Goal: Task Accomplishment & Management: Use online tool/utility

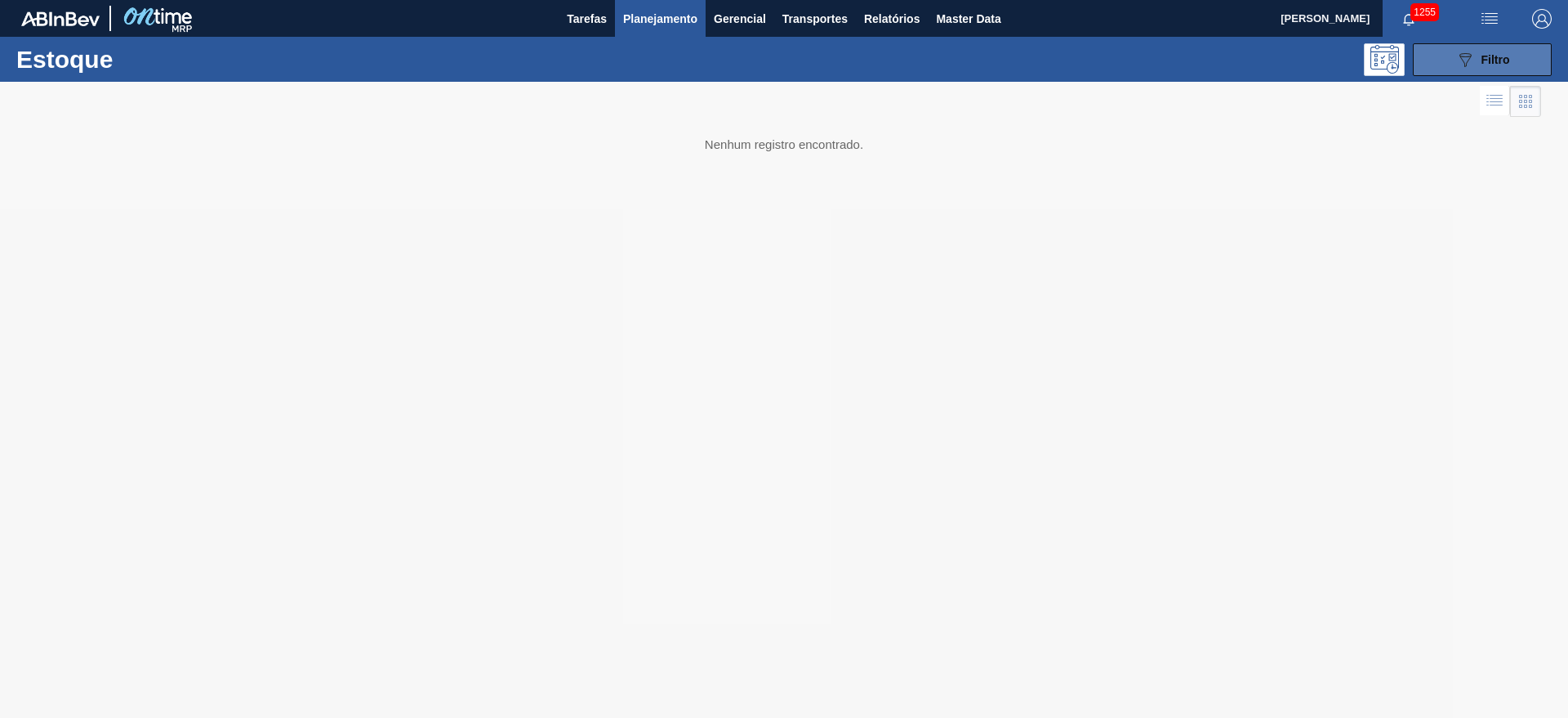
click at [1458, 70] on button "089F7B8B-B2A5-4AFE-B5C0-19BA573D28AC Filtro" at bounding box center [1482, 59] width 139 height 32
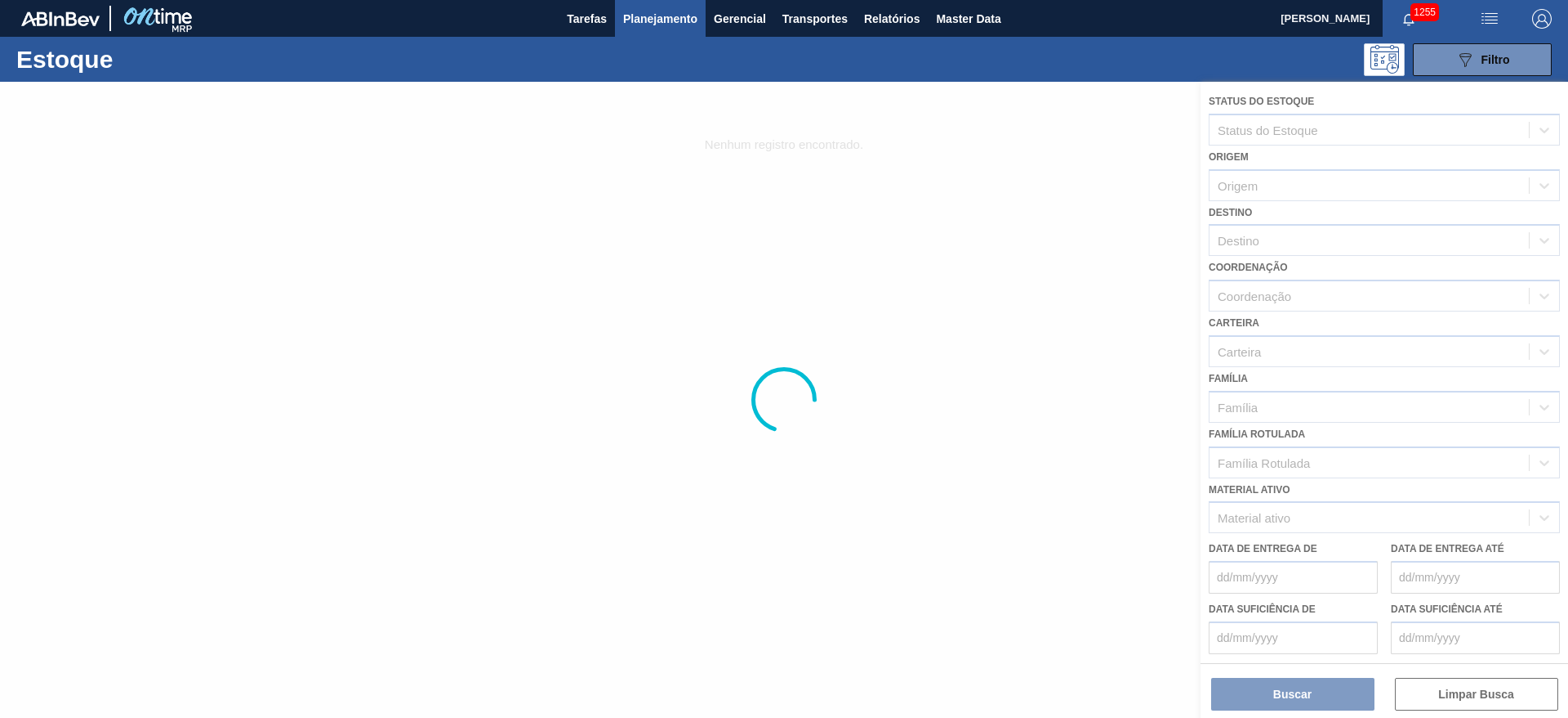
click at [1260, 240] on div at bounding box center [784, 399] width 1568 height 636
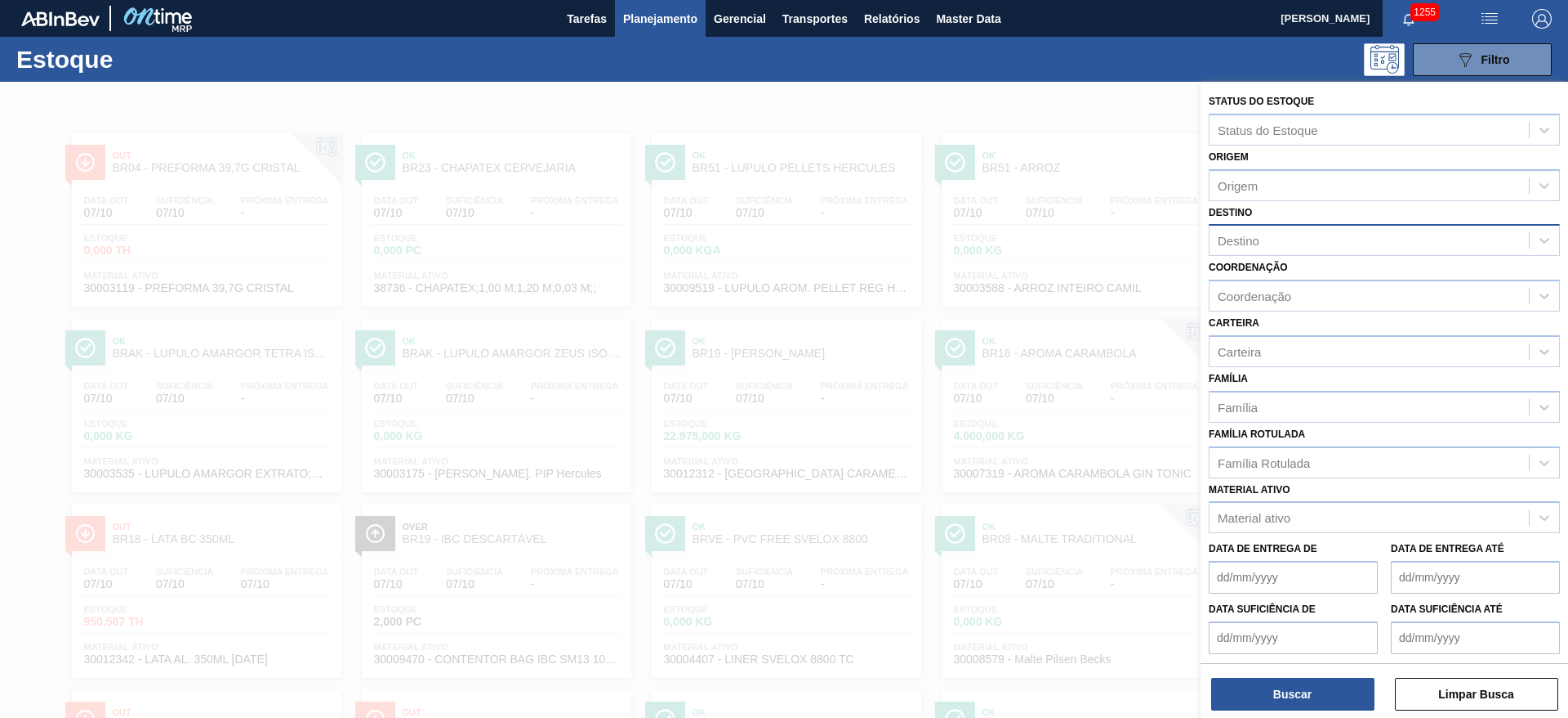
click at [1264, 241] on div "Destino" at bounding box center [1368, 240] width 319 height 24
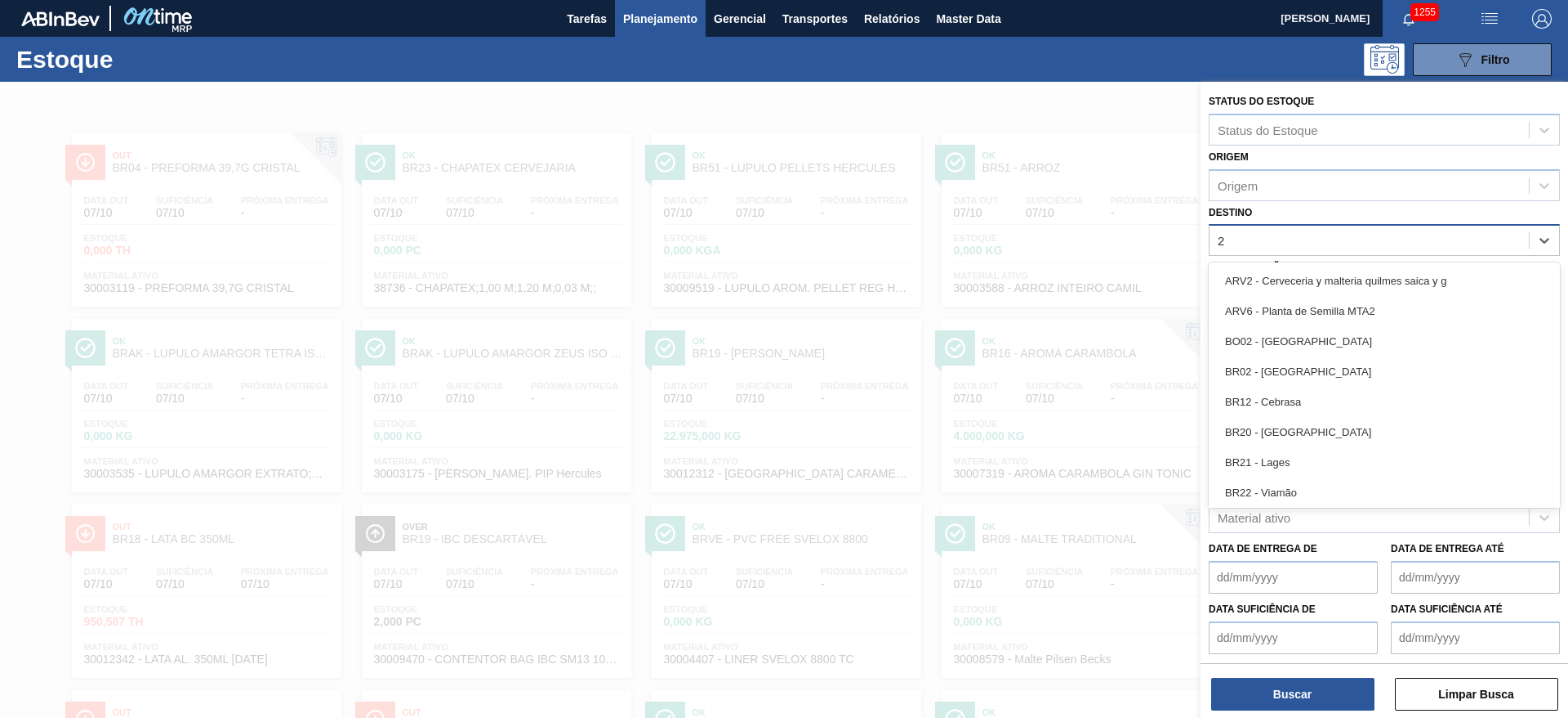
type input "23"
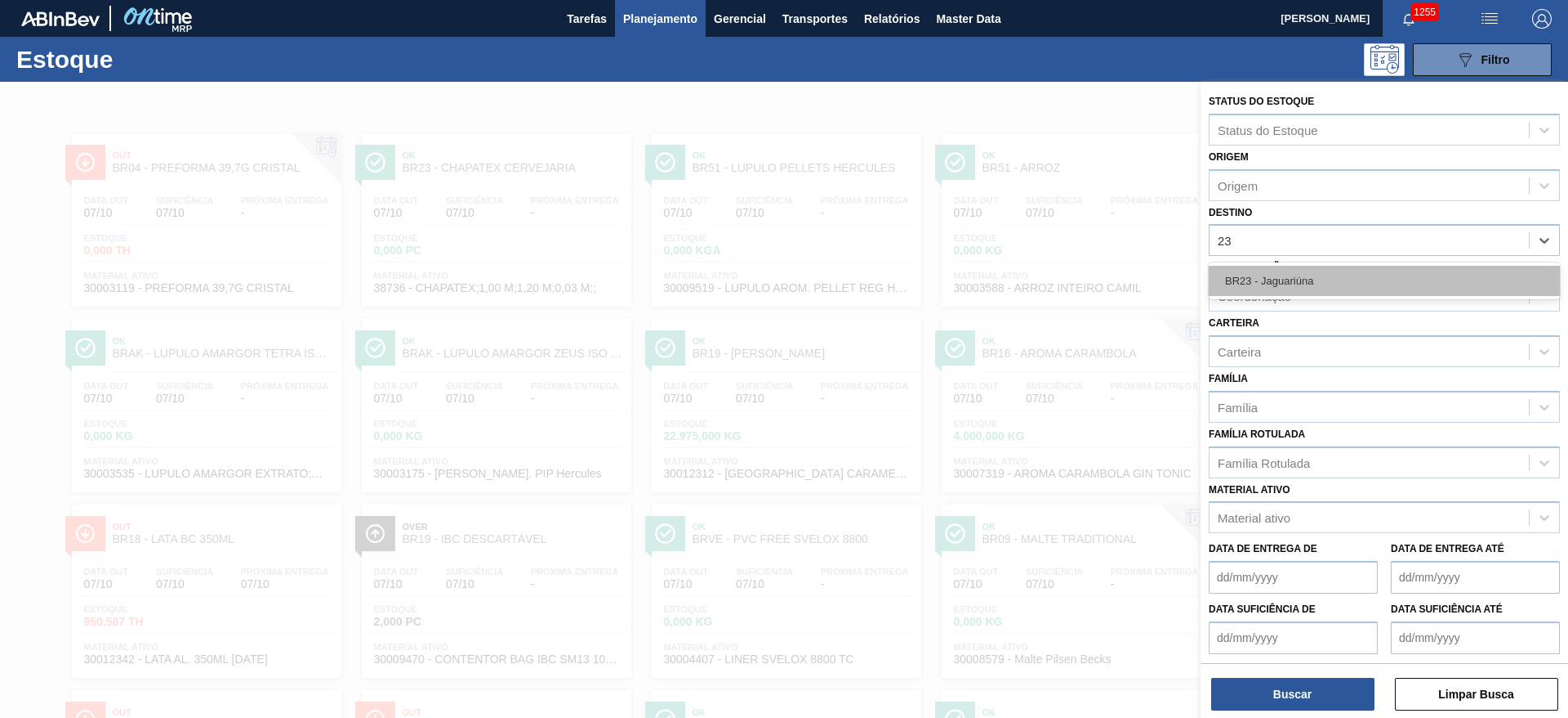
click at [1271, 279] on div "BR23 - Jaguariúna" at bounding box center [1384, 280] width 351 height 31
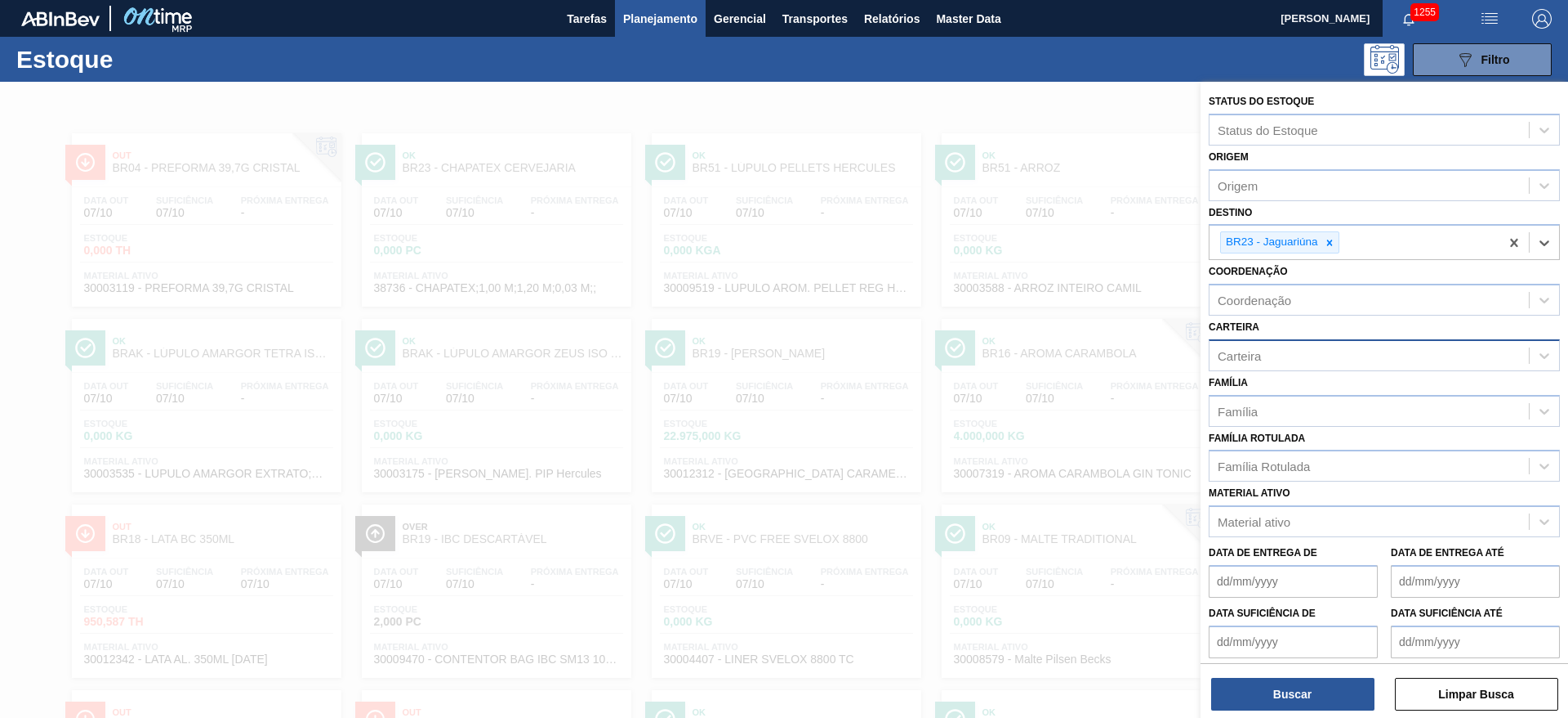
click at [1262, 350] on div "Carteira" at bounding box center [1368, 355] width 319 height 24
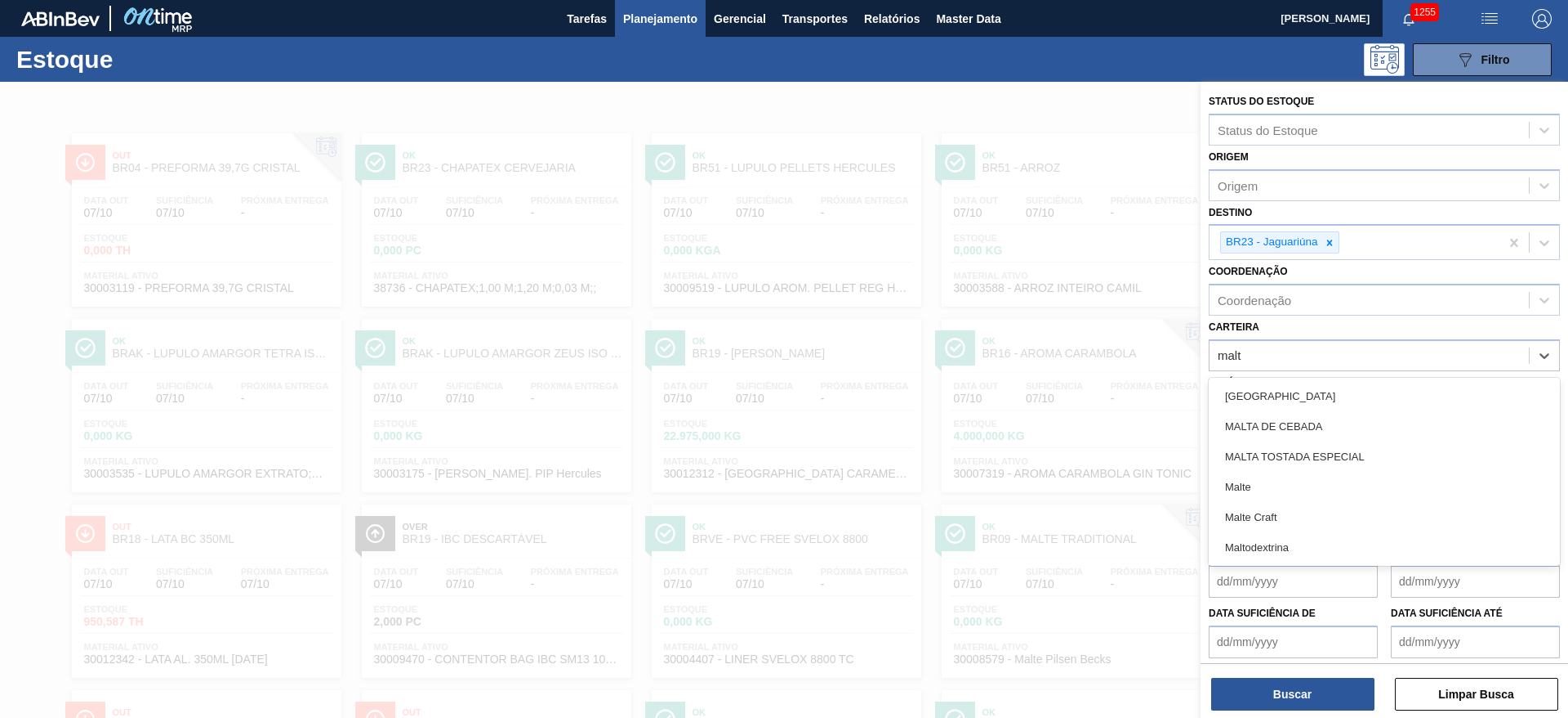
type input "malte"
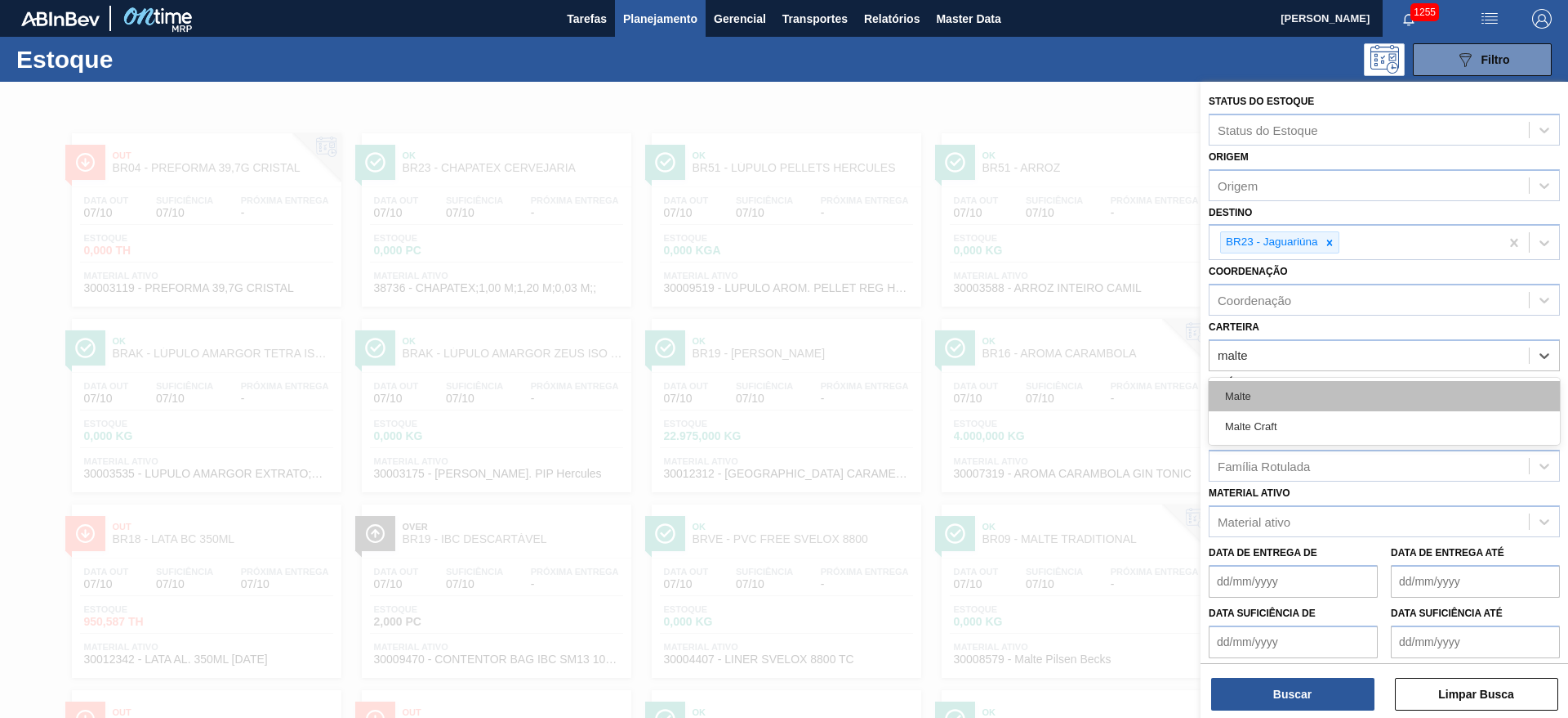
click at [1242, 396] on div "Malte" at bounding box center [1384, 396] width 351 height 31
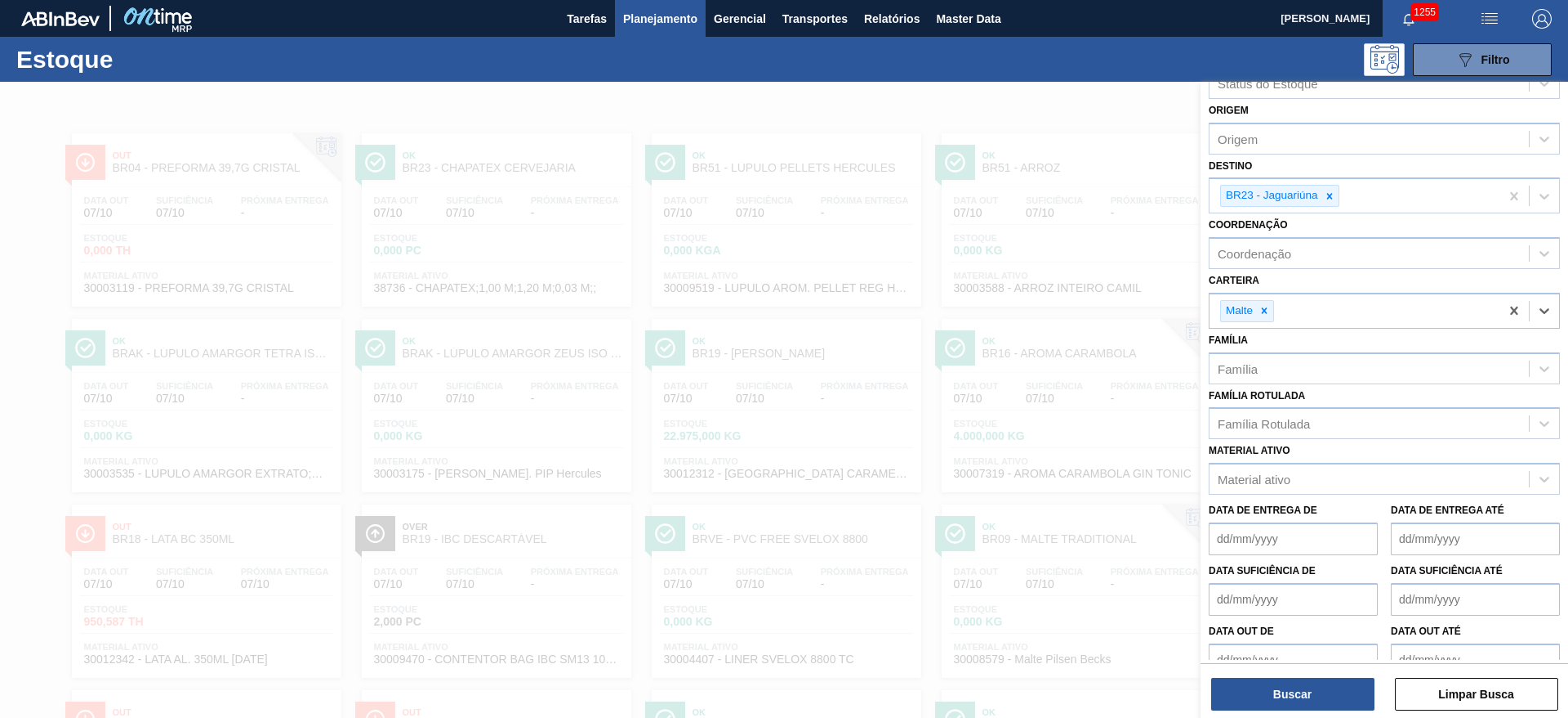
scroll to position [71, 0]
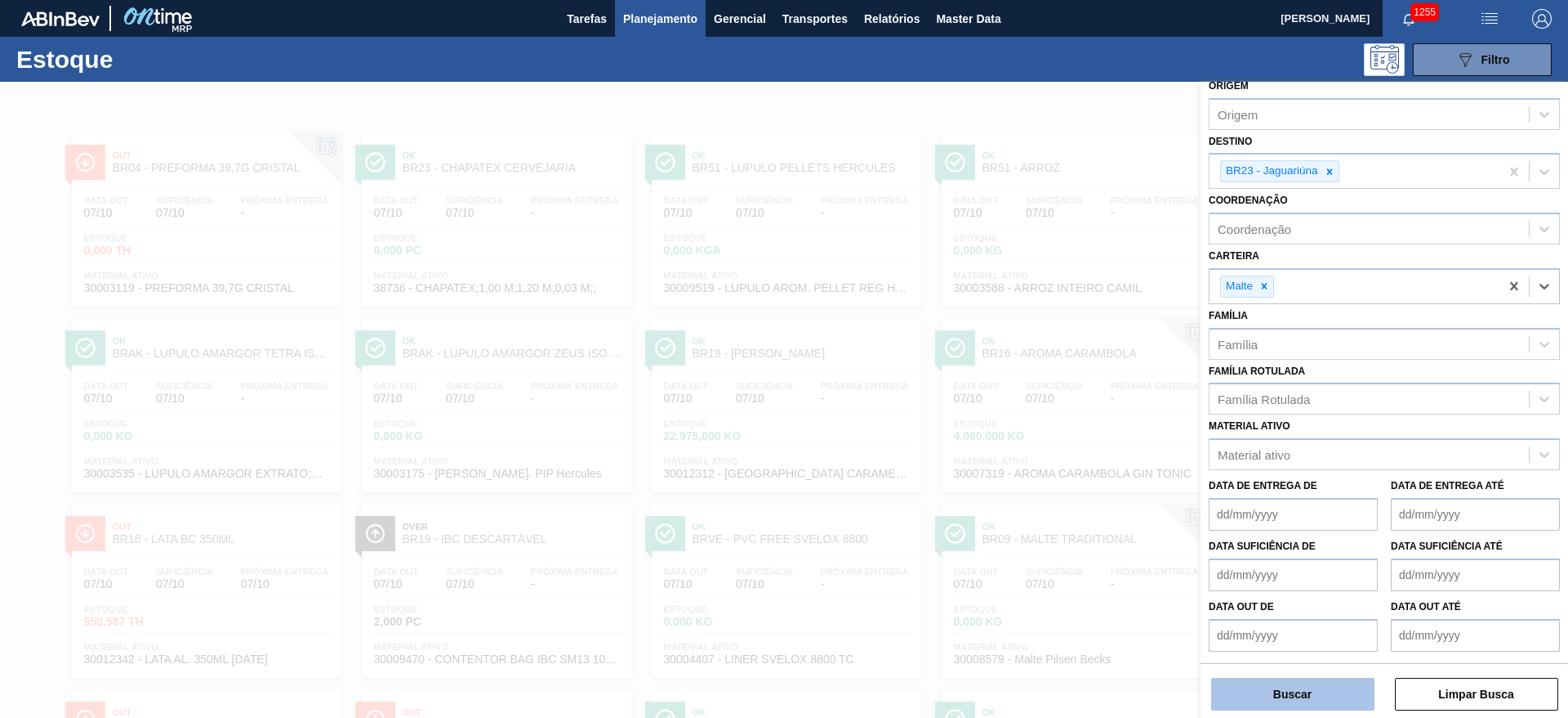
click at [1244, 695] on button "Buscar" at bounding box center [1292, 693] width 164 height 32
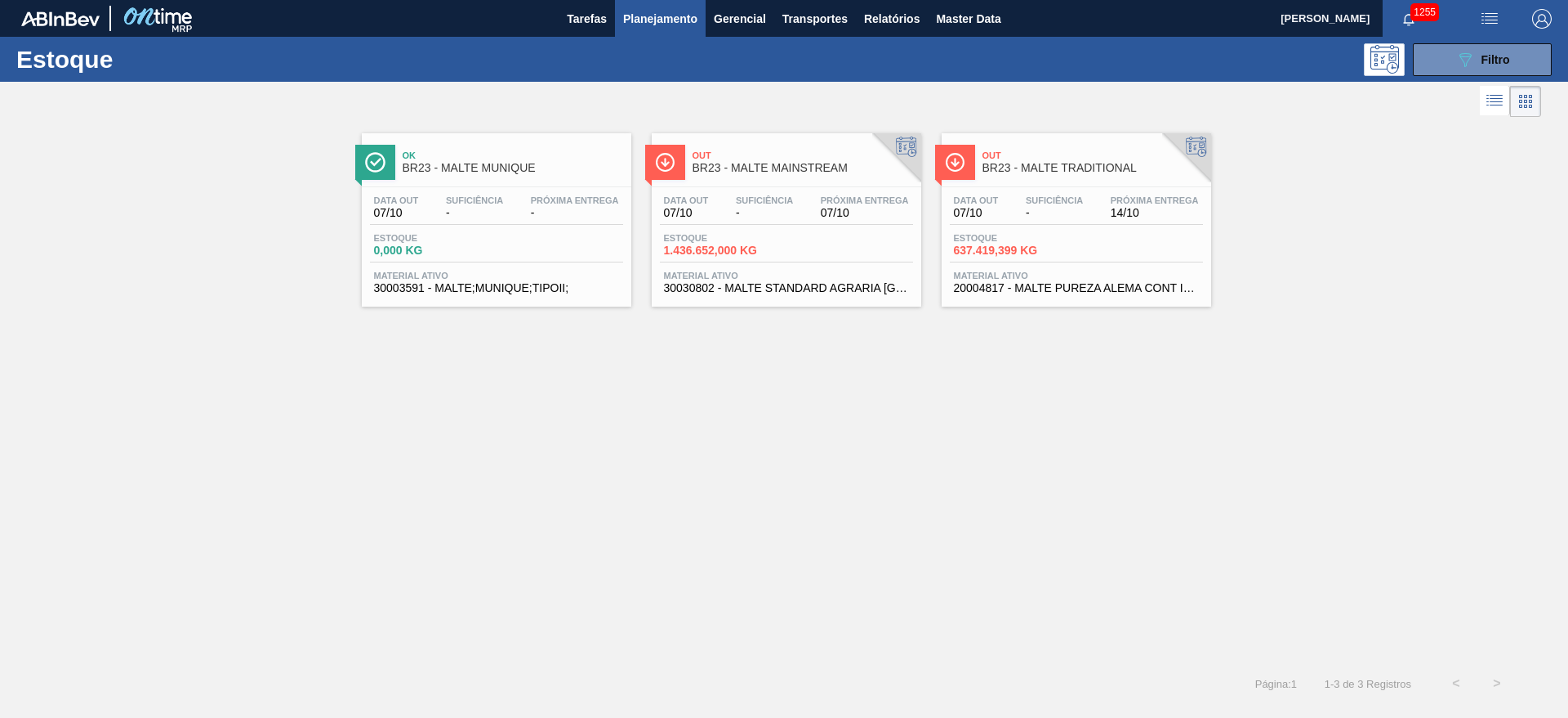
click at [1050, 227] on div "Data [DATE] Suficiência - Próxima Entrega 14/10 Estoque 637.419,399 KG Material…" at bounding box center [1076, 243] width 270 height 111
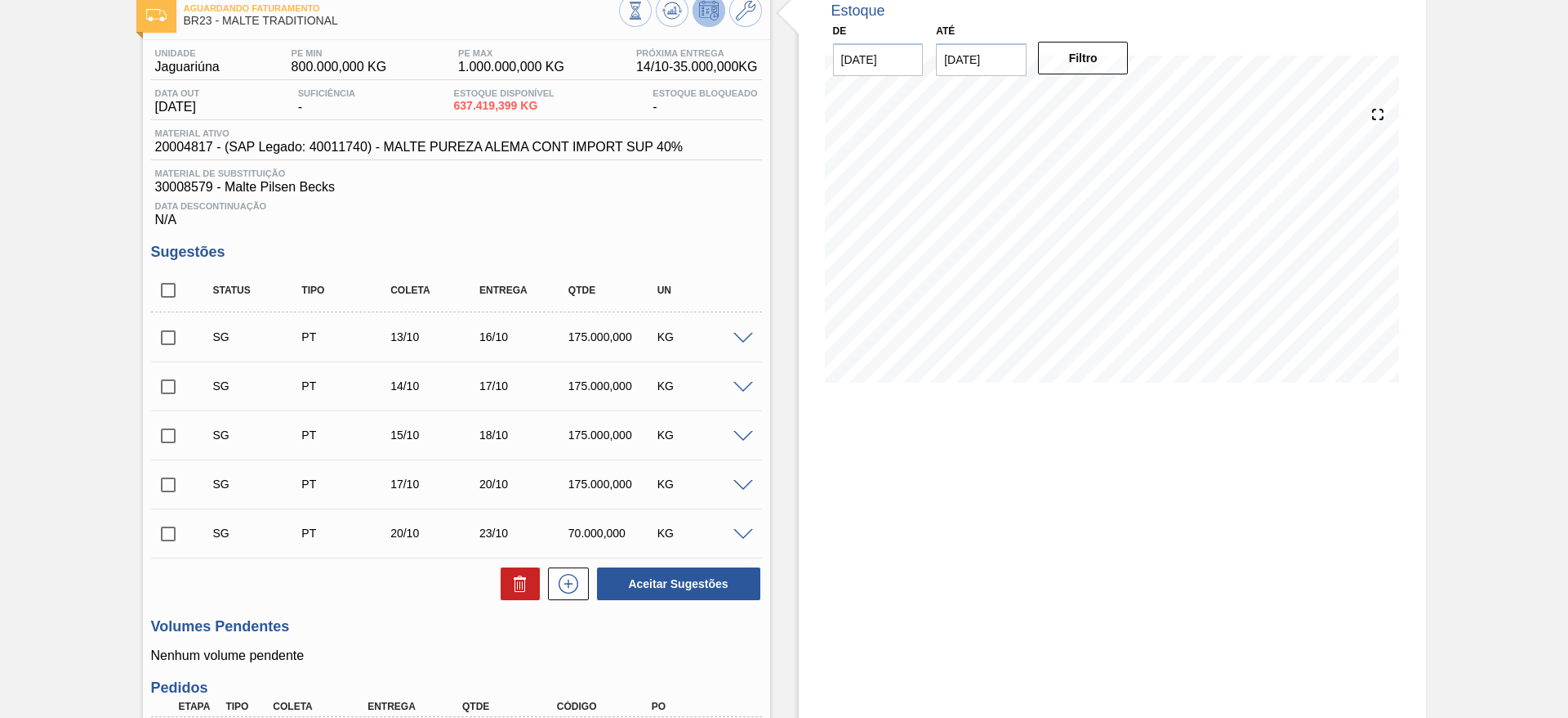
scroll to position [57, 0]
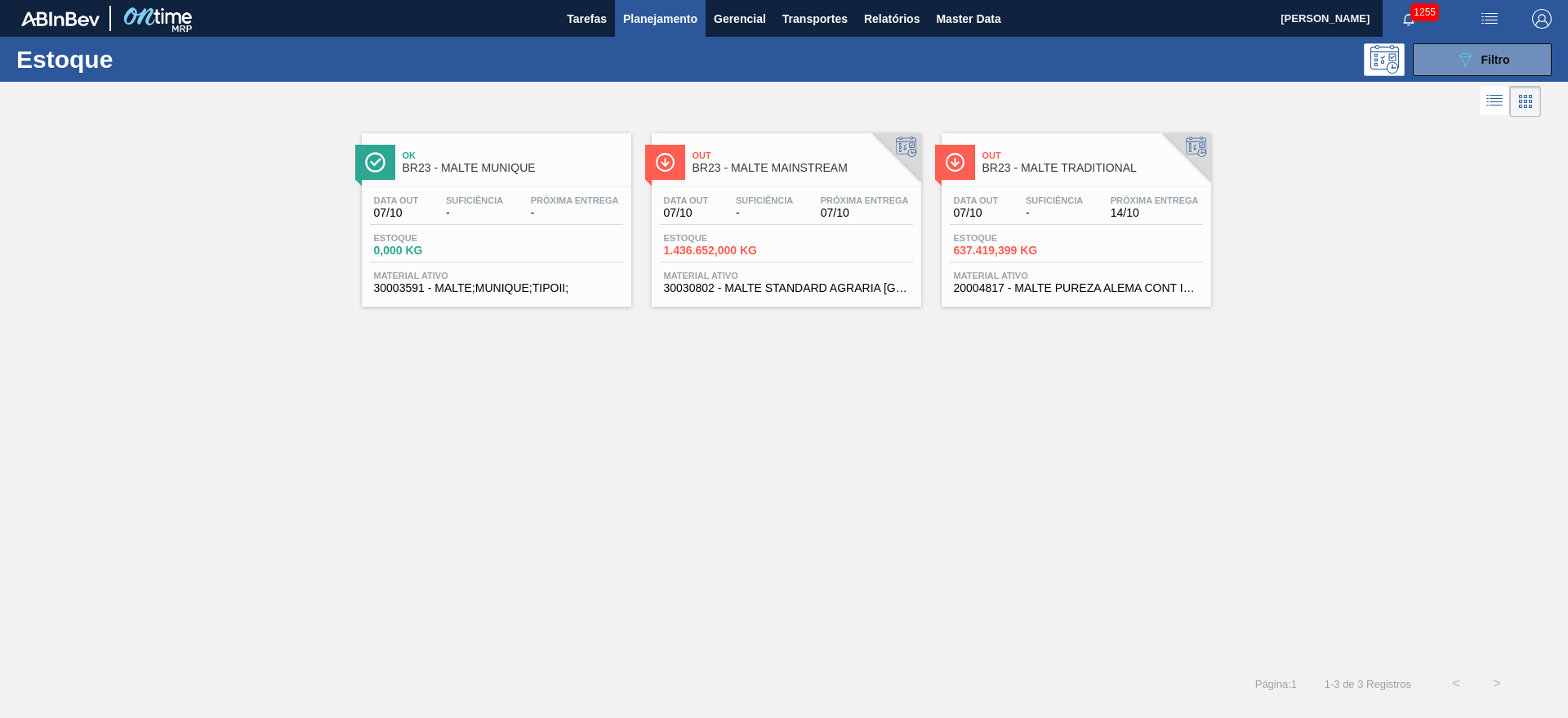
drag, startPoint x: 1497, startPoint y: 47, endPoint x: 1381, endPoint y: 128, distance: 141.5
click at [1497, 47] on button "089F7B8B-B2A5-4AFE-B5C0-19BA573D28AC Filtro" at bounding box center [1482, 59] width 139 height 32
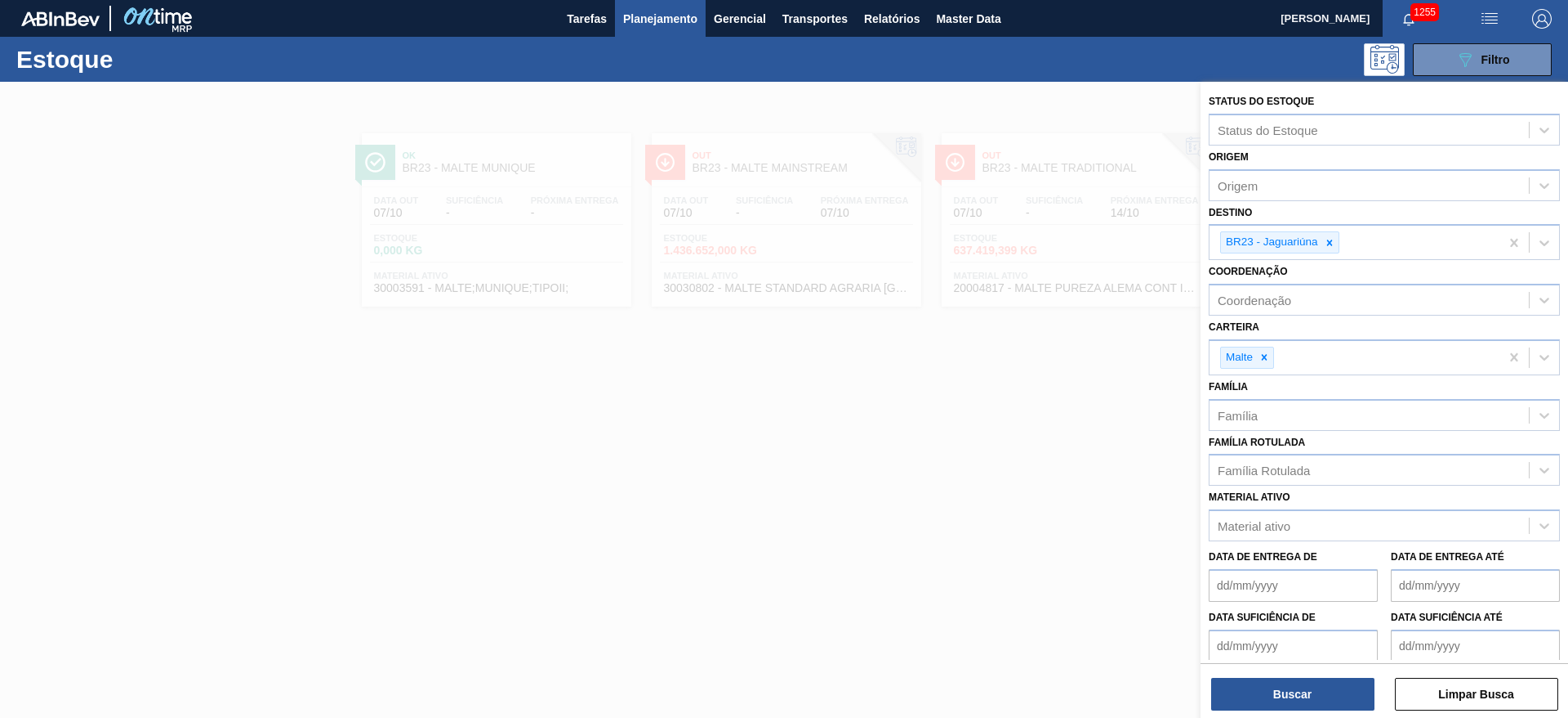
click at [942, 383] on div at bounding box center [784, 440] width 1568 height 718
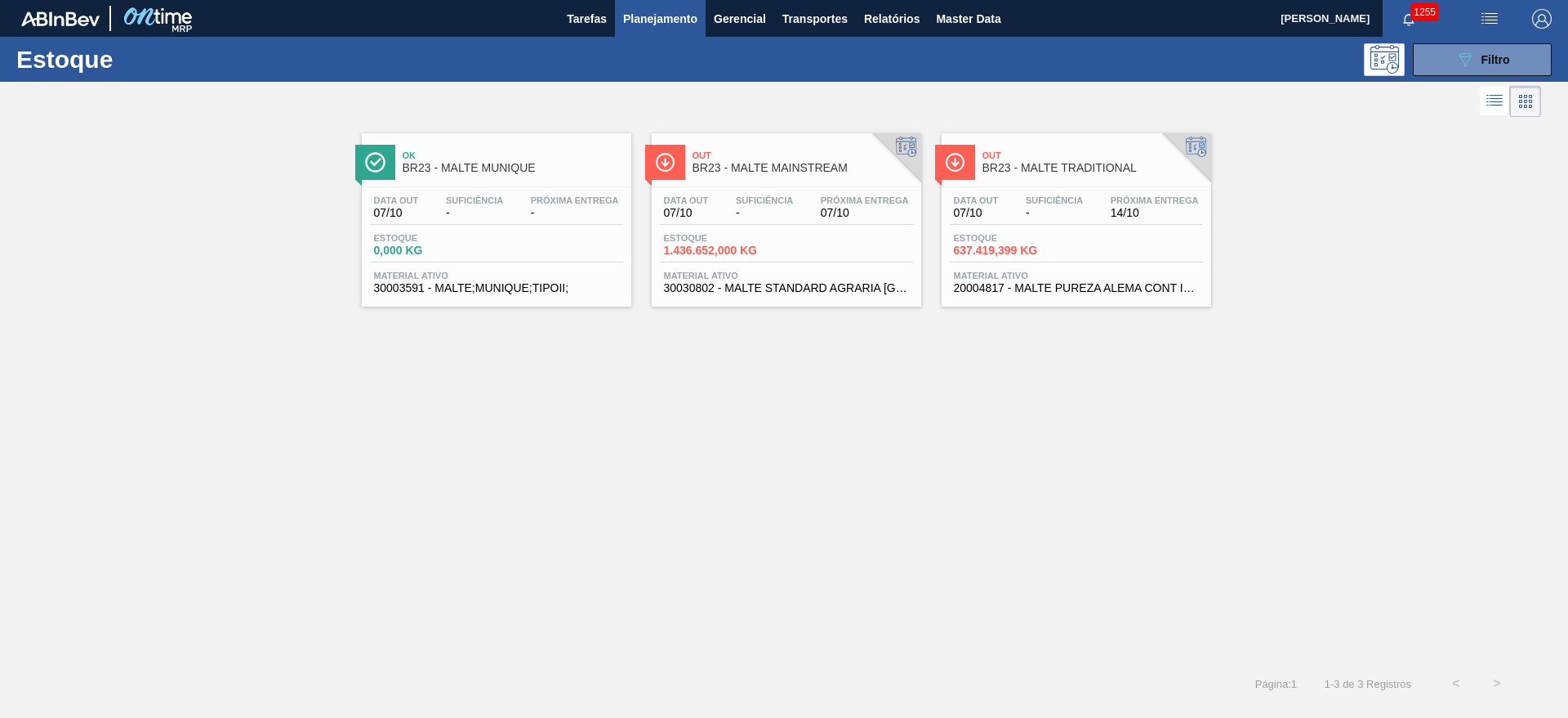
click at [1047, 225] on div "Data [DATE] Suficiência - Próxima Entrega 14/10 Estoque 637.419,399 KG Material…" at bounding box center [1076, 243] width 270 height 111
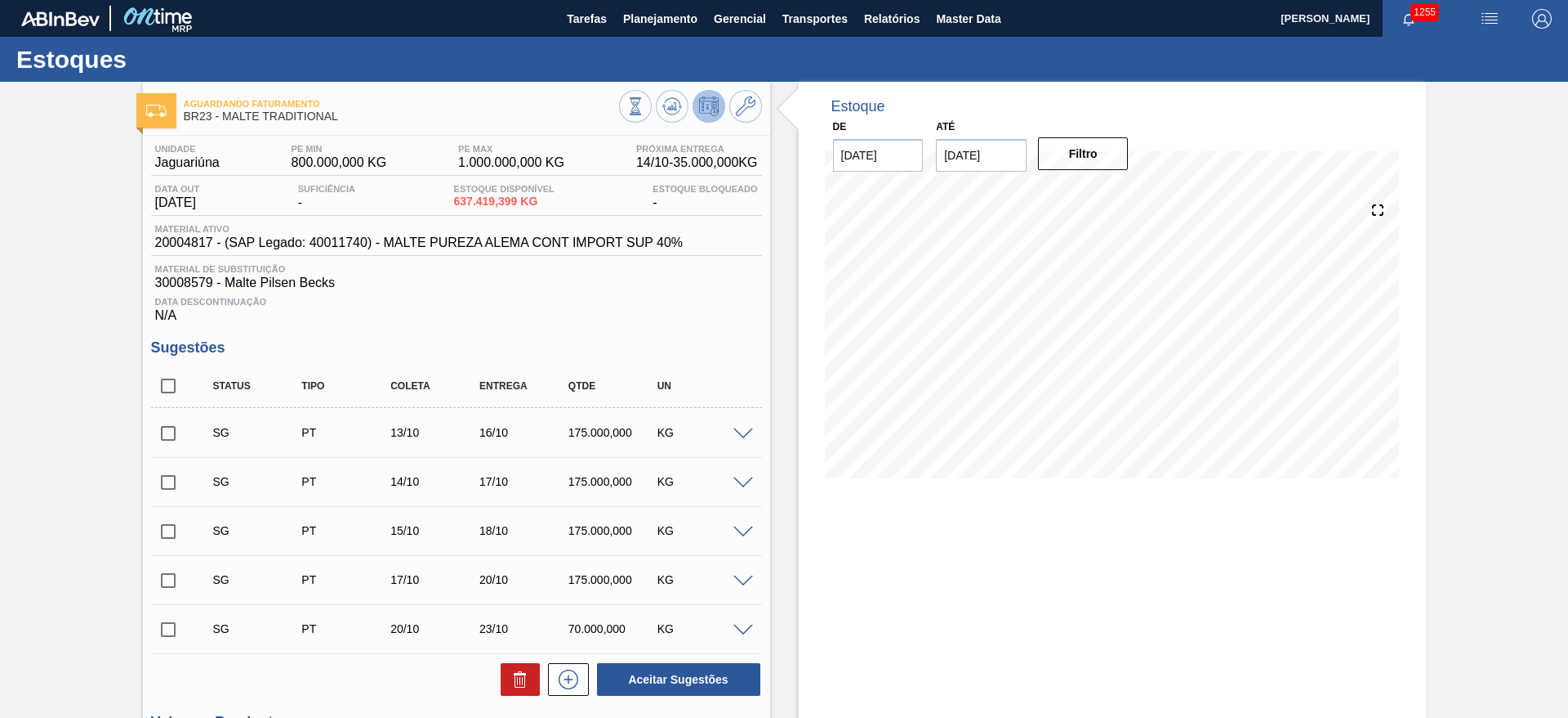
click at [738, 429] on span at bounding box center [743, 434] width 19 height 12
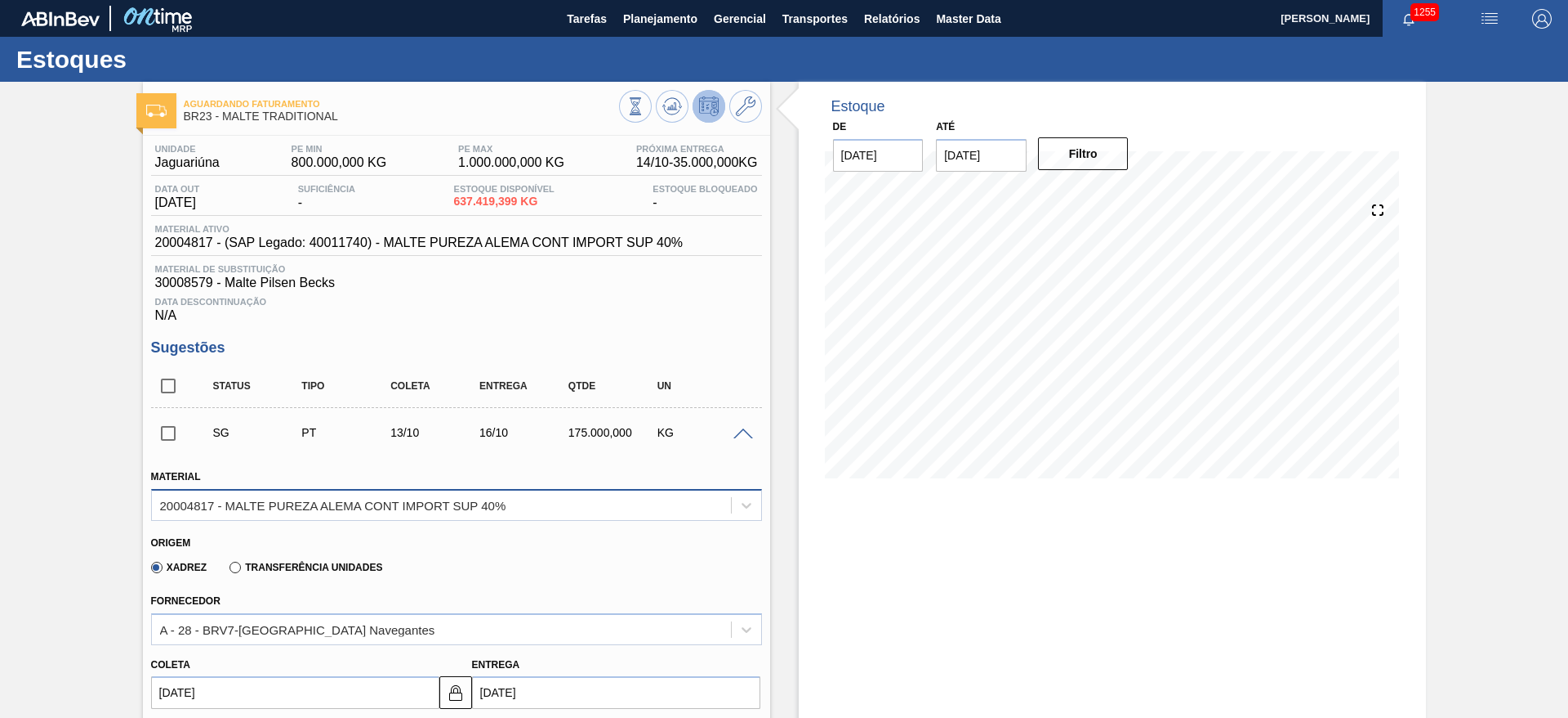
scroll to position [245, 0]
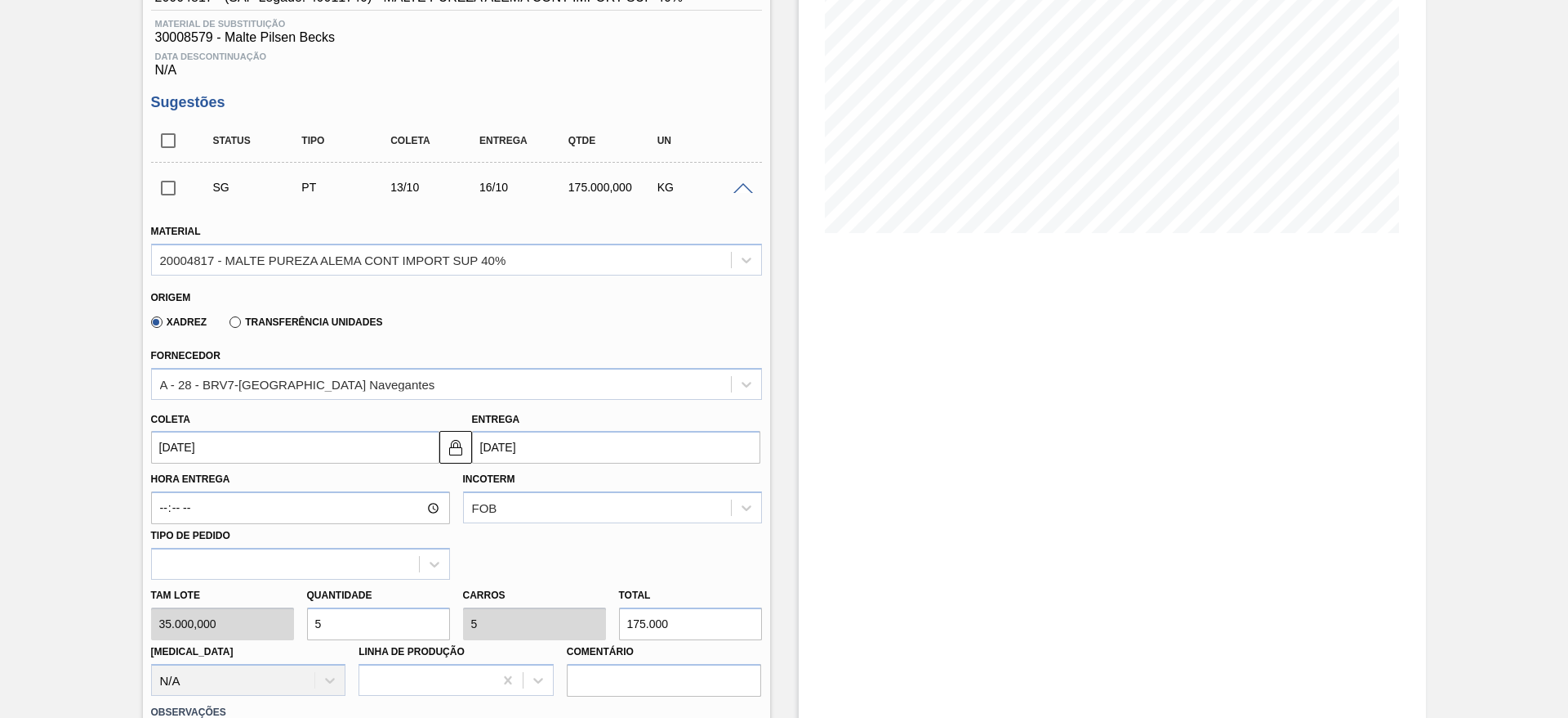
drag, startPoint x: 344, startPoint y: 623, endPoint x: 164, endPoint y: 582, distance: 184.6
click at [185, 583] on div "Tam lote 35.000,000 Quantidade 5 Carros 5 Total 175.000 [MEDICAL_DATA] N/A Linh…" at bounding box center [456, 637] width 624 height 116
type input "2"
type input "70.000"
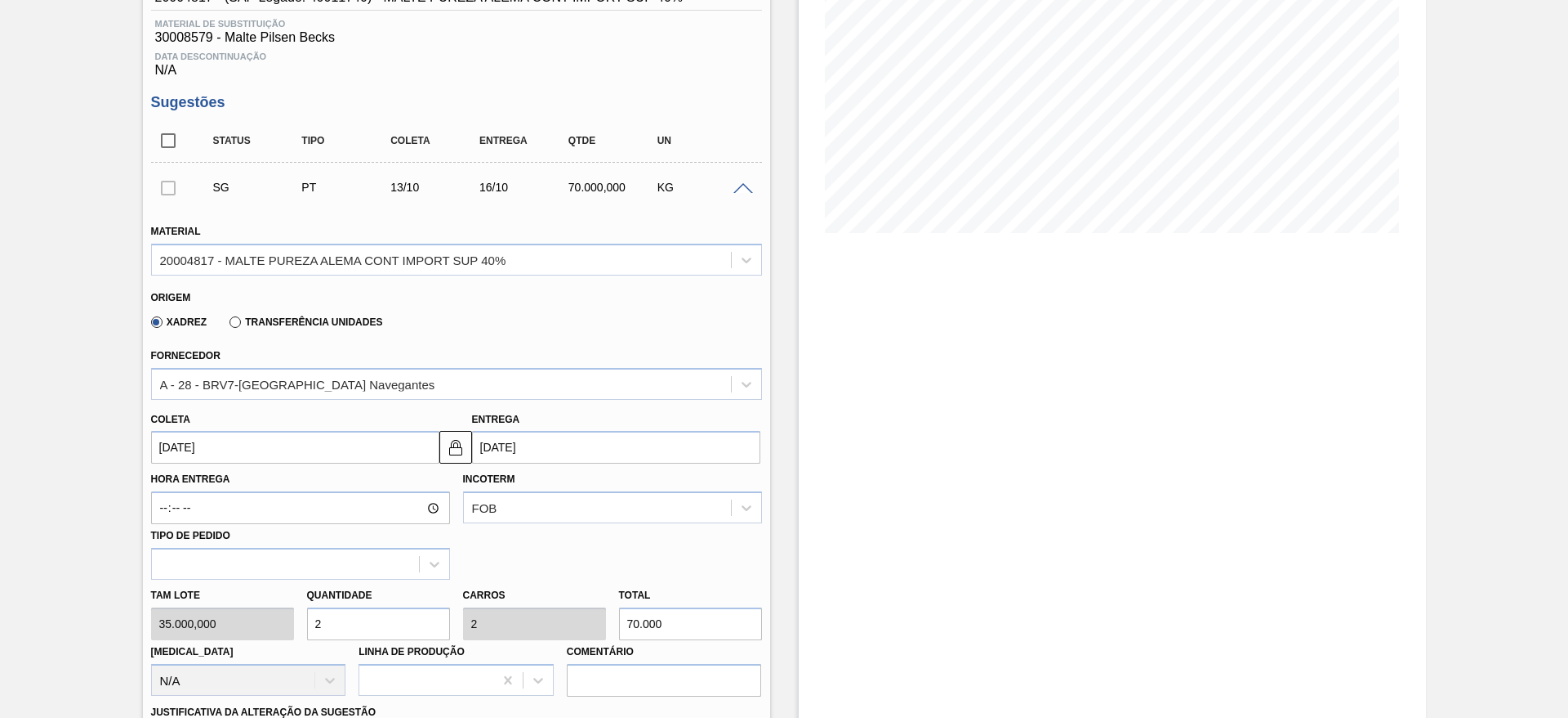
type input "2"
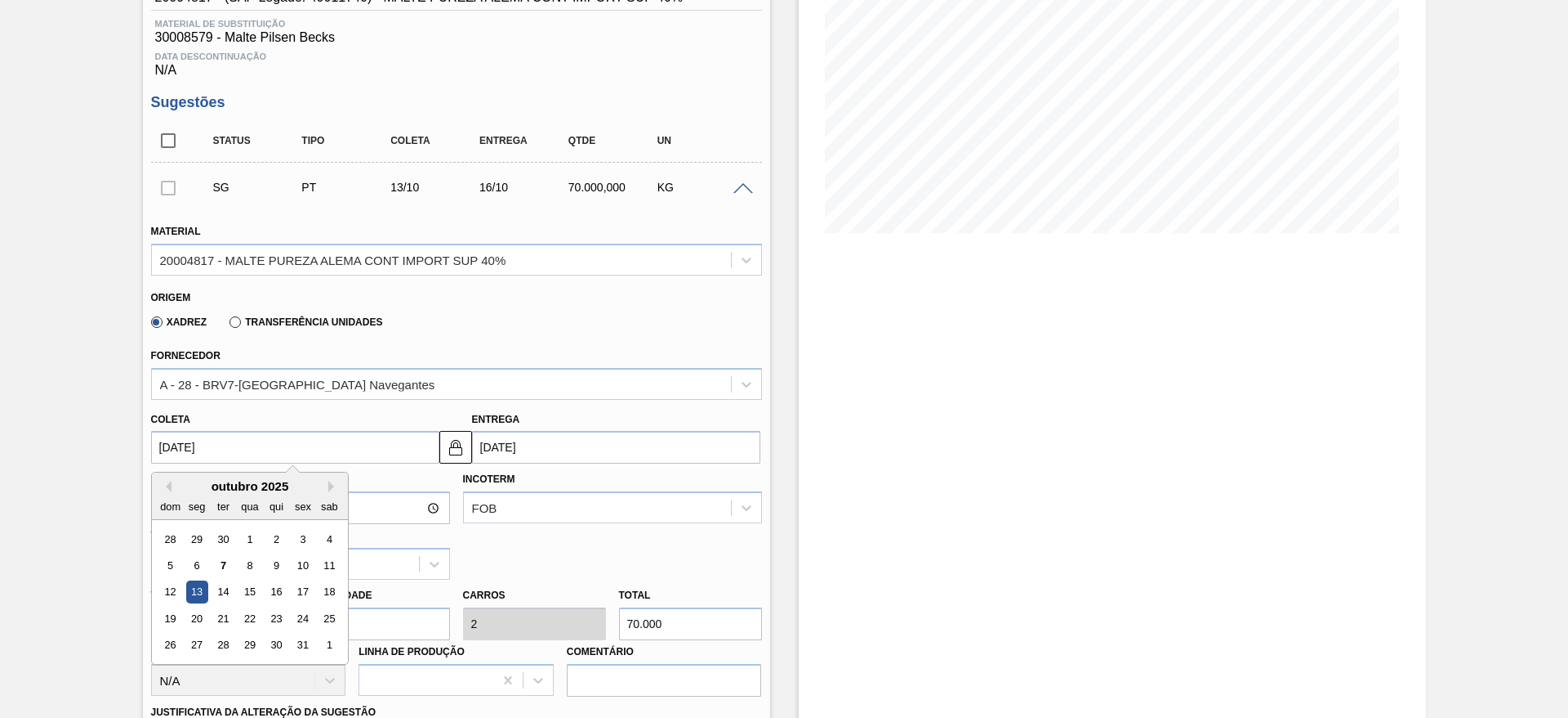
click at [164, 440] on input "[DATE]" at bounding box center [296, 447] width 289 height 32
click at [299, 563] on div "10" at bounding box center [302, 565] width 22 height 22
type input "[DATE]"
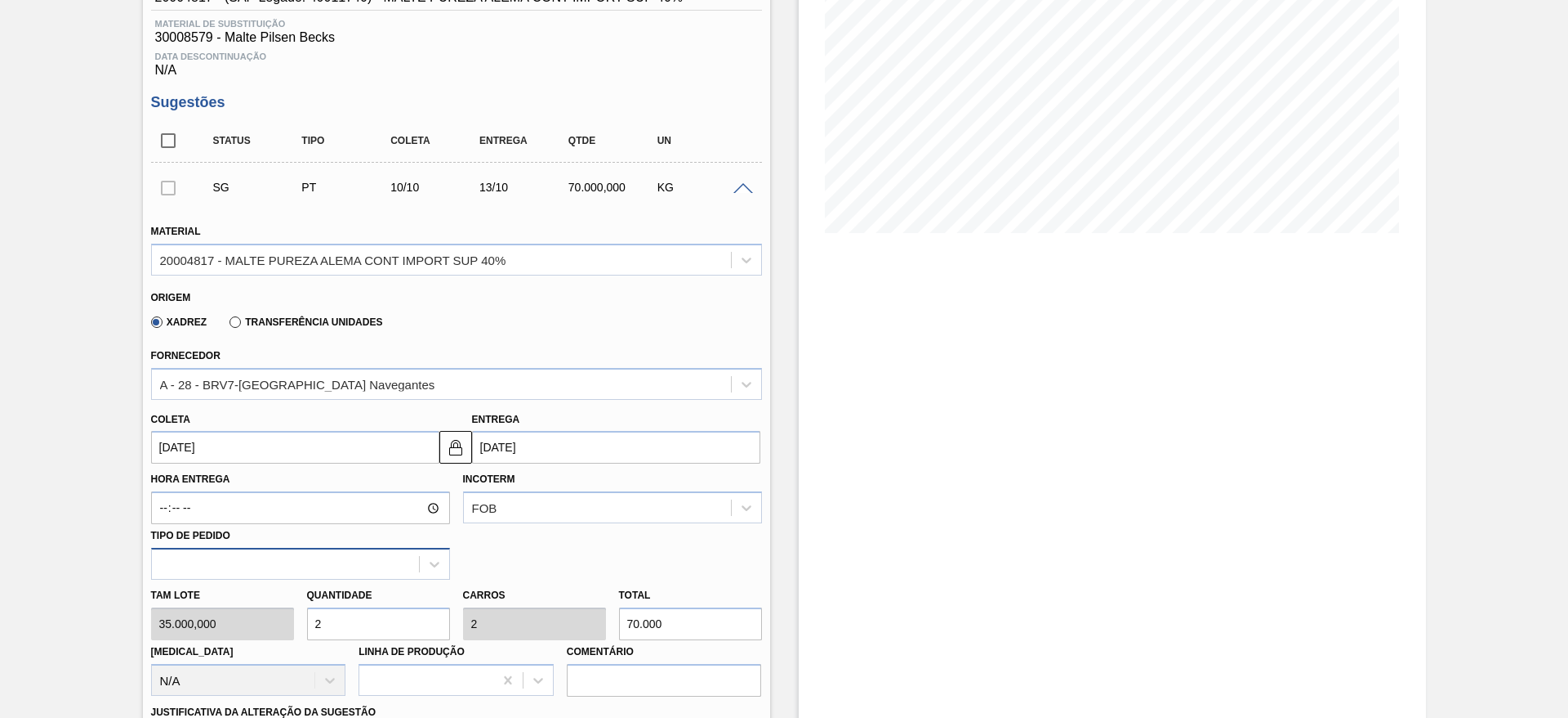
scroll to position [613, 0]
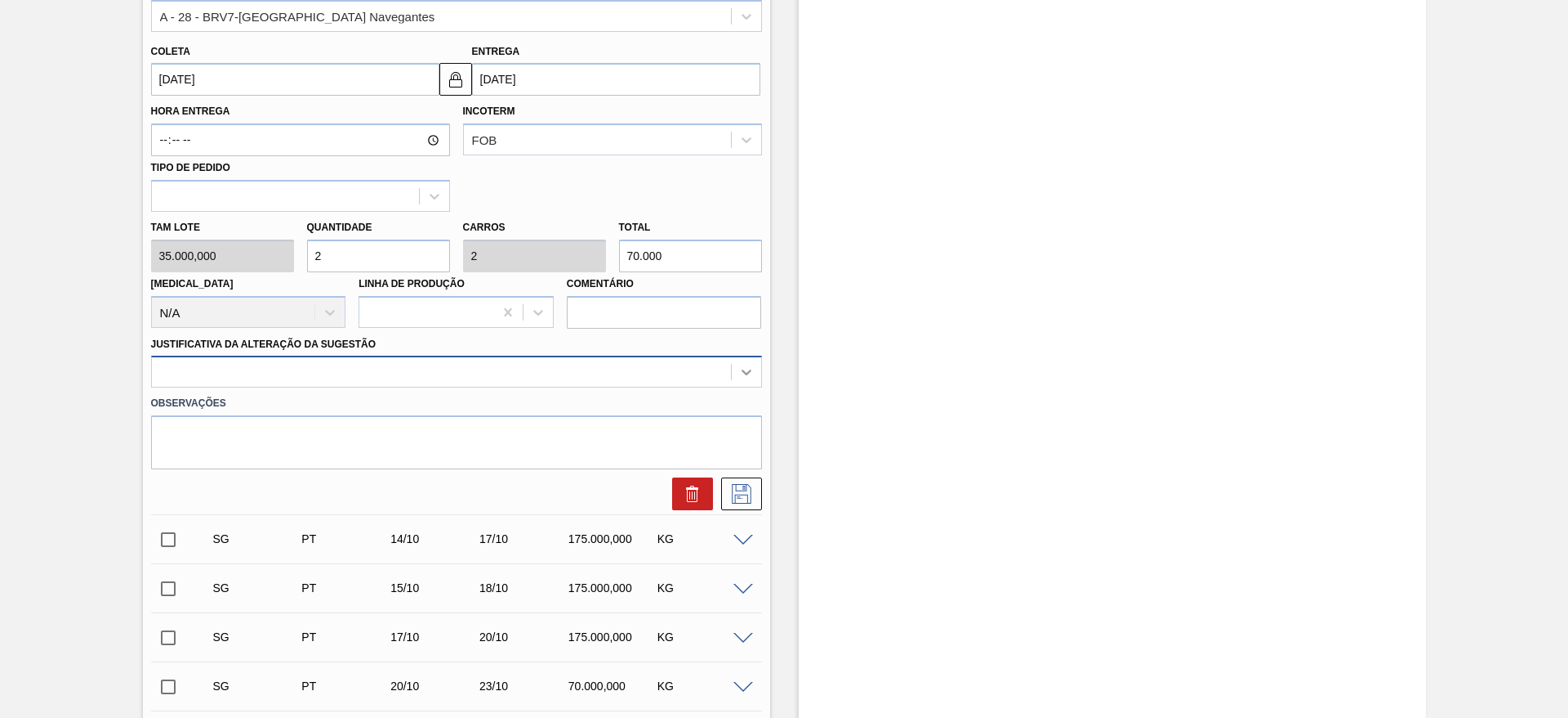
click at [747, 365] on icon at bounding box center [746, 371] width 17 height 17
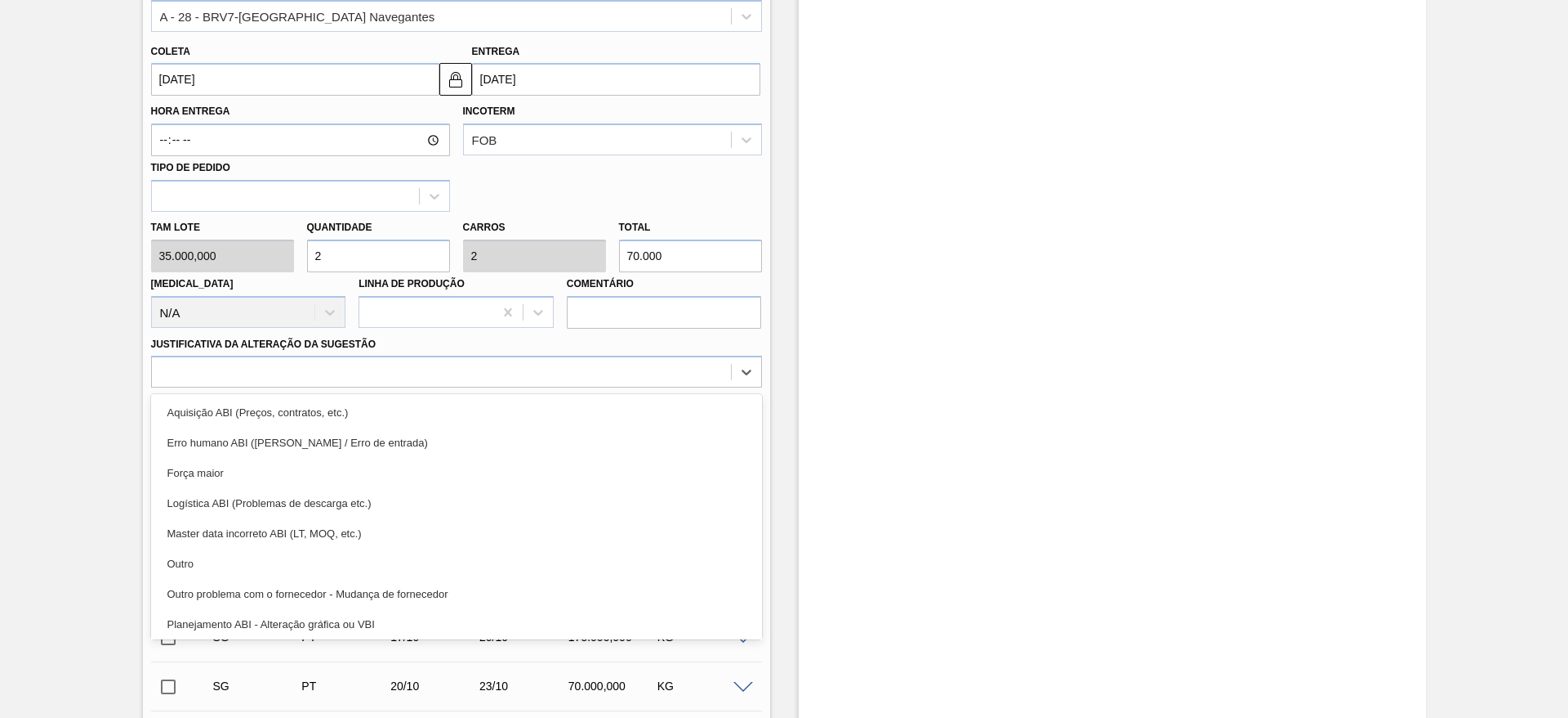
drag, startPoint x: 190, startPoint y: 563, endPoint x: 216, endPoint y: 563, distance: 26.0
click at [190, 562] on div "Outro" at bounding box center [457, 563] width 611 height 31
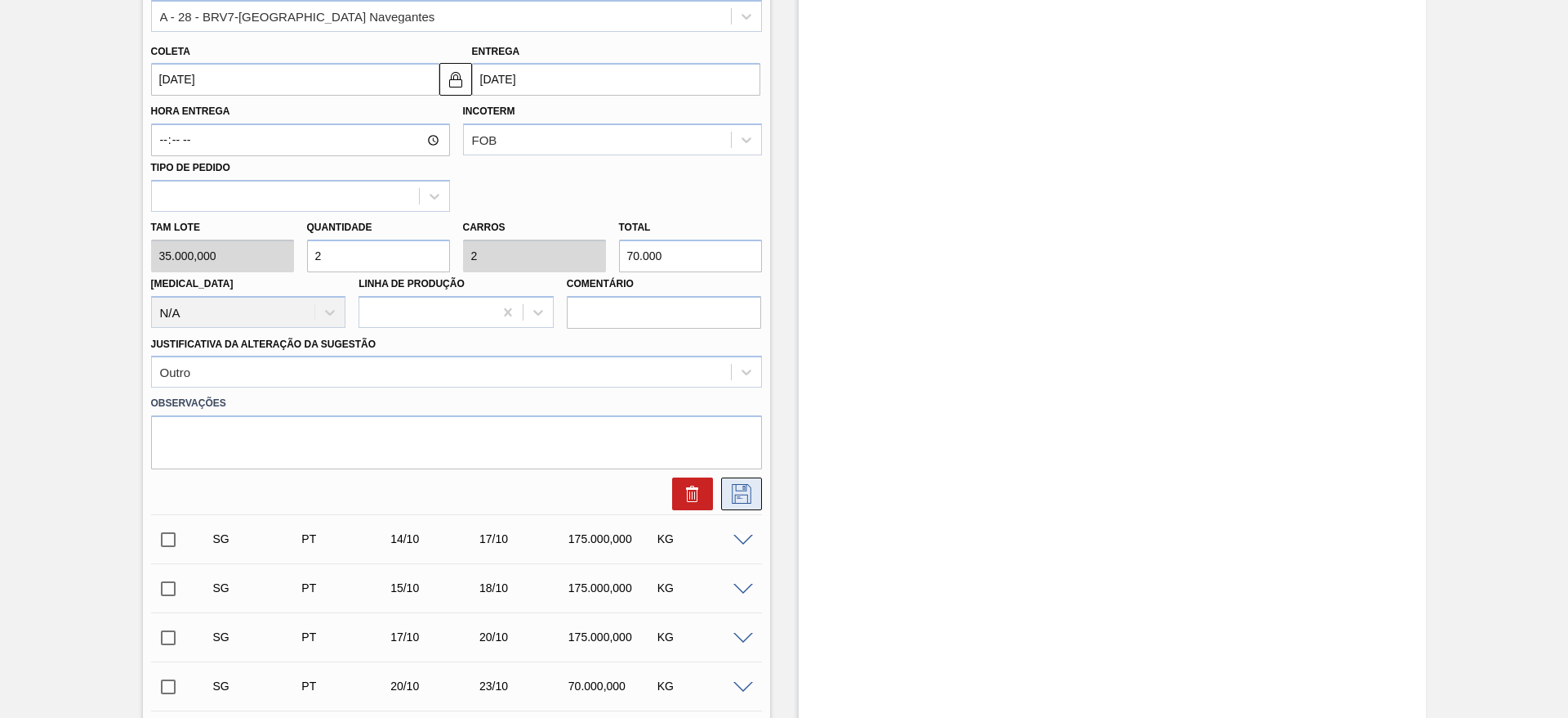
click at [740, 496] on icon at bounding box center [742, 494] width 26 height 19
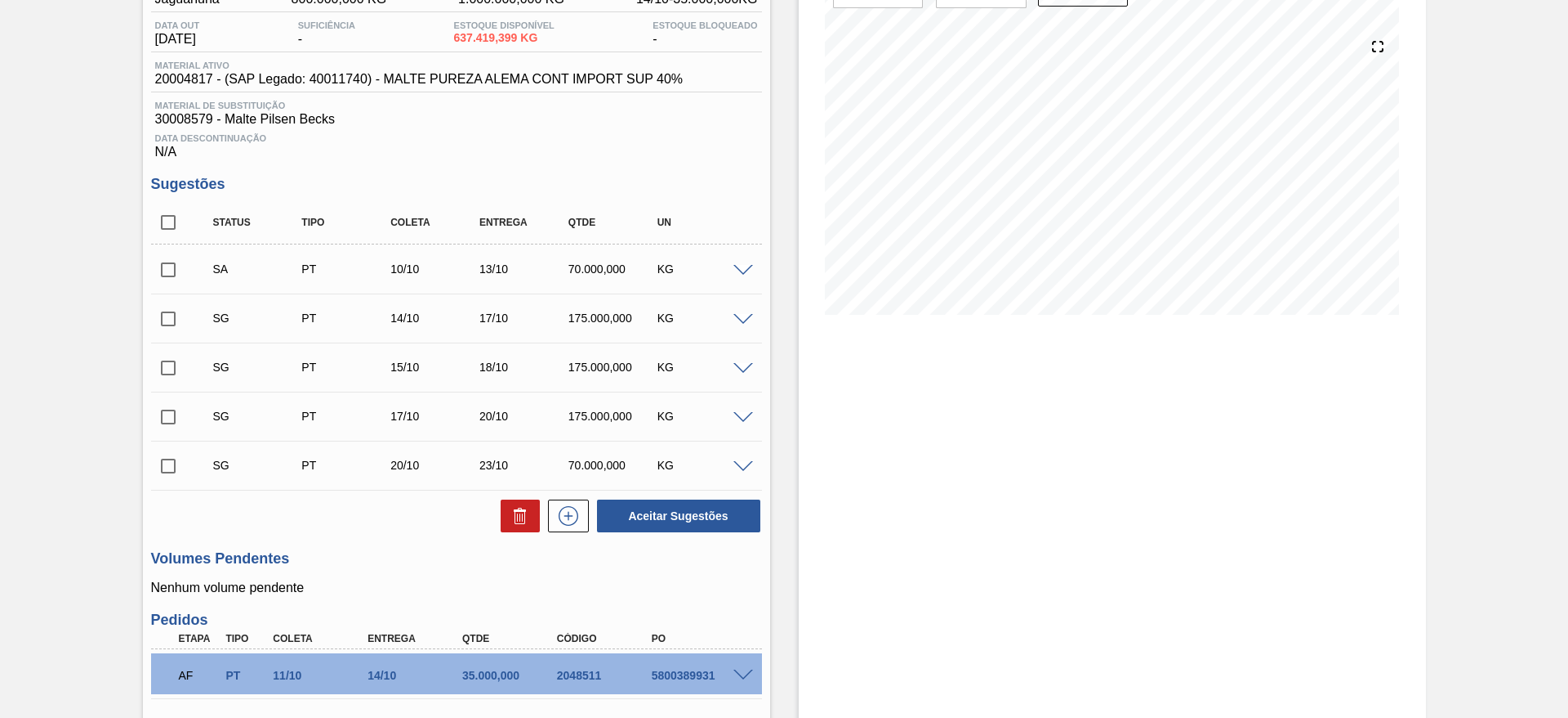
scroll to position [57, 0]
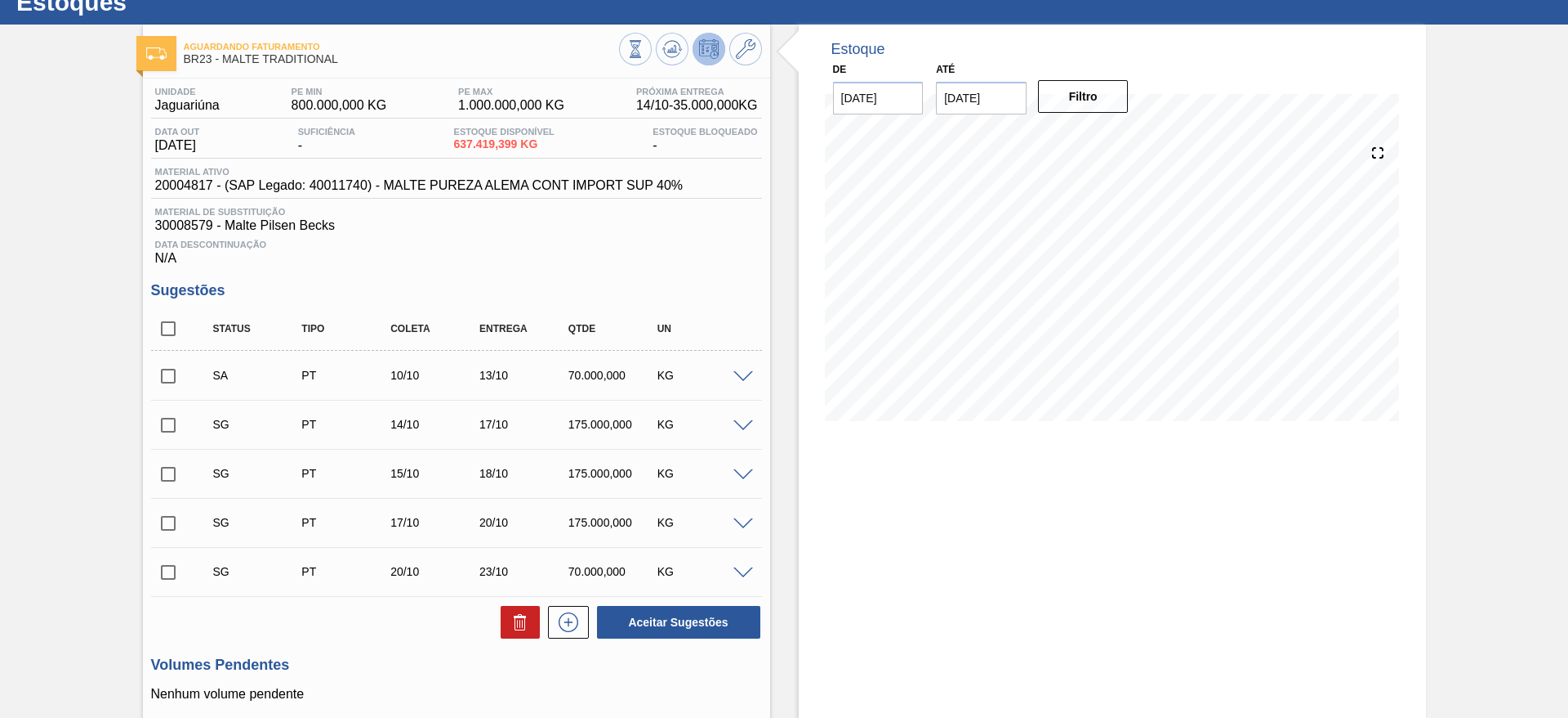
click at [162, 375] on input "checkbox" at bounding box center [168, 376] width 34 height 34
click at [655, 613] on button "Aceitar Sugestões" at bounding box center [678, 622] width 164 height 32
checkbox input "false"
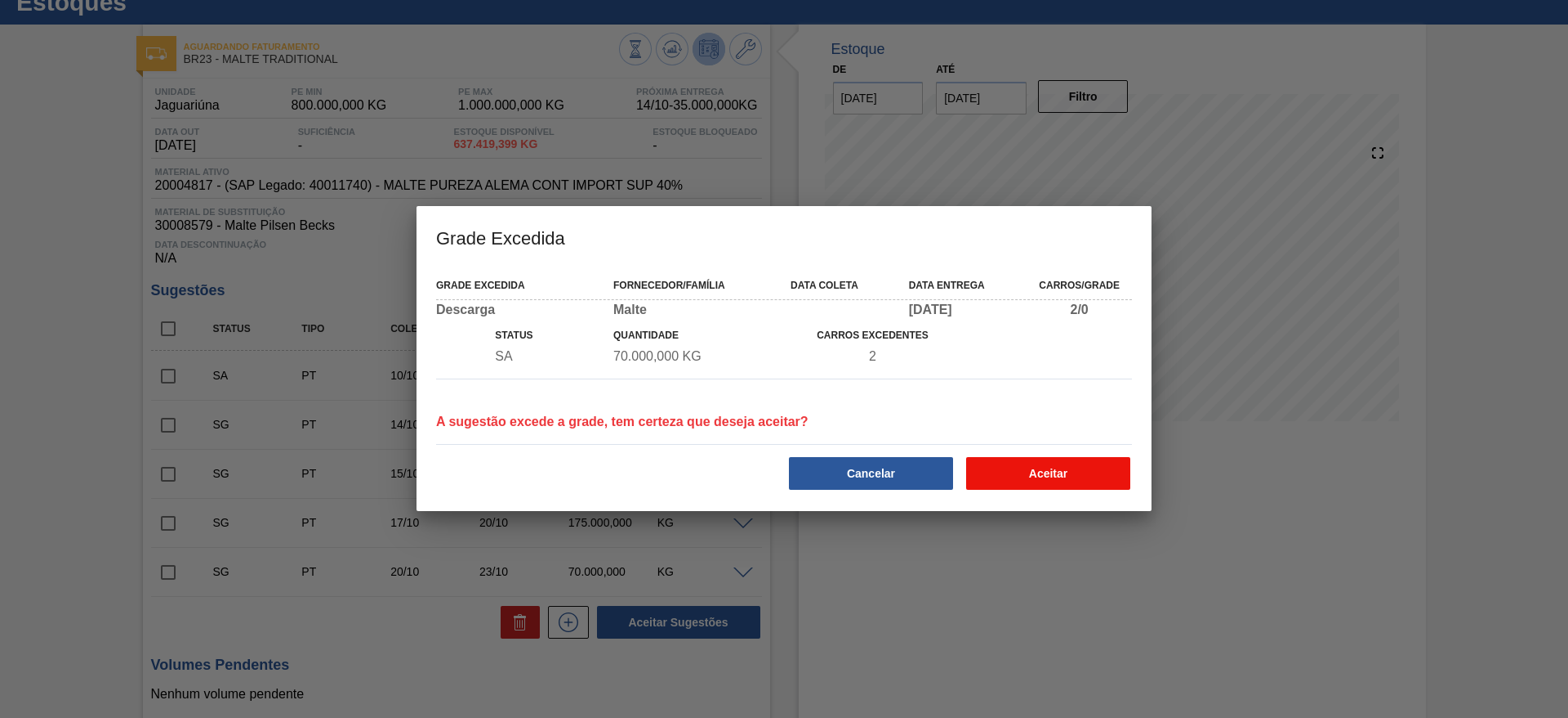
click at [1025, 473] on button "Aceitar" at bounding box center [1048, 473] width 164 height 32
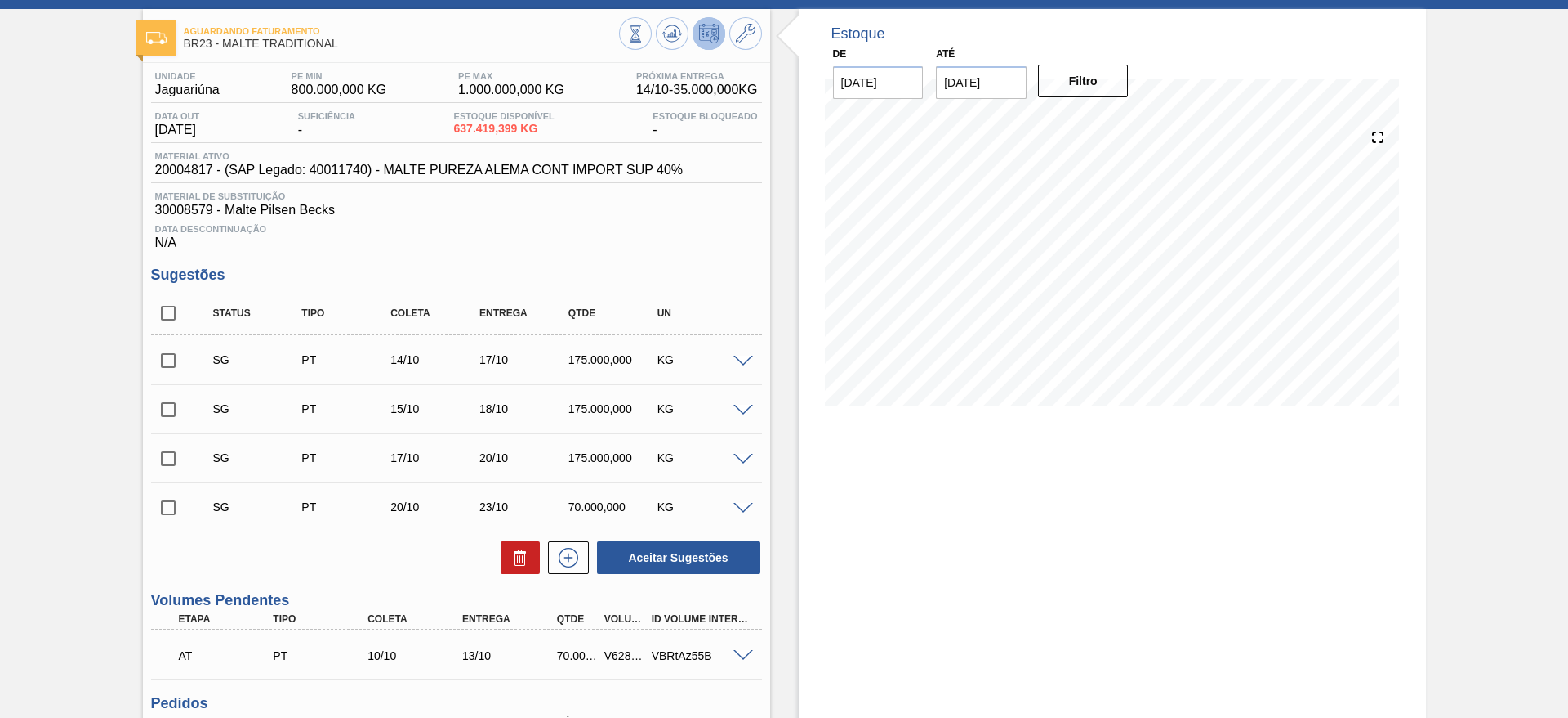
scroll to position [0, 0]
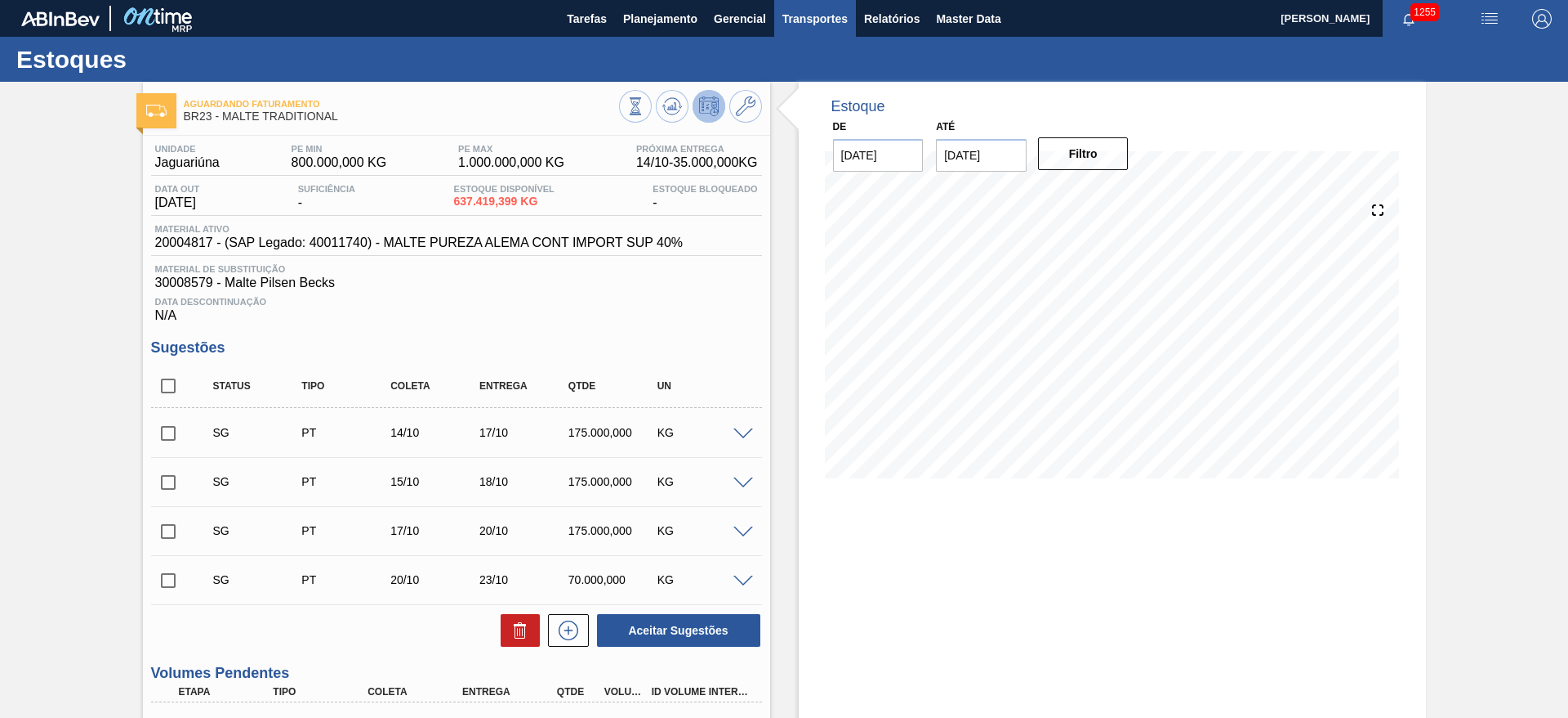
click at [807, 13] on span "Transportes" at bounding box center [815, 18] width 66 height 19
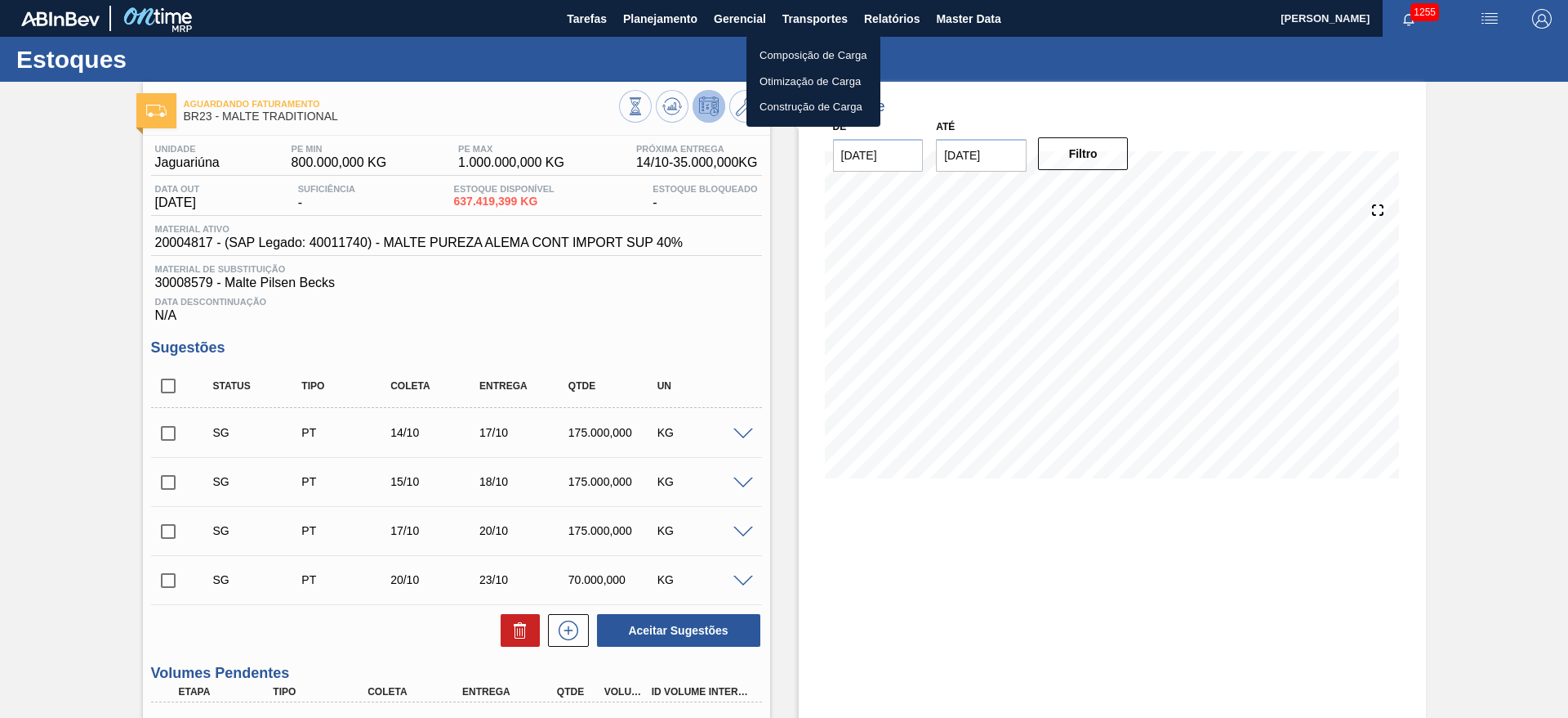
click at [804, 84] on li "Otimização de Carga" at bounding box center [813, 81] width 134 height 26
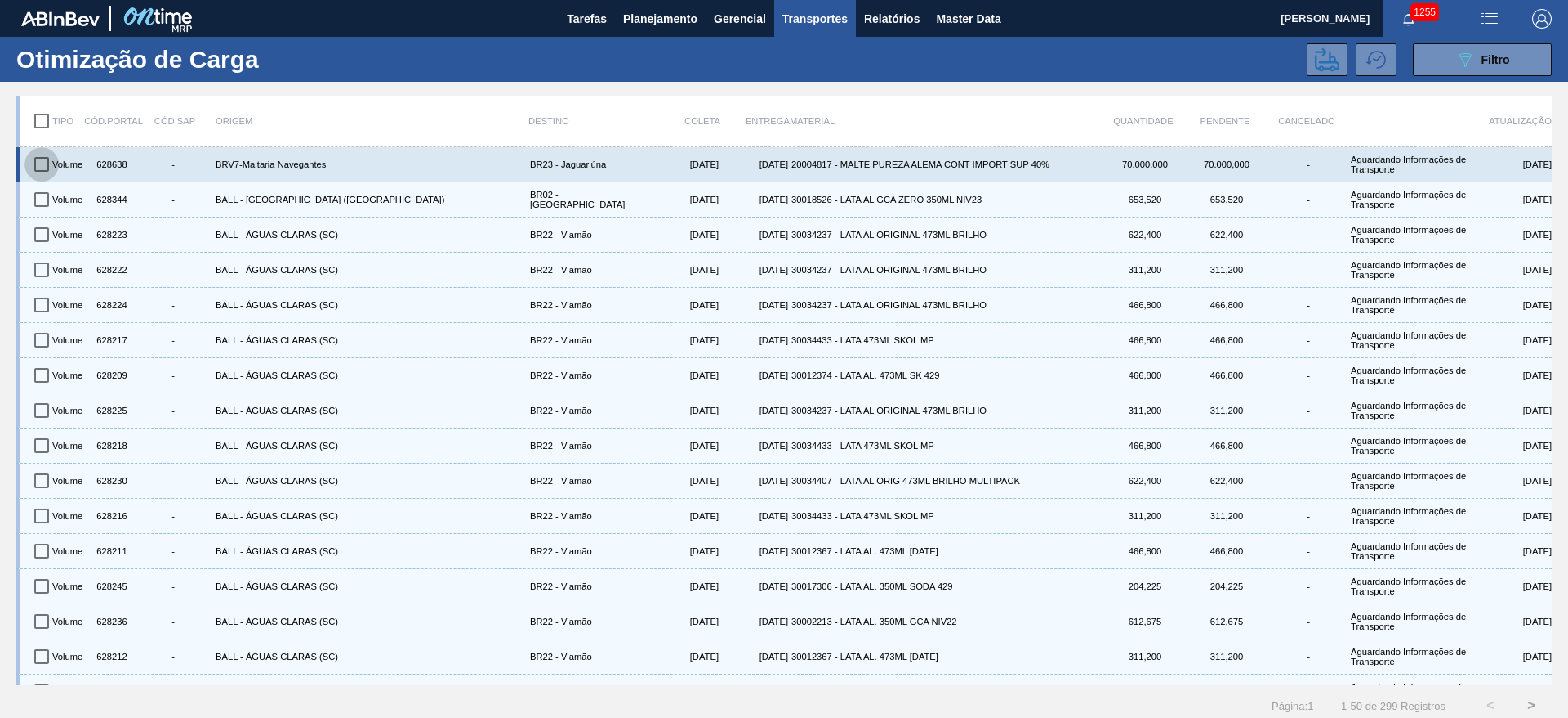
click at [41, 157] on input "checkbox" at bounding box center [41, 164] width 34 height 34
checkbox input "true"
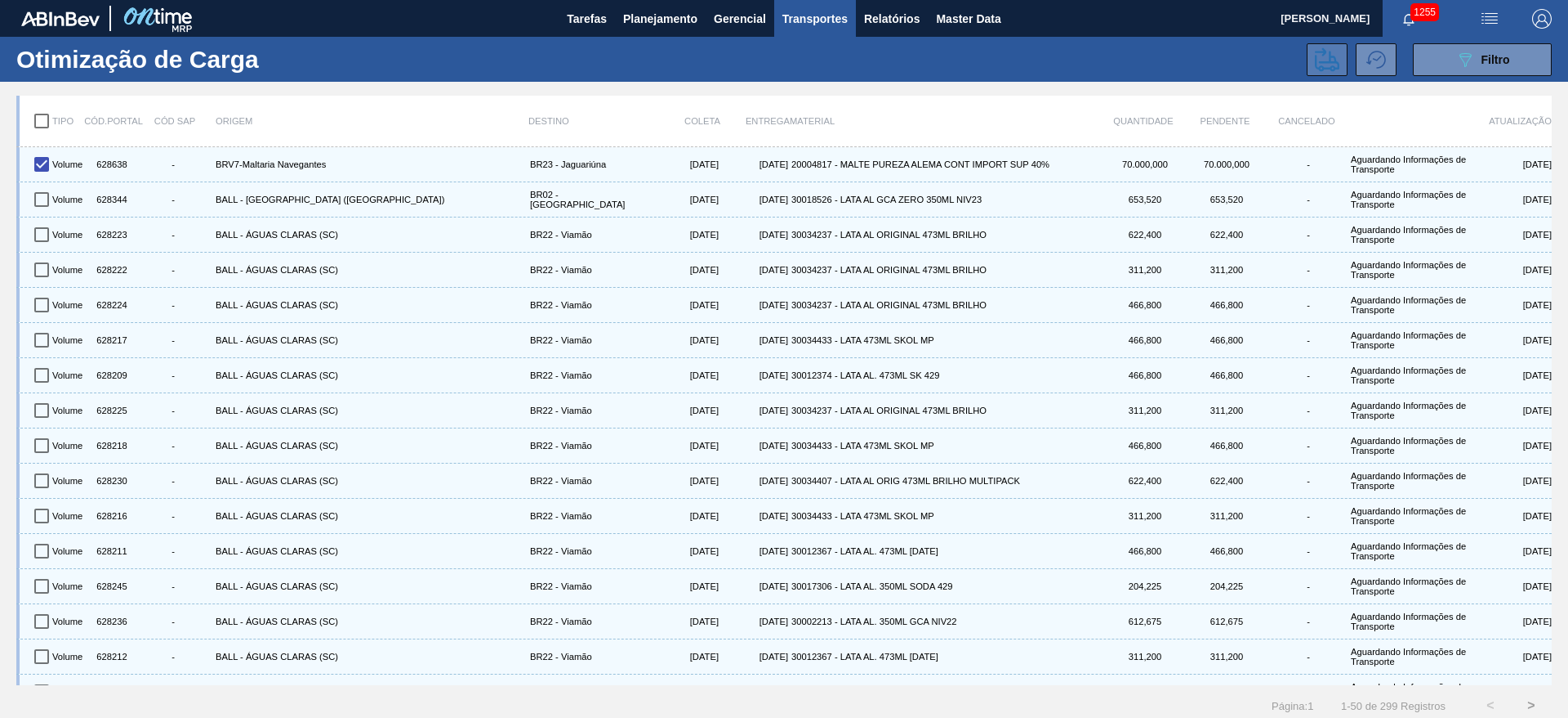
click at [1320, 55] on icon at bounding box center [1327, 60] width 24 height 25
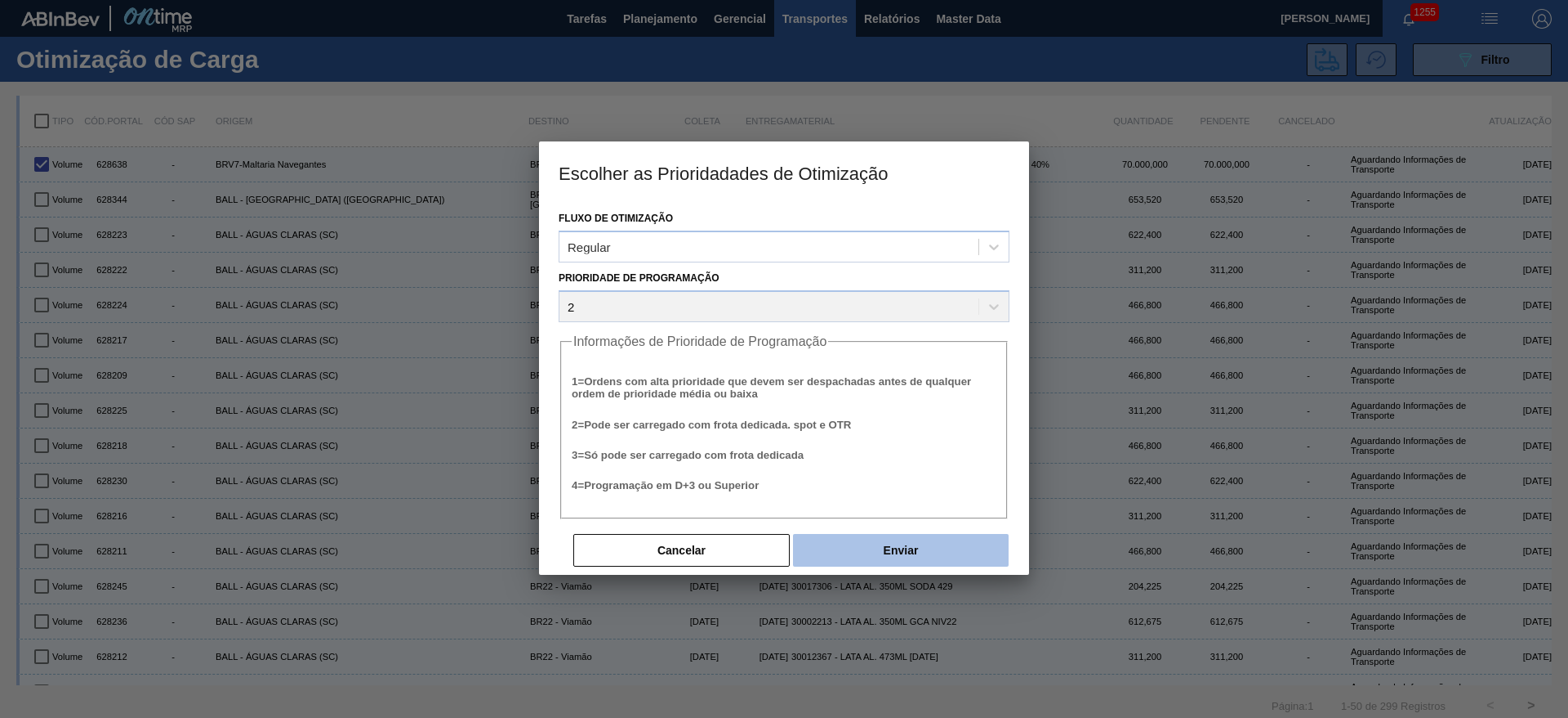
click at [892, 544] on button "Enviar" at bounding box center [900, 550] width 215 height 32
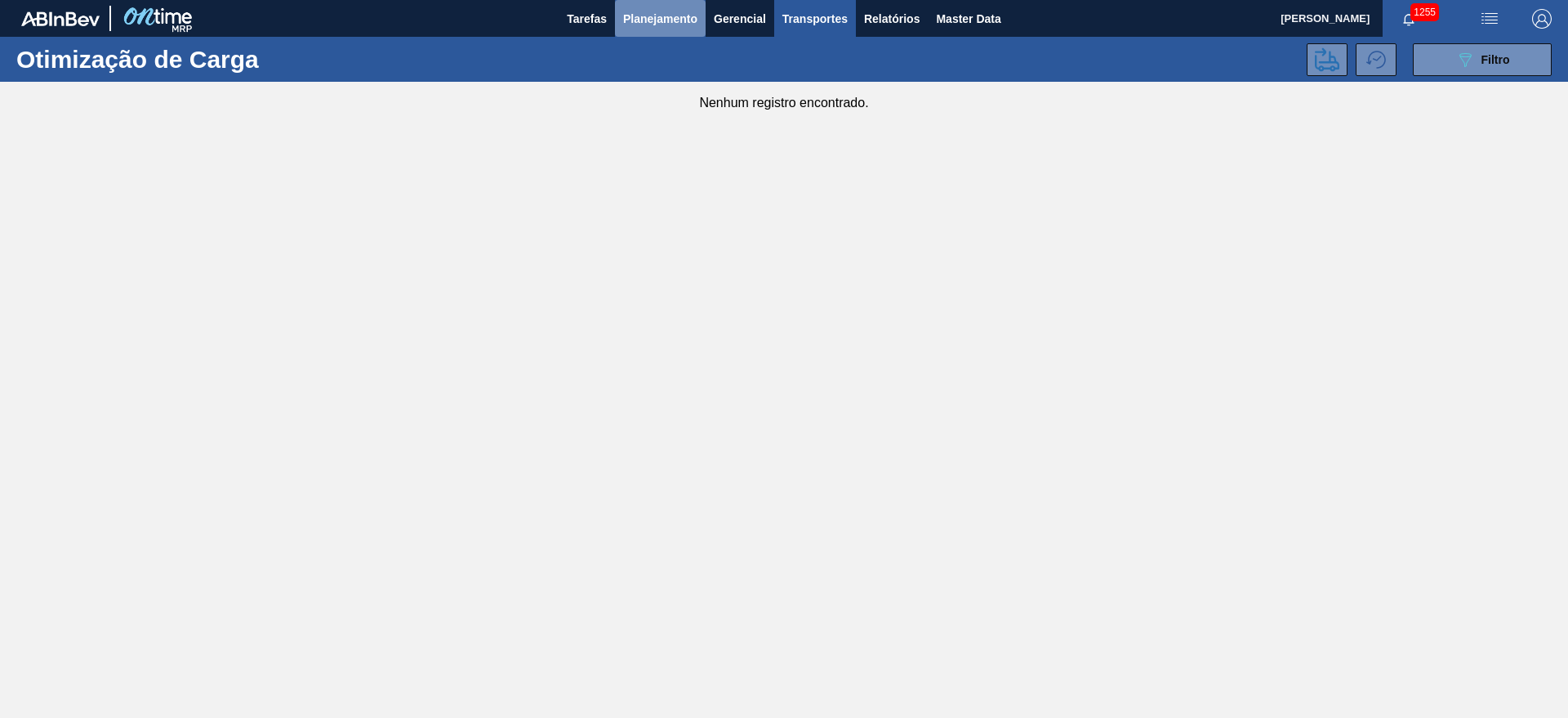
click at [654, 18] on span "Planejamento" at bounding box center [660, 18] width 74 height 19
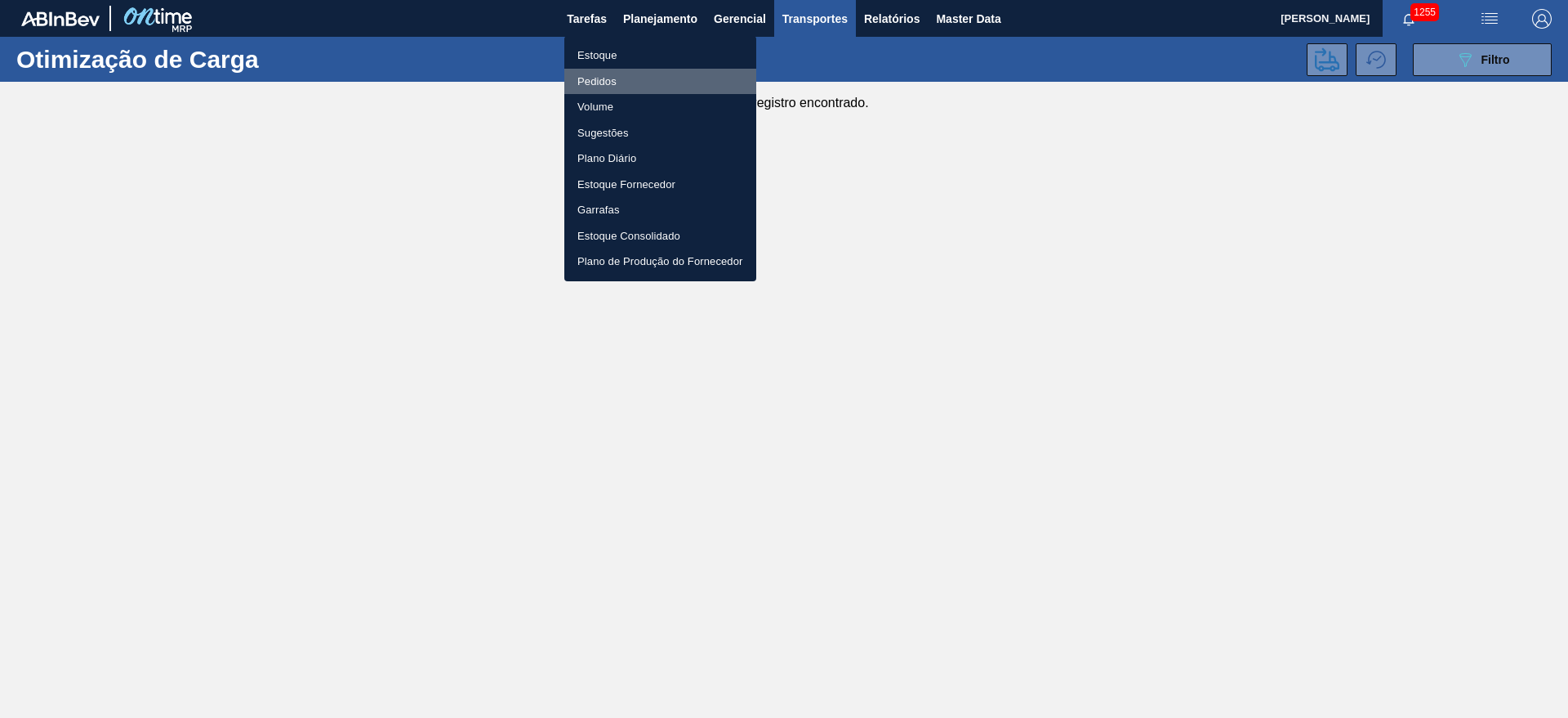
click at [603, 81] on li "Pedidos" at bounding box center [660, 81] width 192 height 26
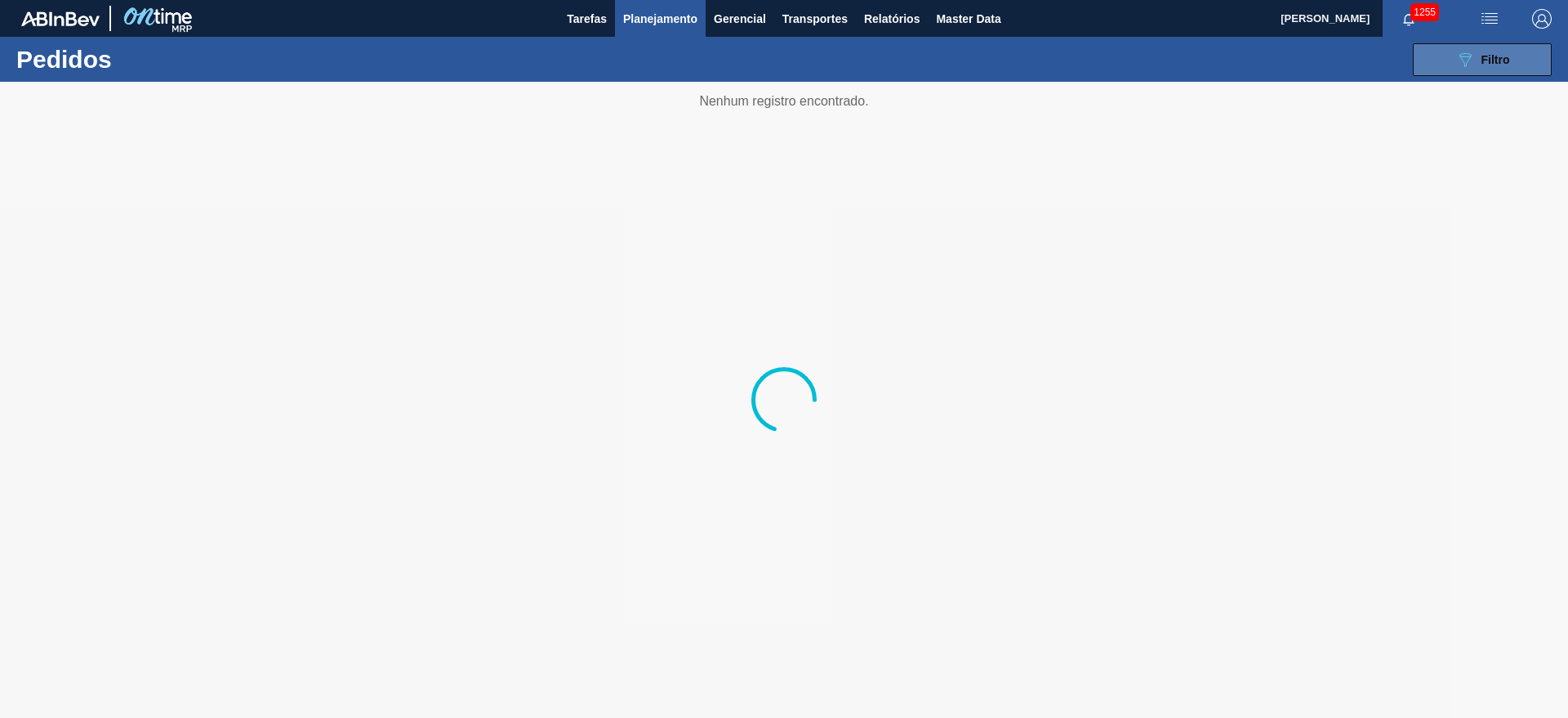
click at [1482, 63] on span "Filtro" at bounding box center [1495, 60] width 29 height 13
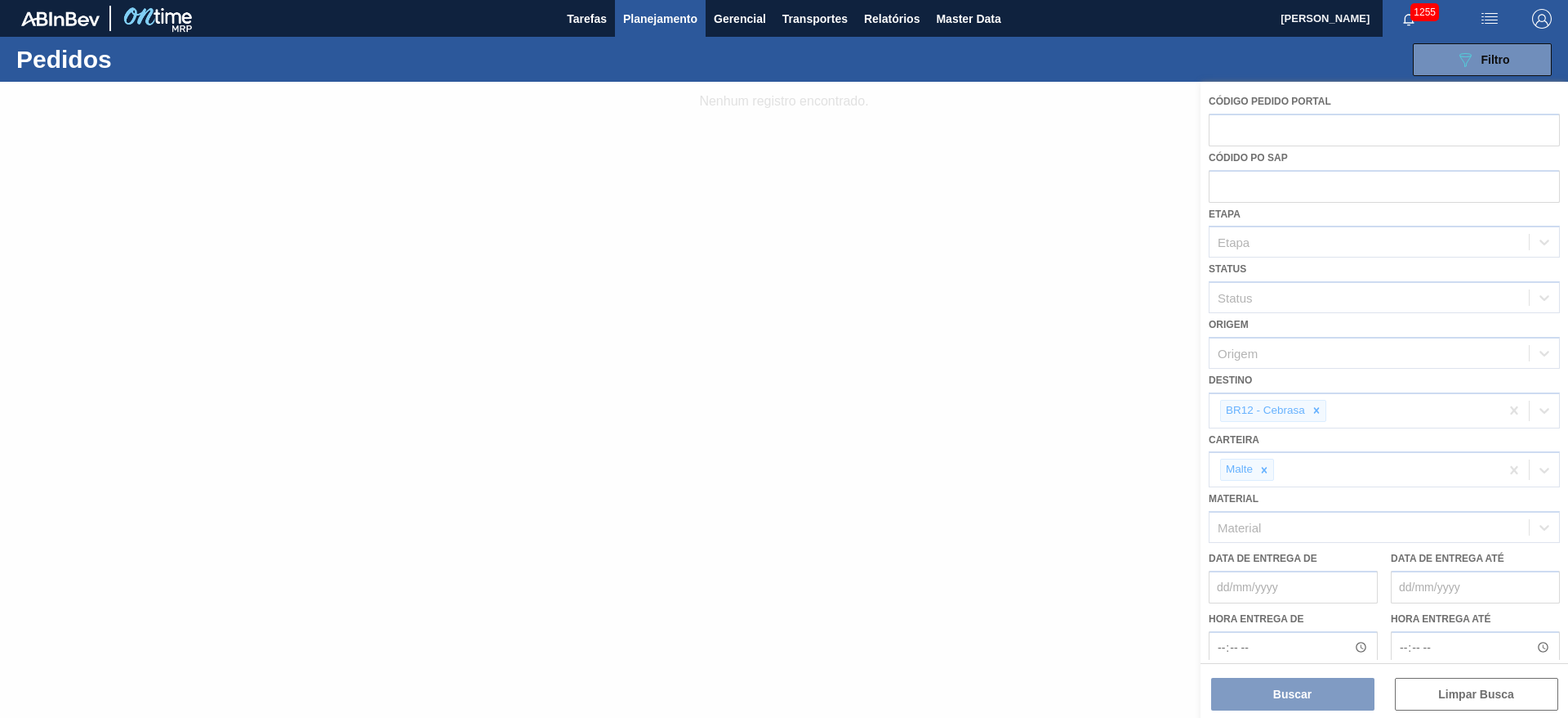
click at [640, 31] on button "Planejamento" at bounding box center [661, 18] width 91 height 37
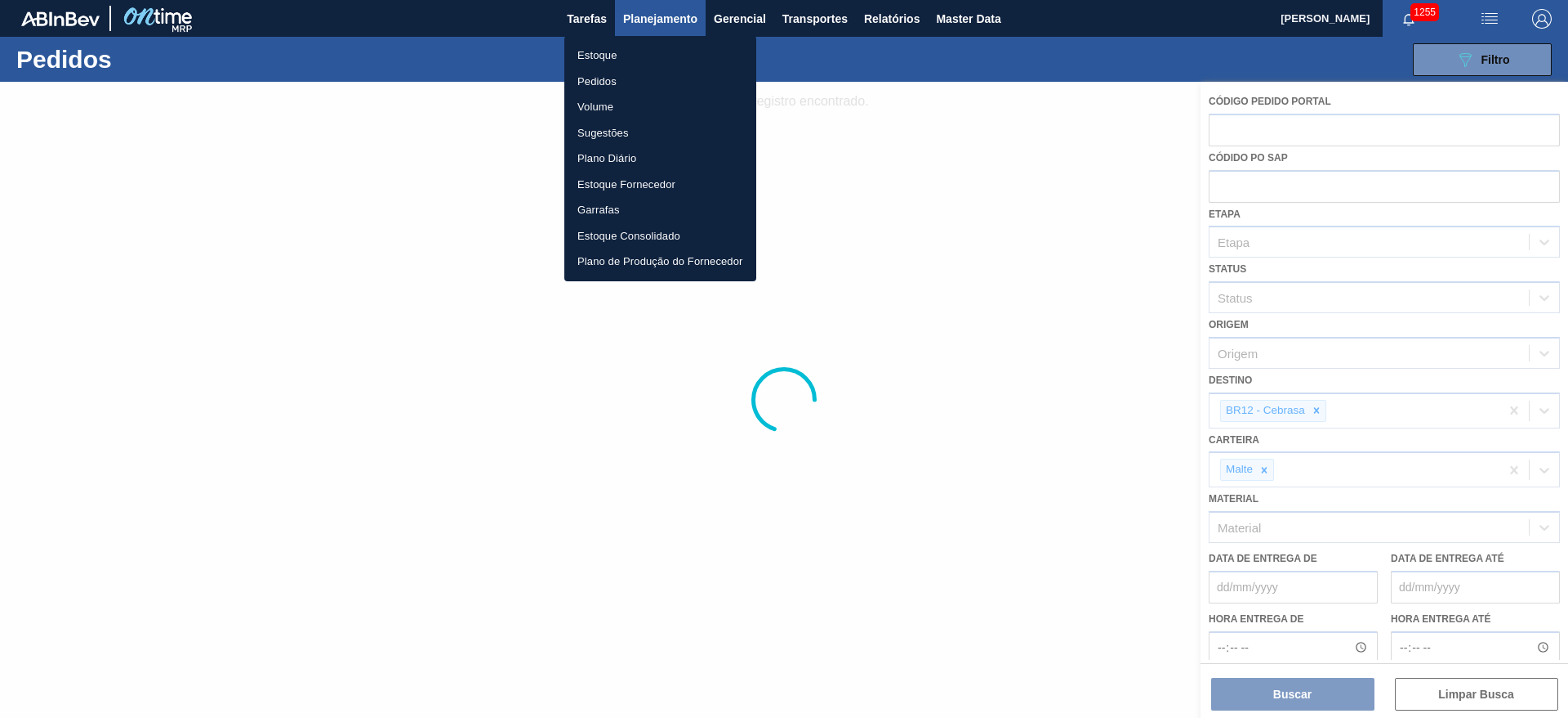
click at [619, 81] on li "Pedidos" at bounding box center [660, 81] width 192 height 26
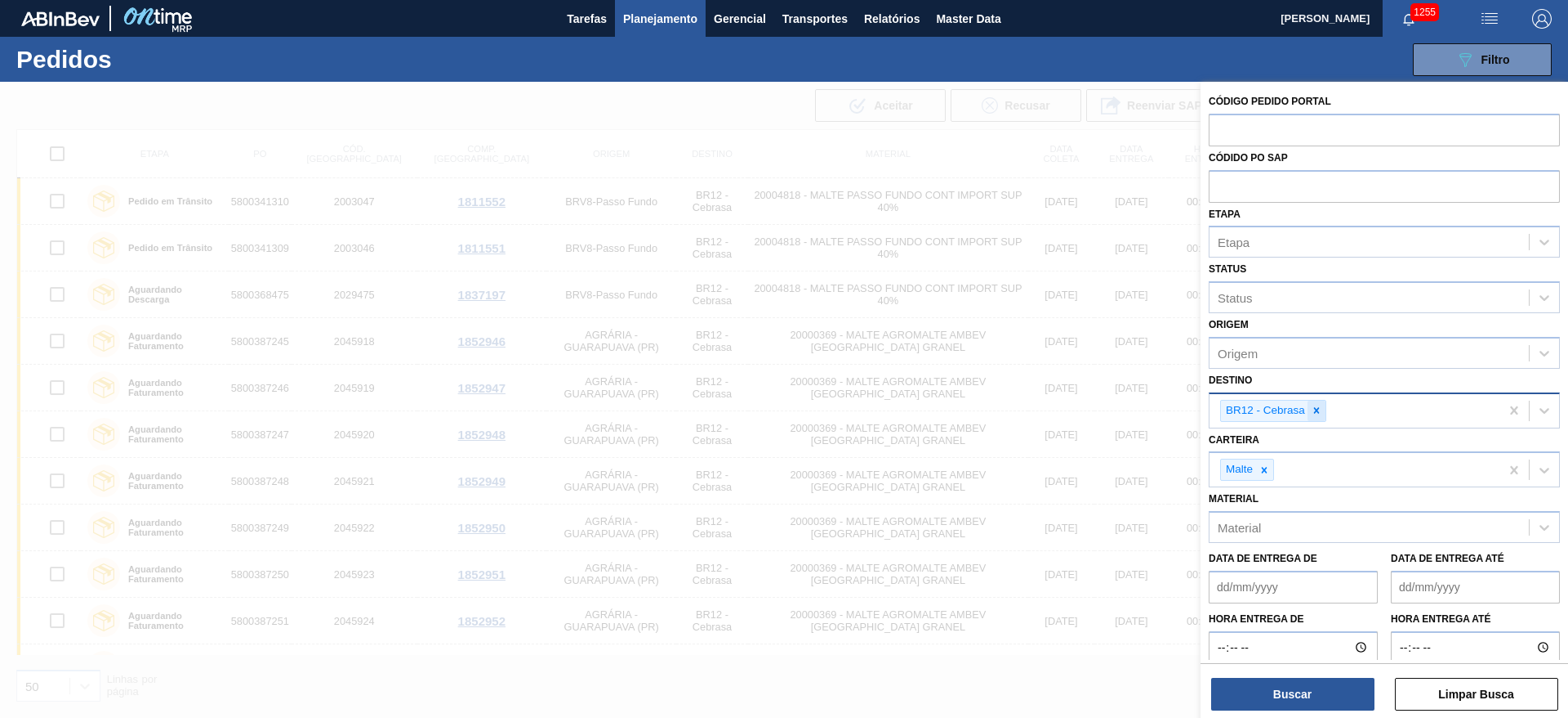
click at [1317, 412] on icon at bounding box center [1316, 410] width 11 height 11
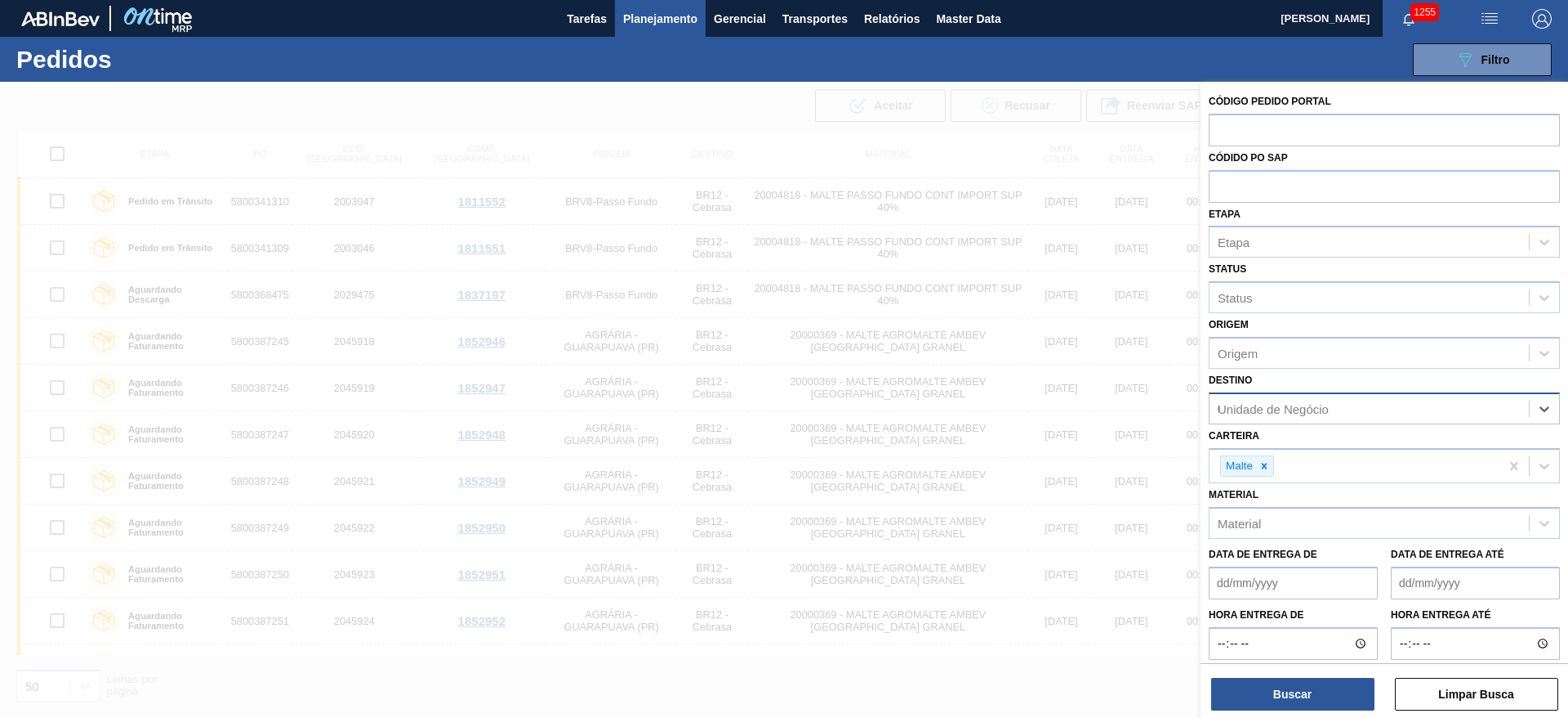
type input "04"
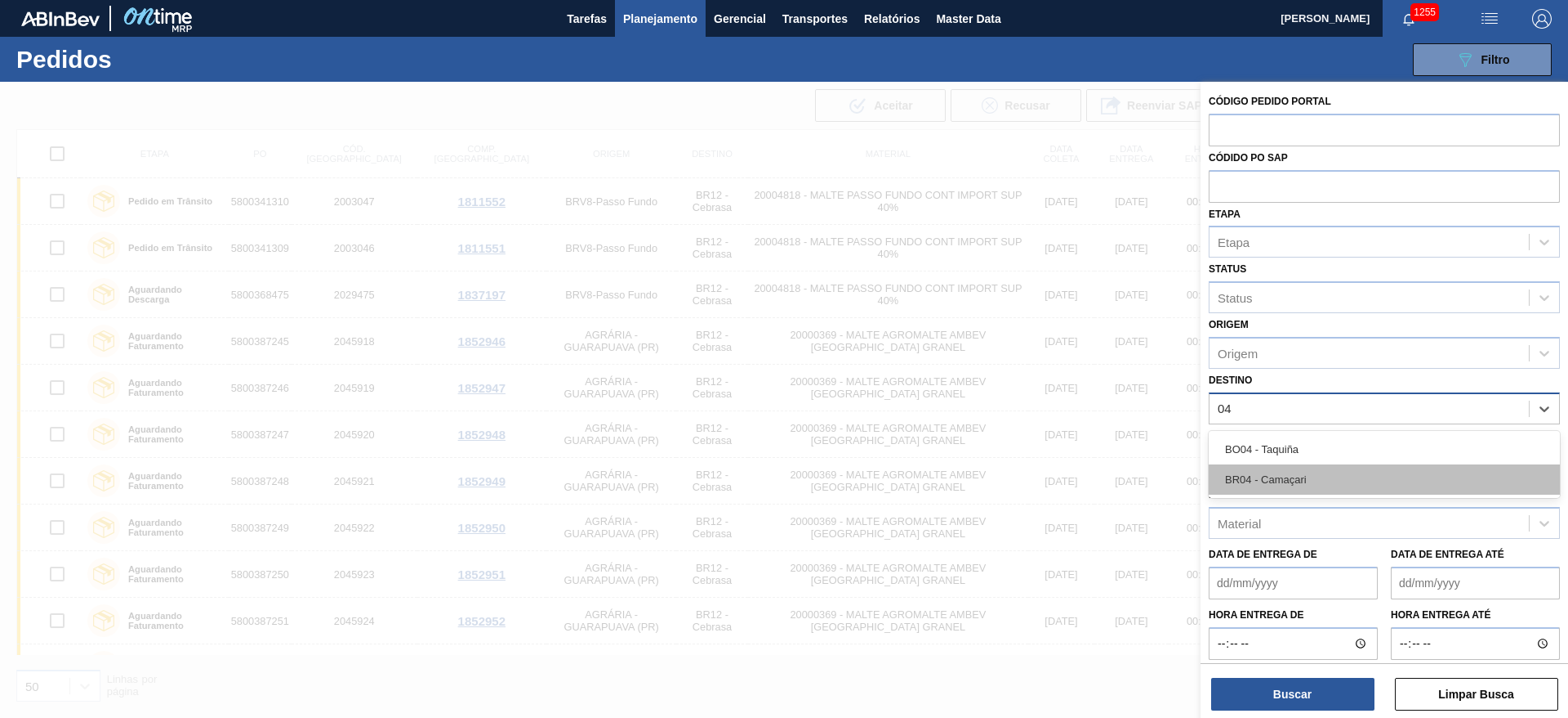
click at [1270, 465] on div "BR04 - Camaçari" at bounding box center [1384, 479] width 351 height 31
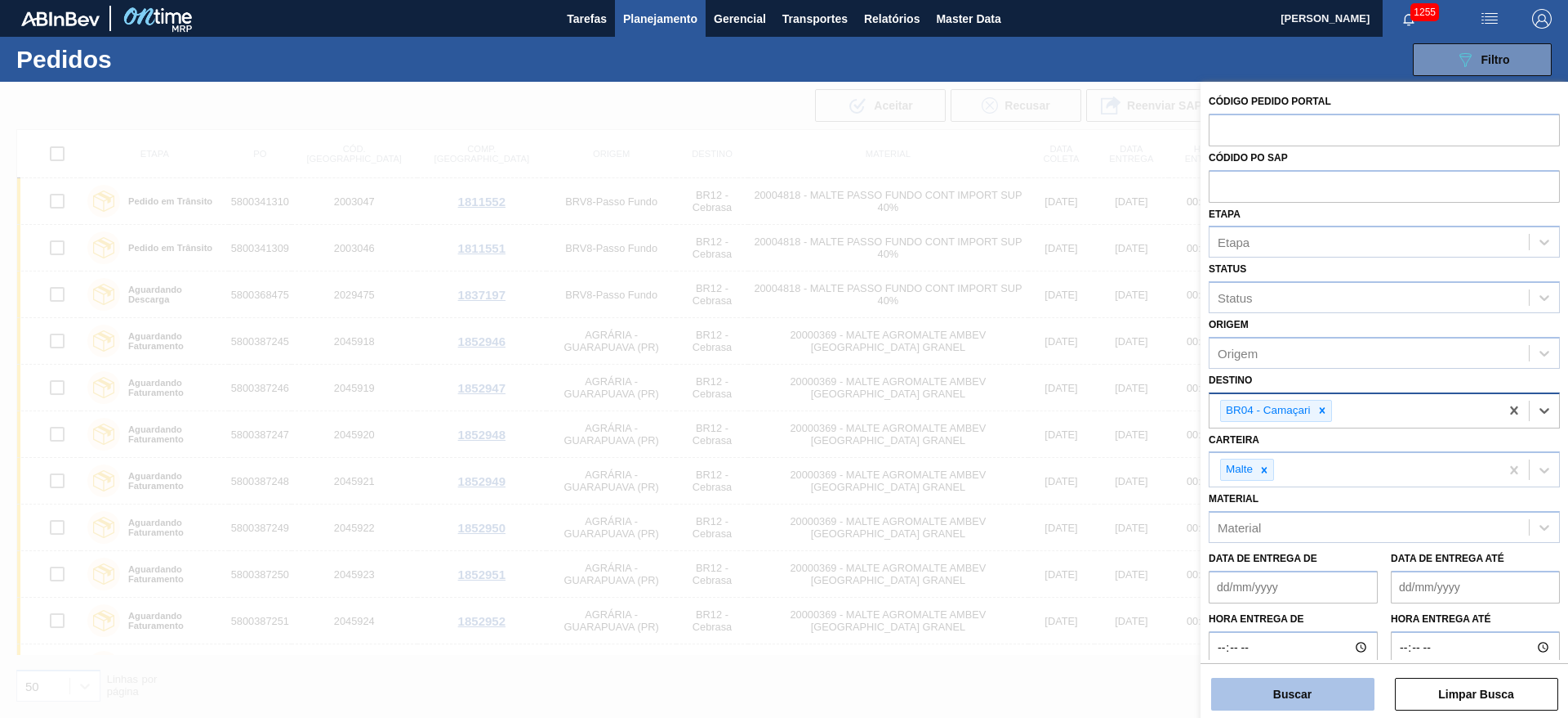
click at [1270, 694] on button "Buscar" at bounding box center [1292, 693] width 164 height 32
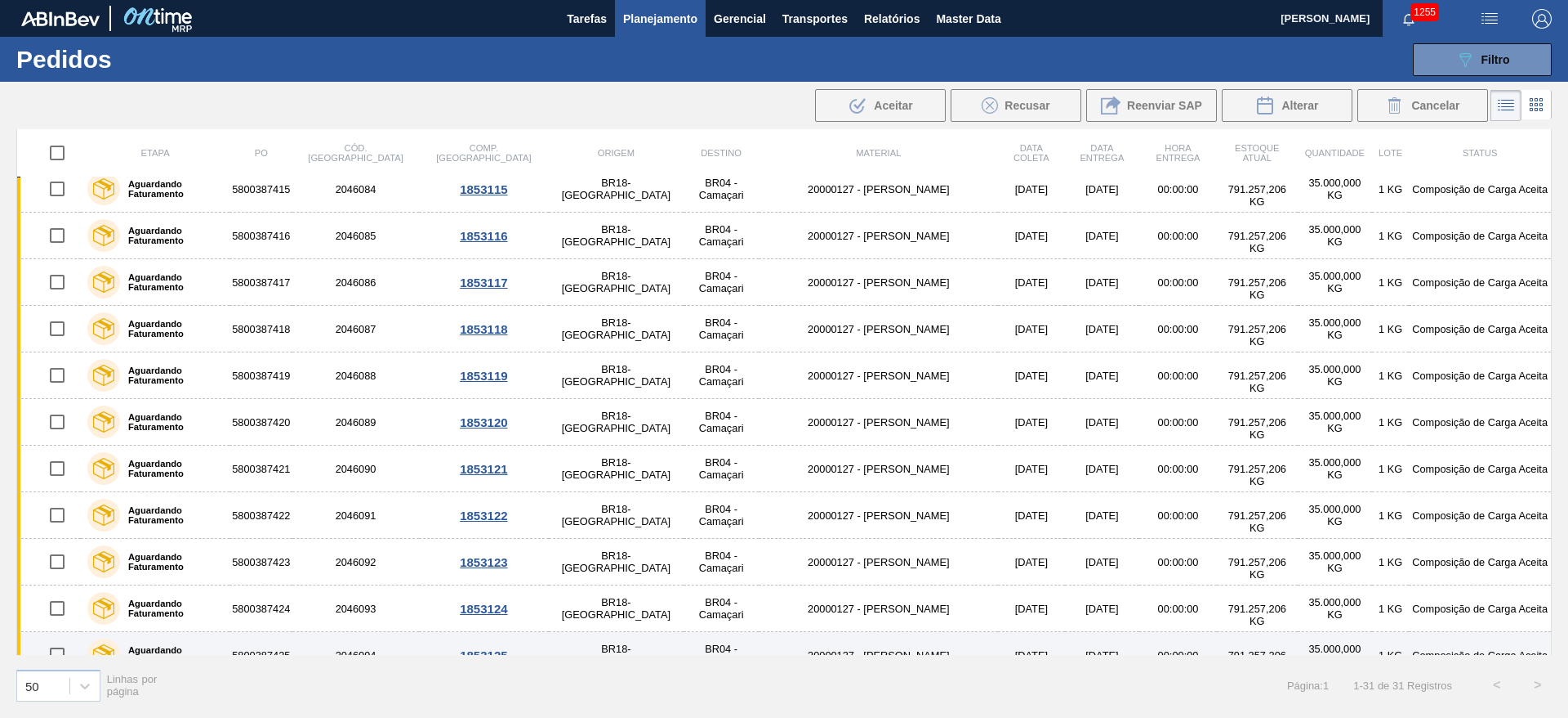
scroll to position [600, 0]
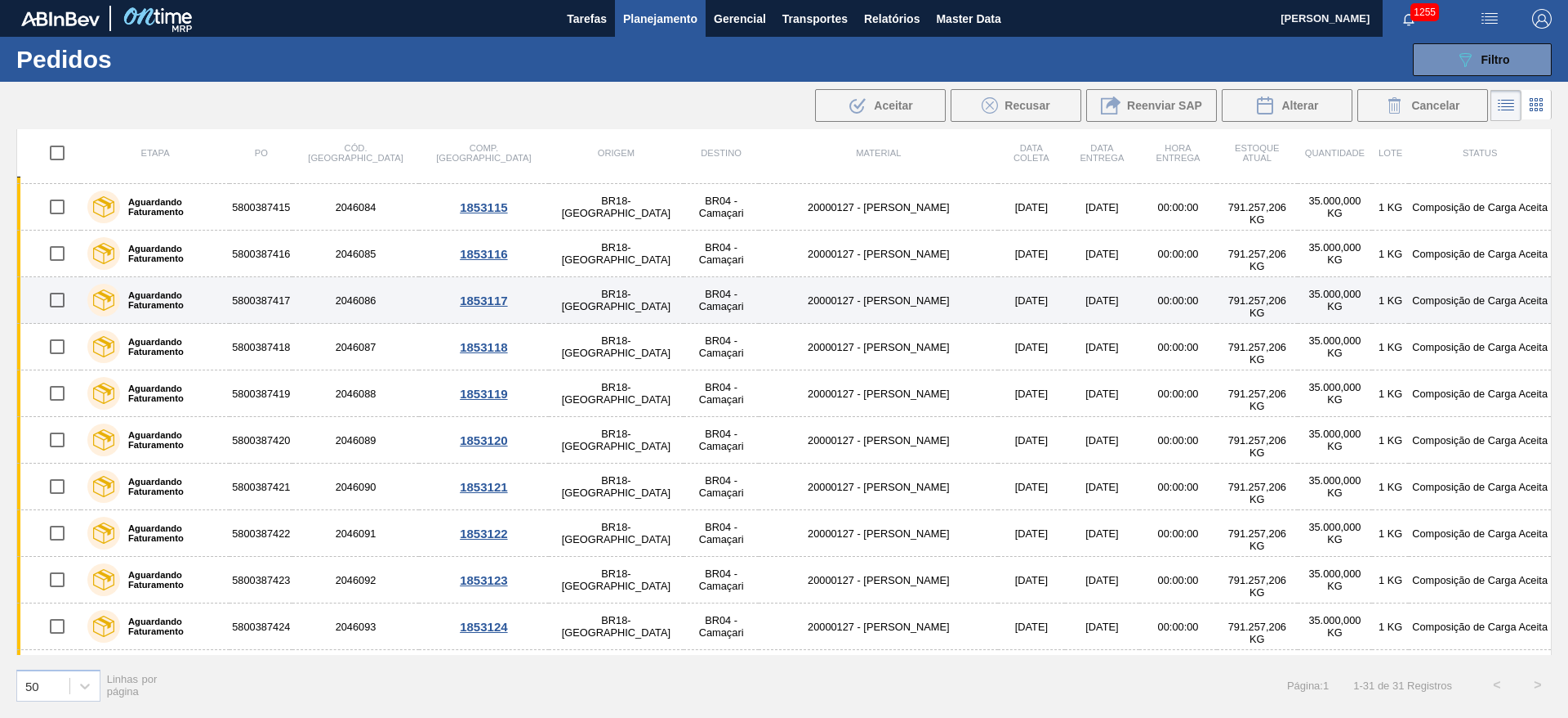
drag, startPoint x: 60, startPoint y: 295, endPoint x: 55, endPoint y: 320, distance: 25.5
click at [61, 295] on input "checkbox" at bounding box center [57, 299] width 34 height 34
checkbox input "true"
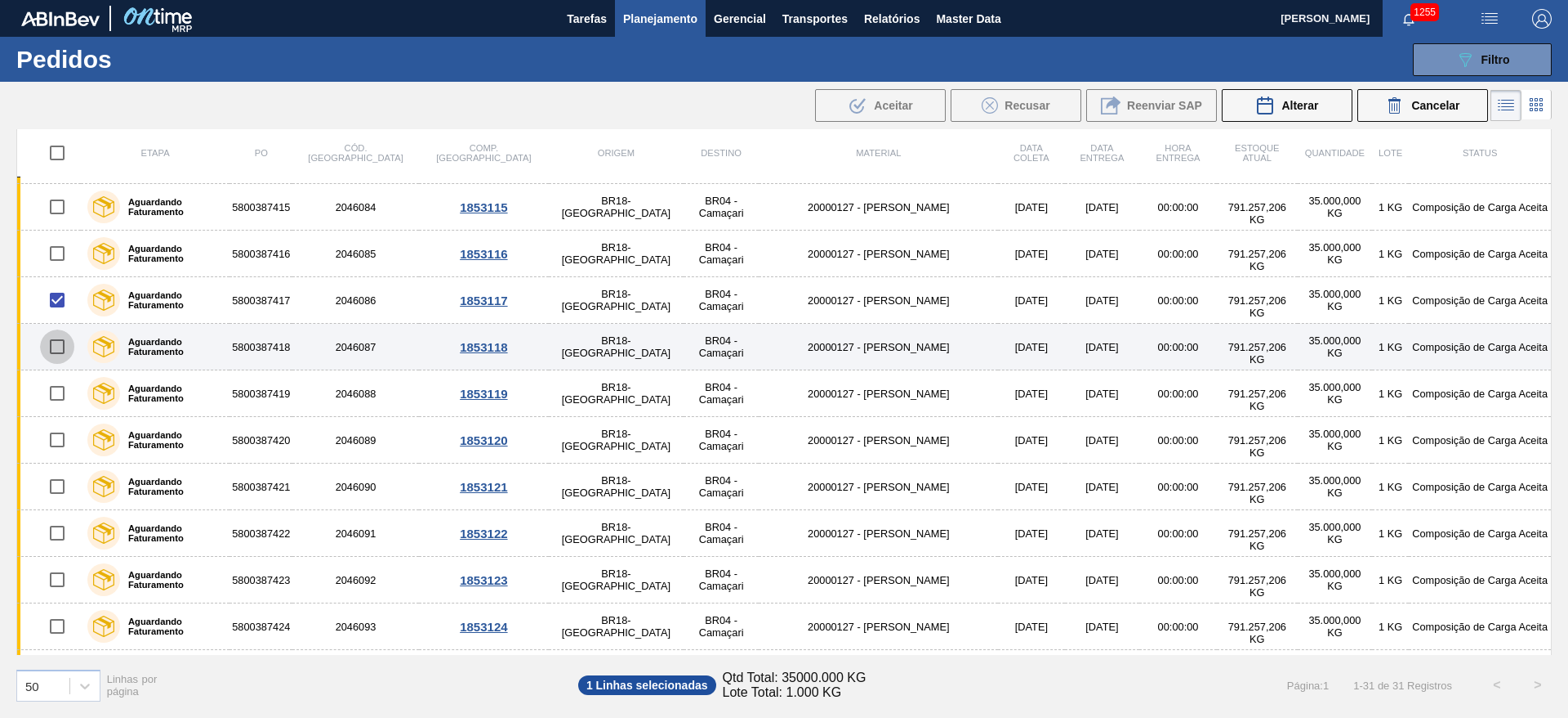
click at [55, 348] on input "checkbox" at bounding box center [57, 346] width 34 height 34
checkbox input "true"
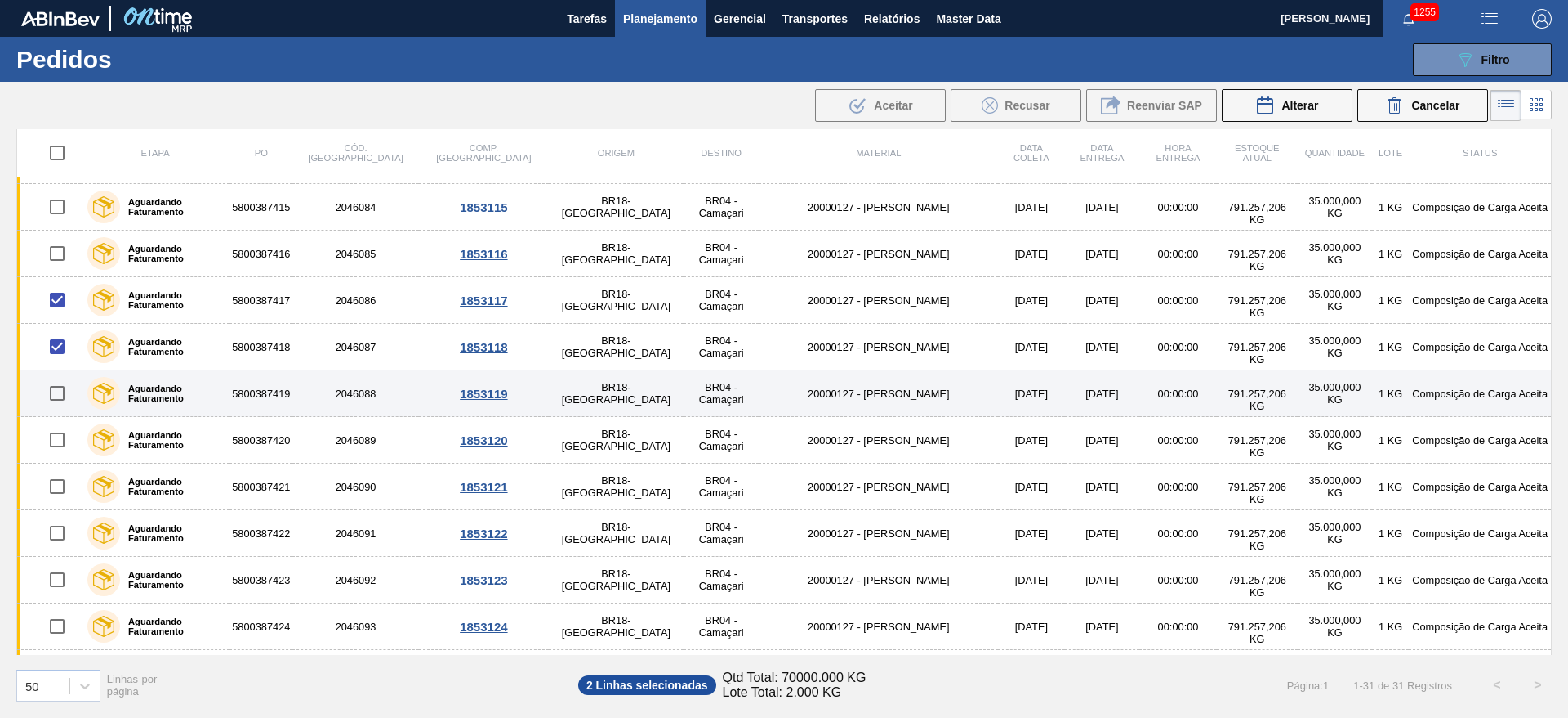
click at [58, 392] on input "checkbox" at bounding box center [57, 392] width 34 height 34
checkbox input "true"
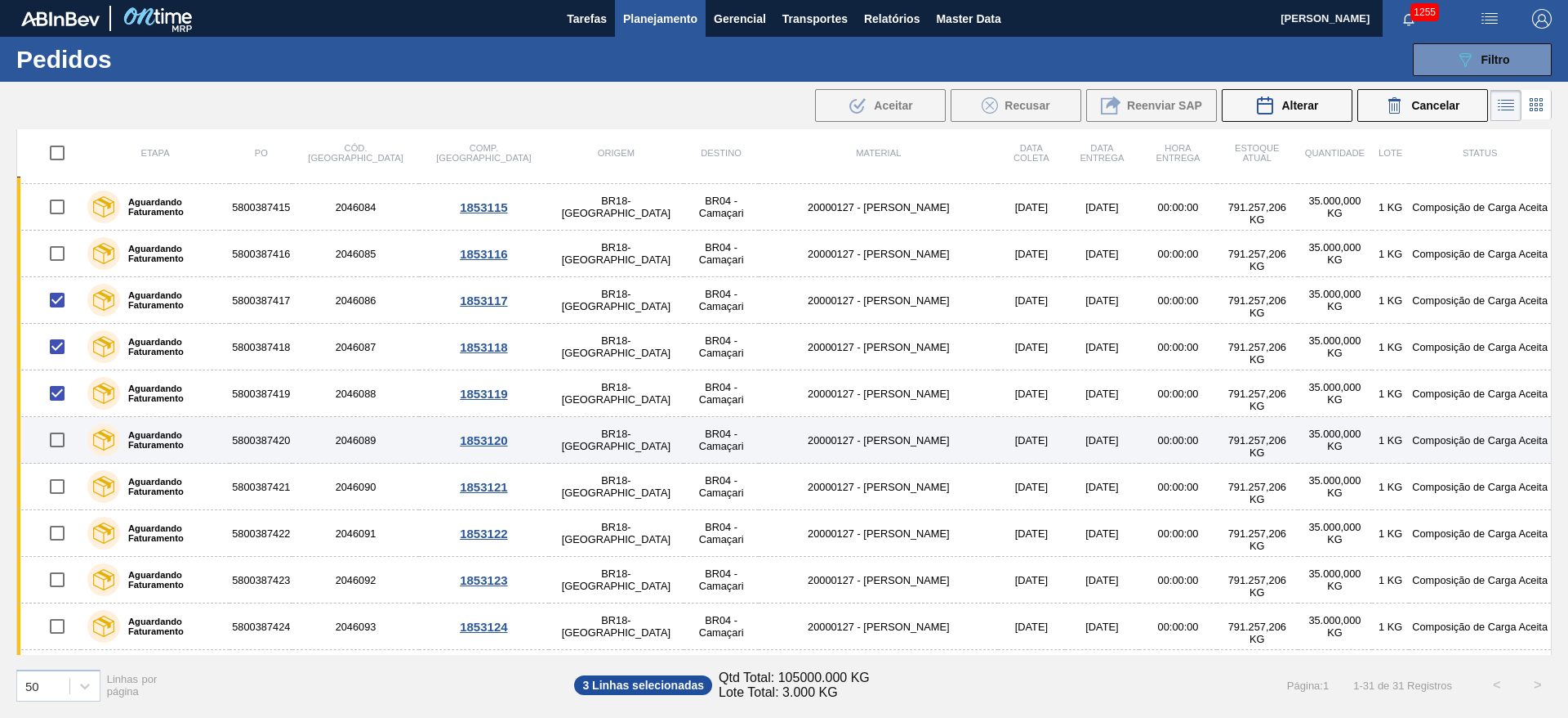
click at [57, 435] on input "checkbox" at bounding box center [57, 440] width 34 height 34
checkbox input "true"
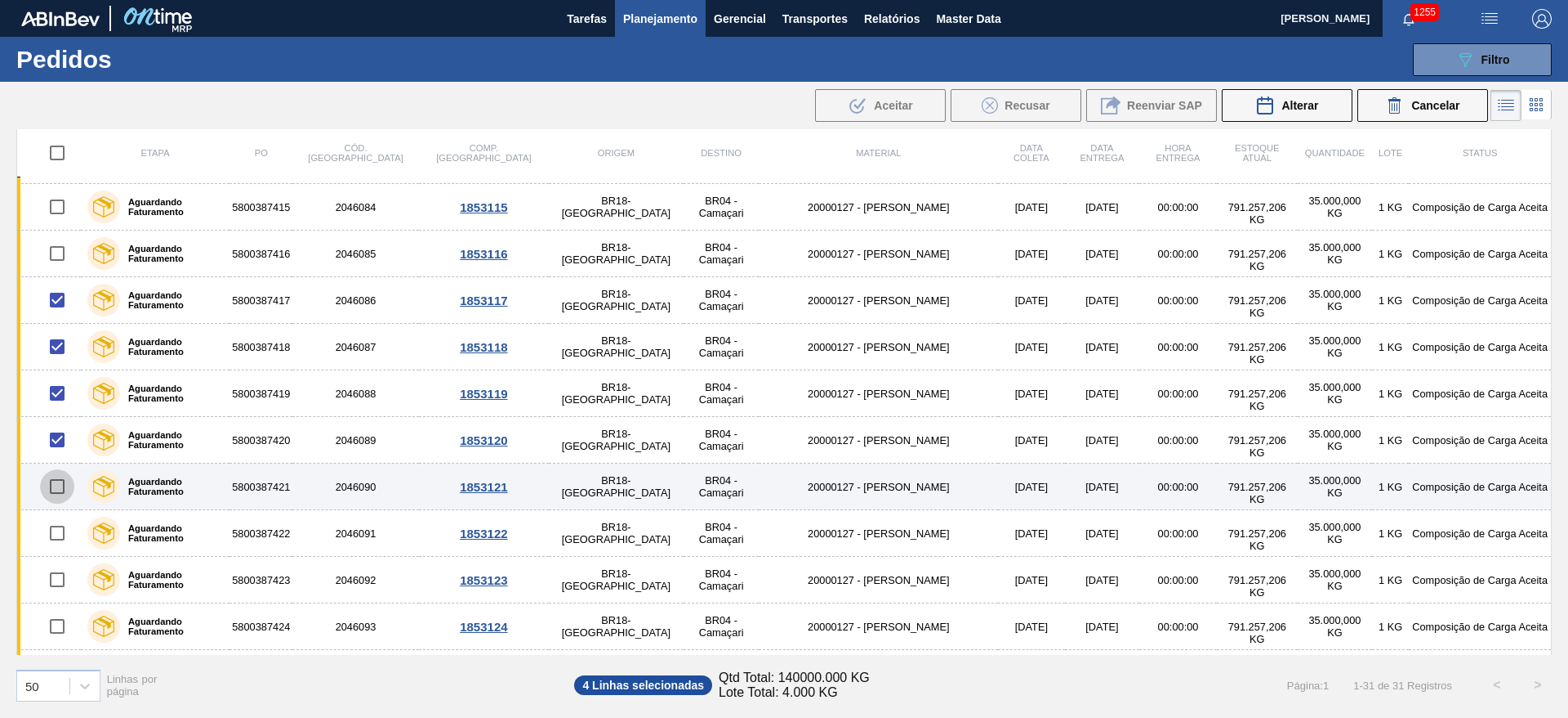
click at [59, 484] on input "checkbox" at bounding box center [57, 486] width 34 height 34
checkbox input "true"
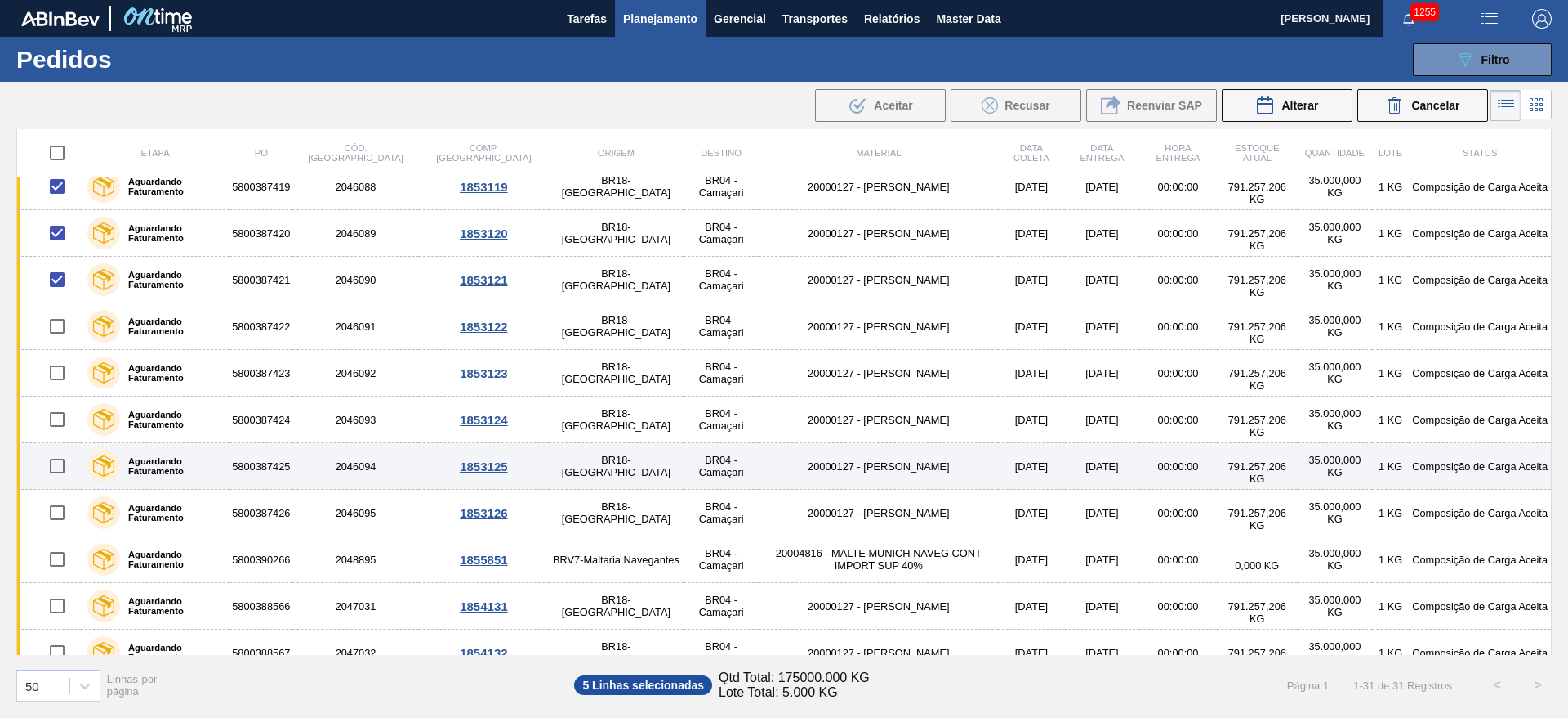
scroll to position [845, 0]
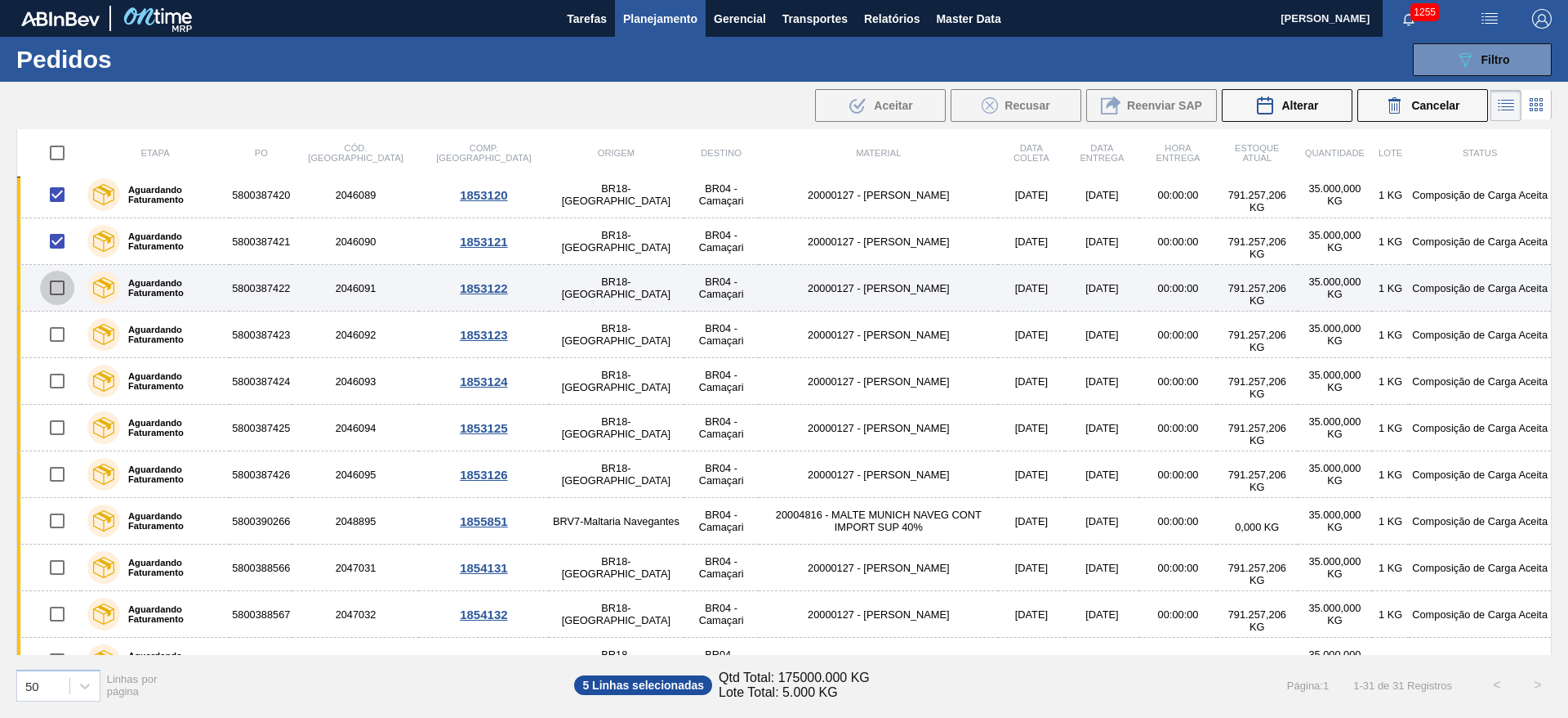
click at [55, 291] on input "checkbox" at bounding box center [57, 287] width 34 height 34
checkbox input "true"
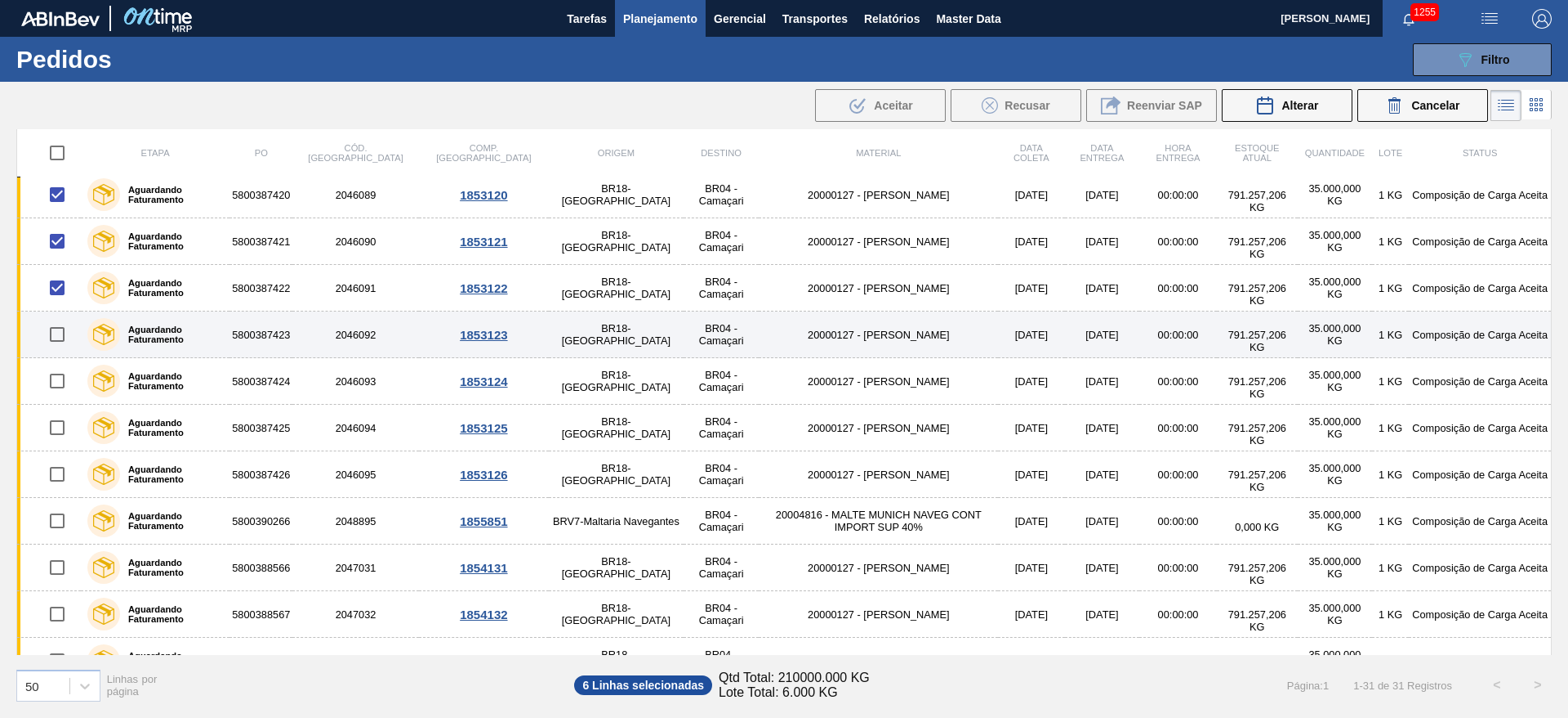
click at [55, 331] on input "checkbox" at bounding box center [57, 334] width 34 height 34
checkbox input "true"
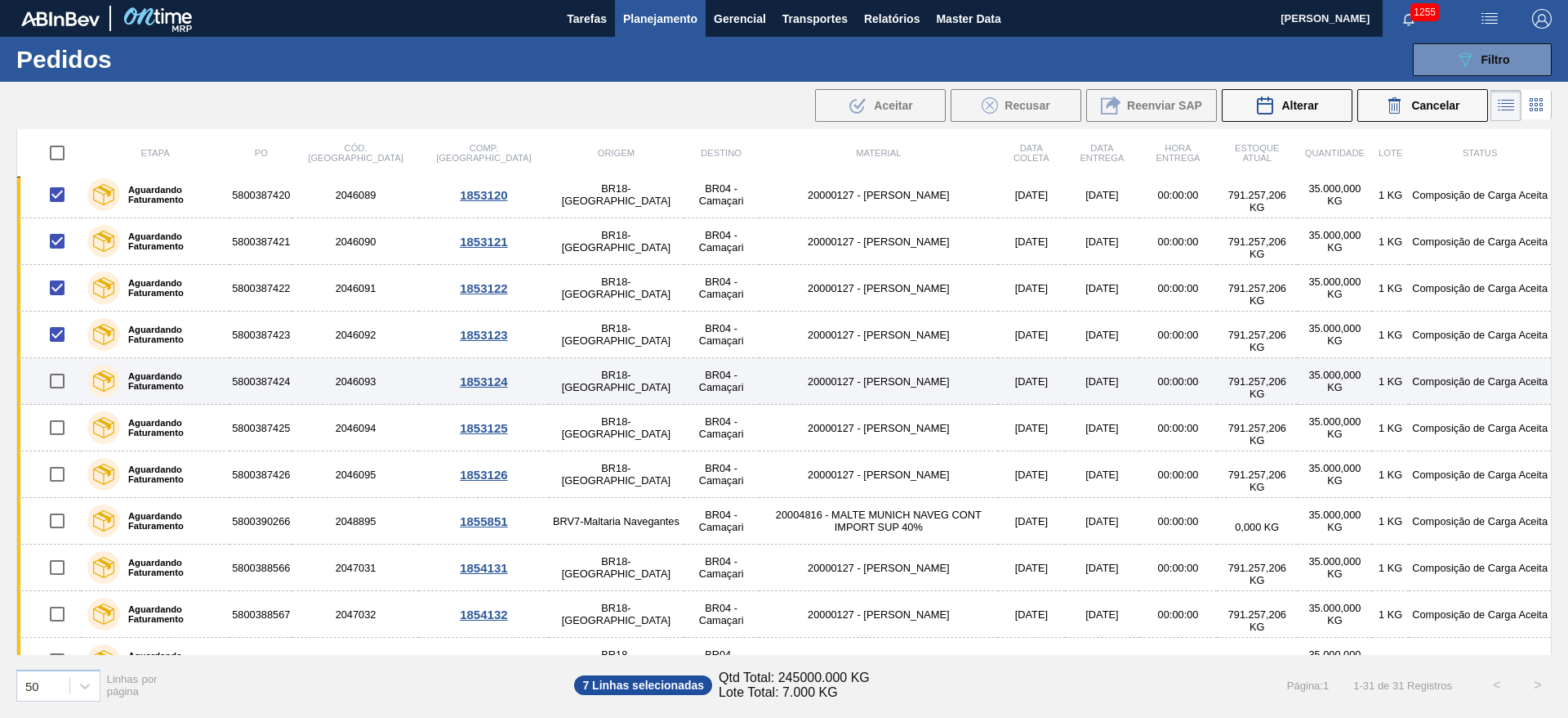
click at [57, 384] on input "checkbox" at bounding box center [57, 380] width 34 height 34
checkbox input "true"
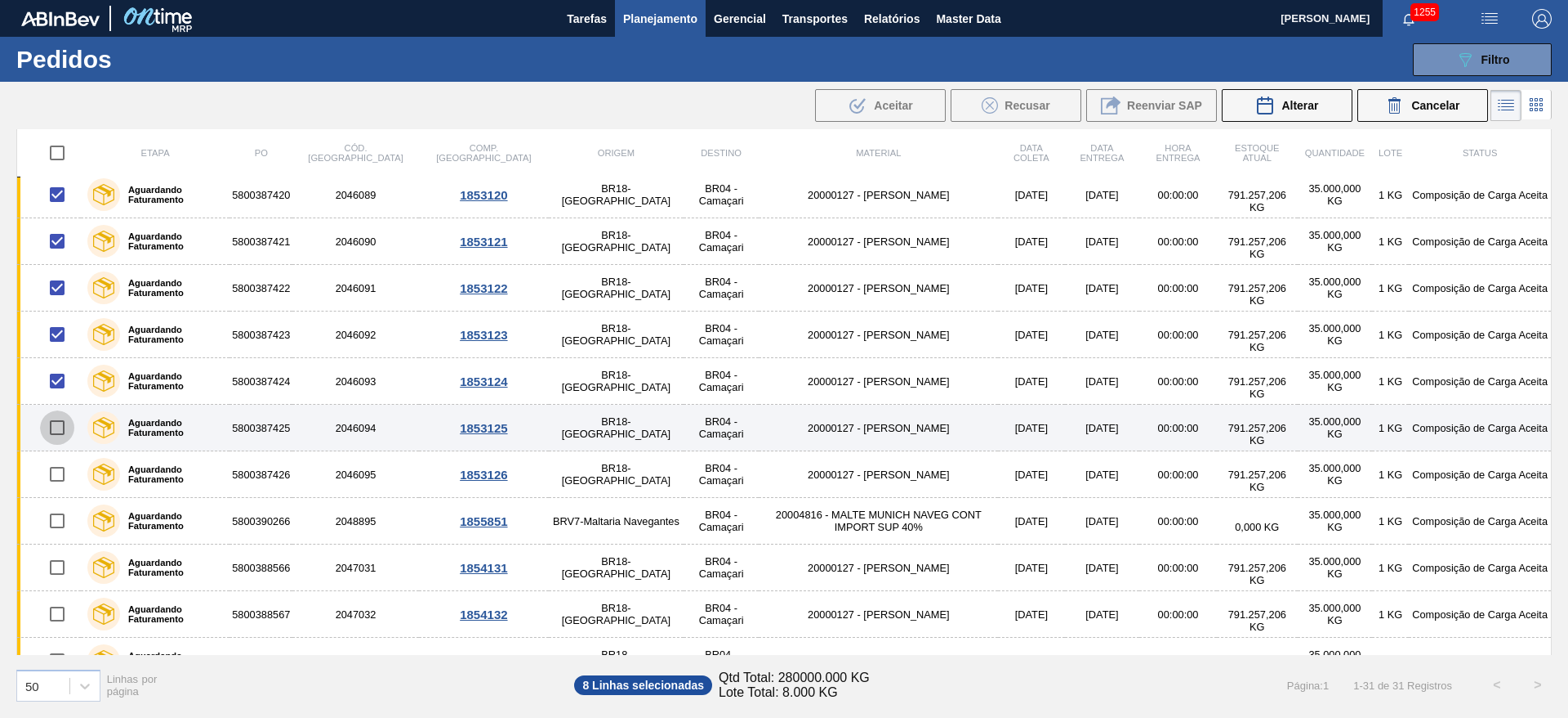
click at [56, 426] on input "checkbox" at bounding box center [57, 427] width 34 height 34
checkbox input "true"
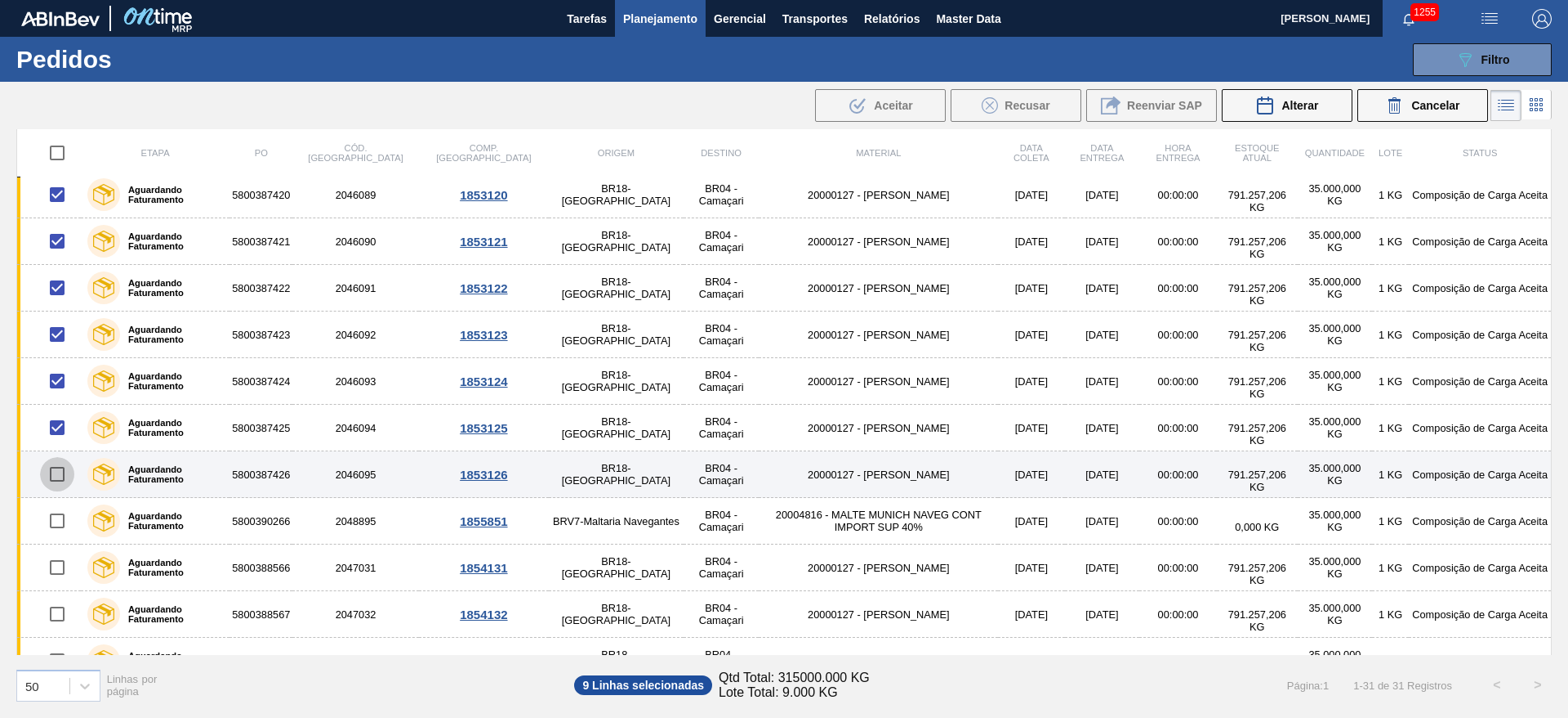
click at [53, 477] on input "checkbox" at bounding box center [57, 474] width 34 height 34
checkbox input "true"
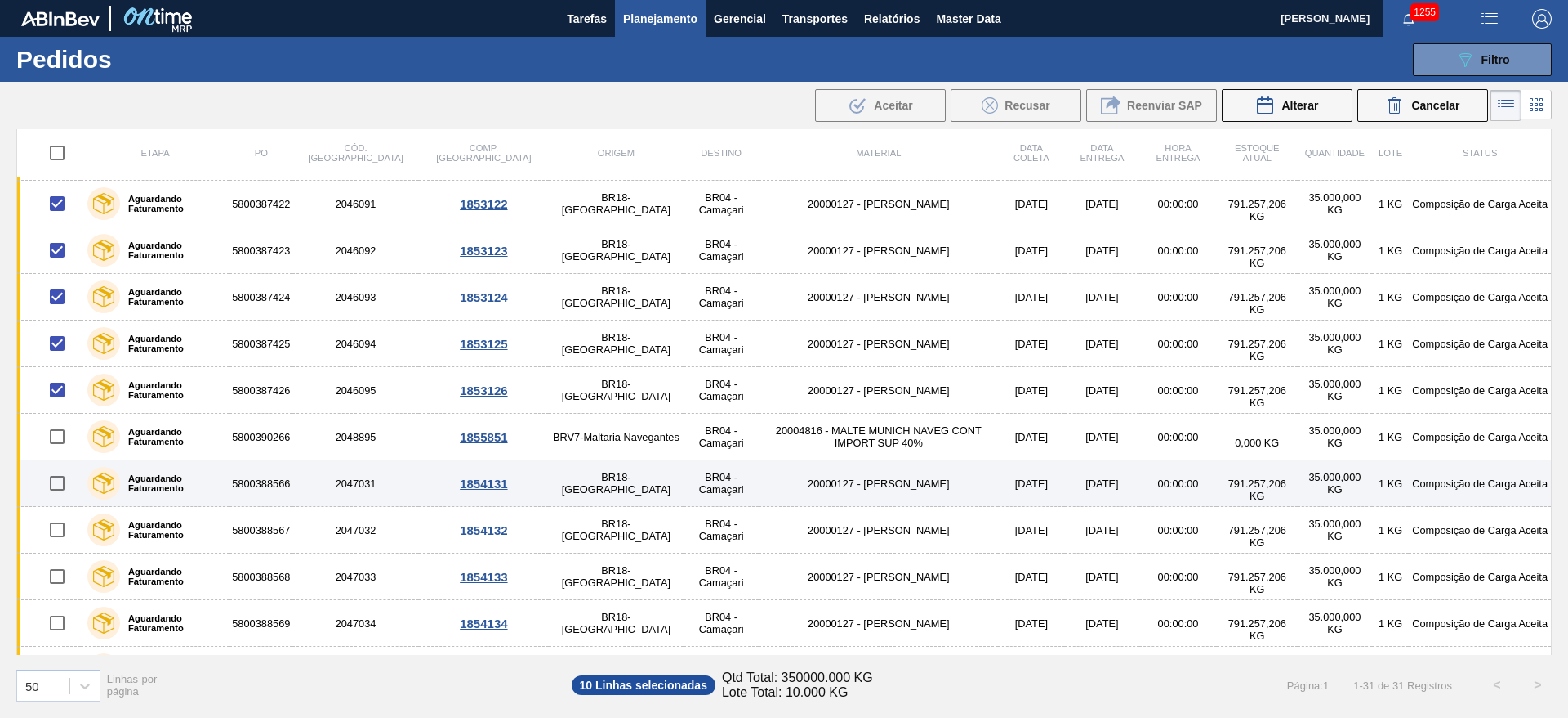
scroll to position [968, 0]
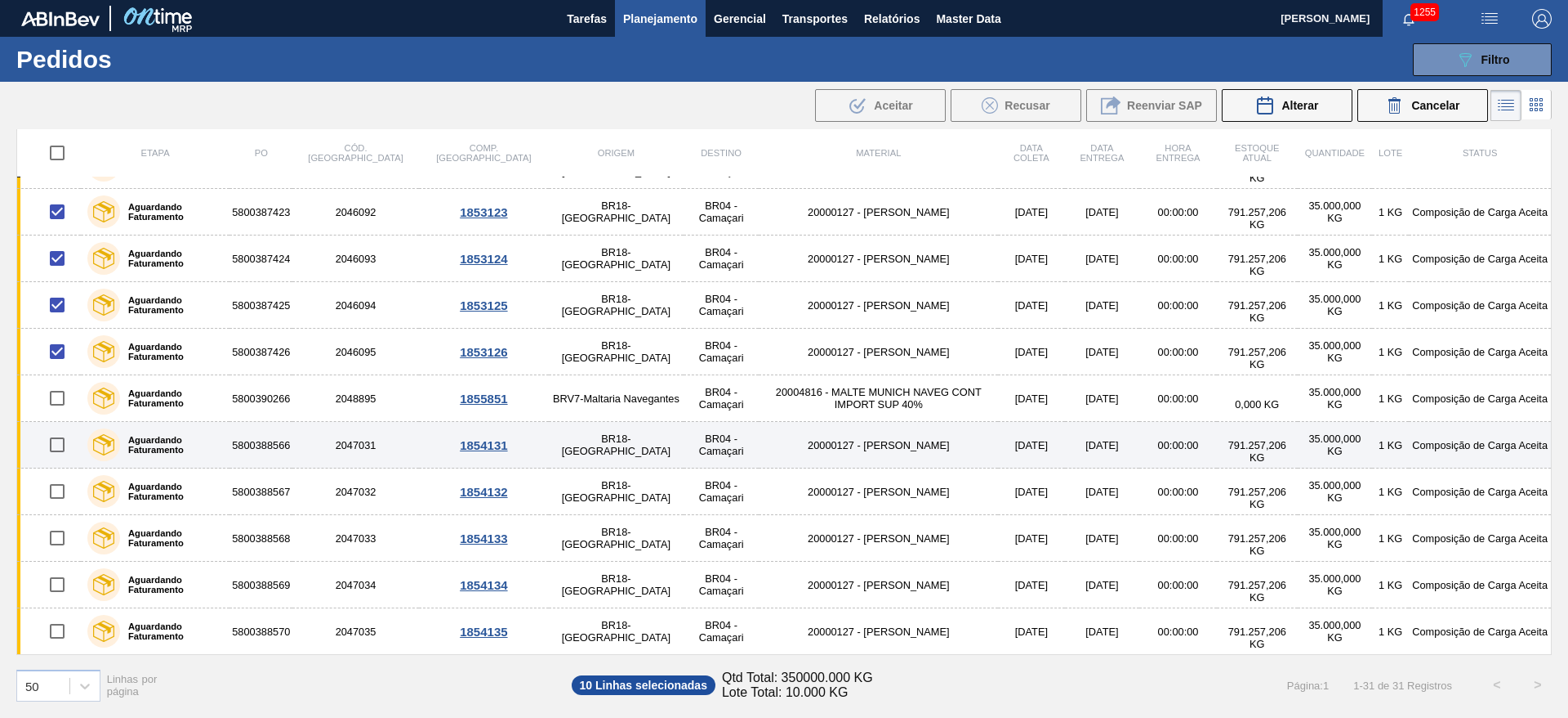
click at [52, 447] on input "checkbox" at bounding box center [57, 444] width 34 height 34
checkbox input "true"
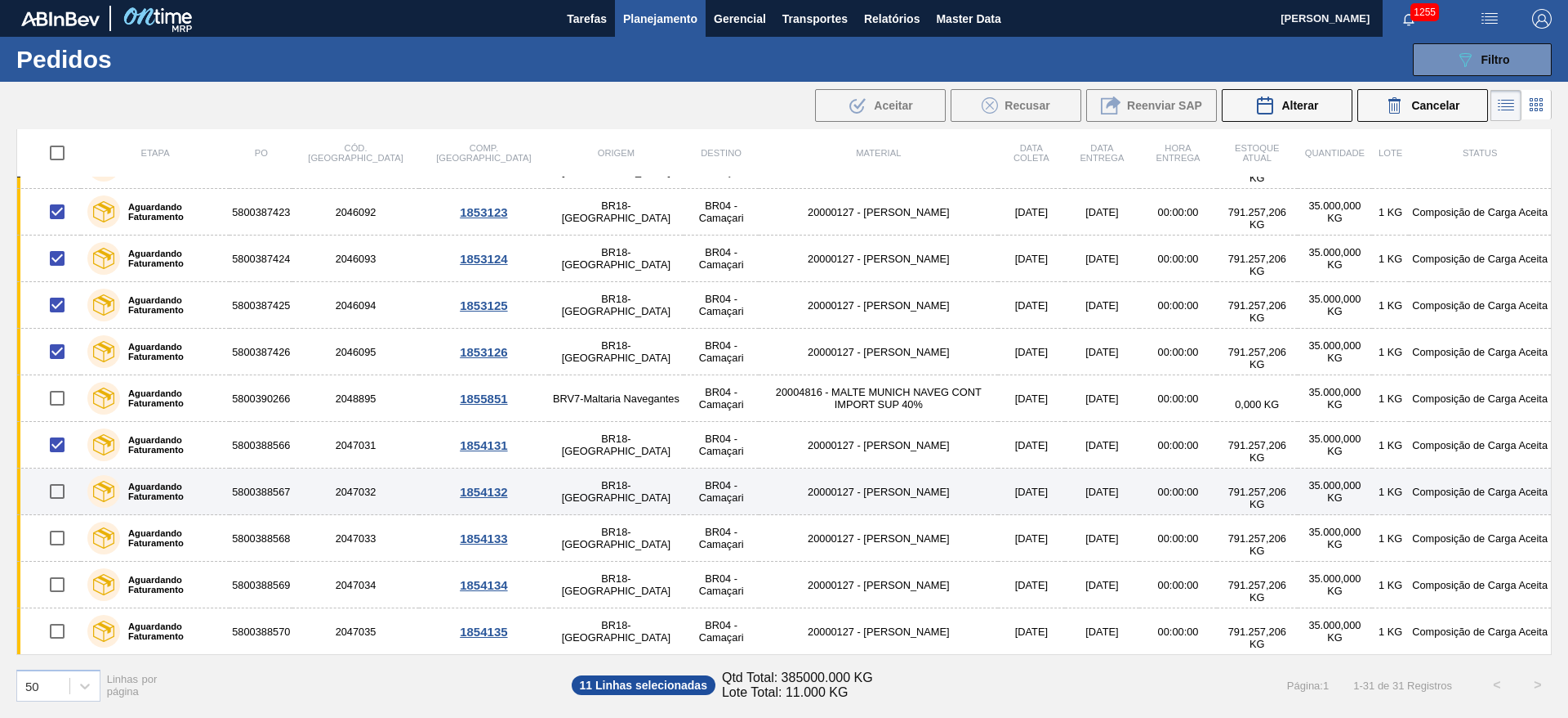
click at [54, 491] on input "checkbox" at bounding box center [57, 490] width 34 height 34
checkbox input "true"
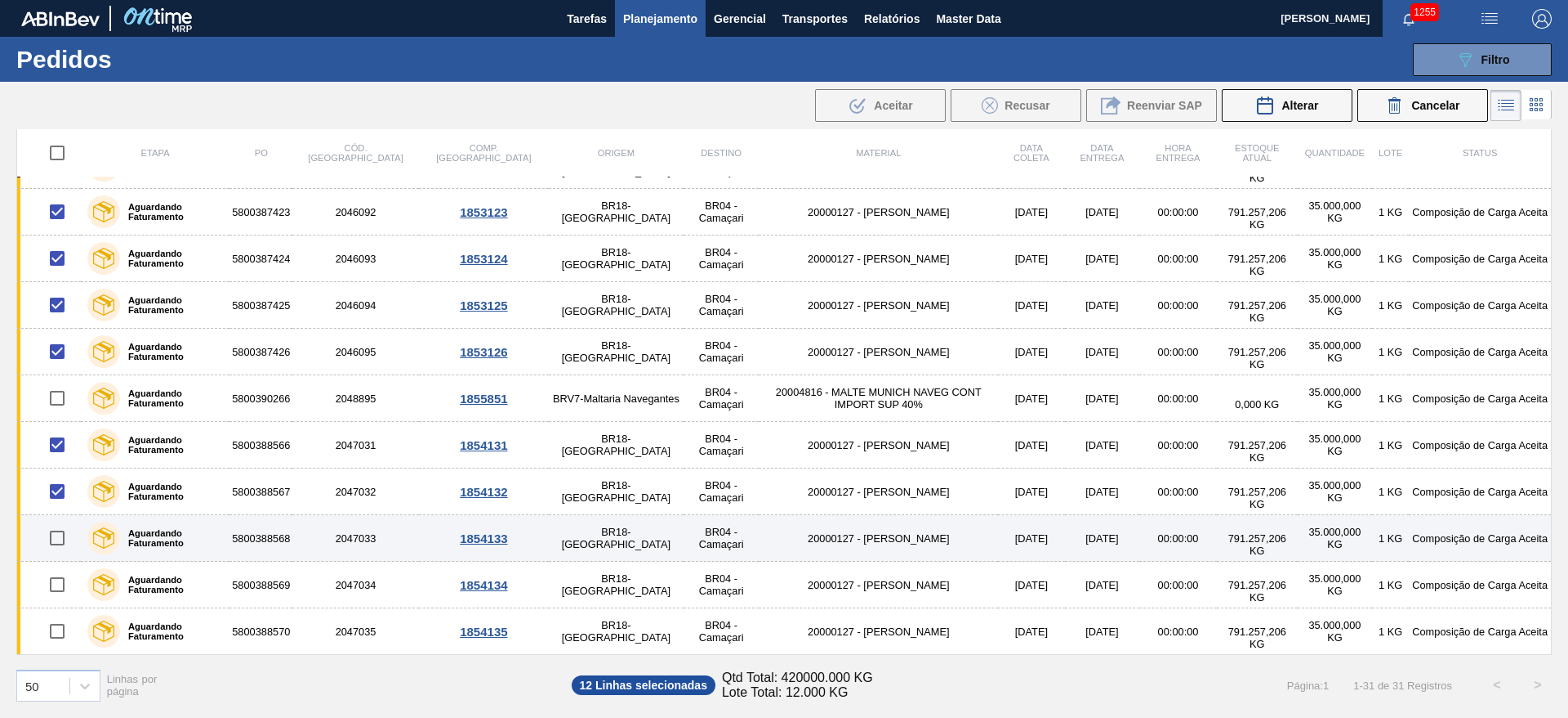
click at [55, 537] on input "checkbox" at bounding box center [57, 538] width 34 height 34
checkbox input "true"
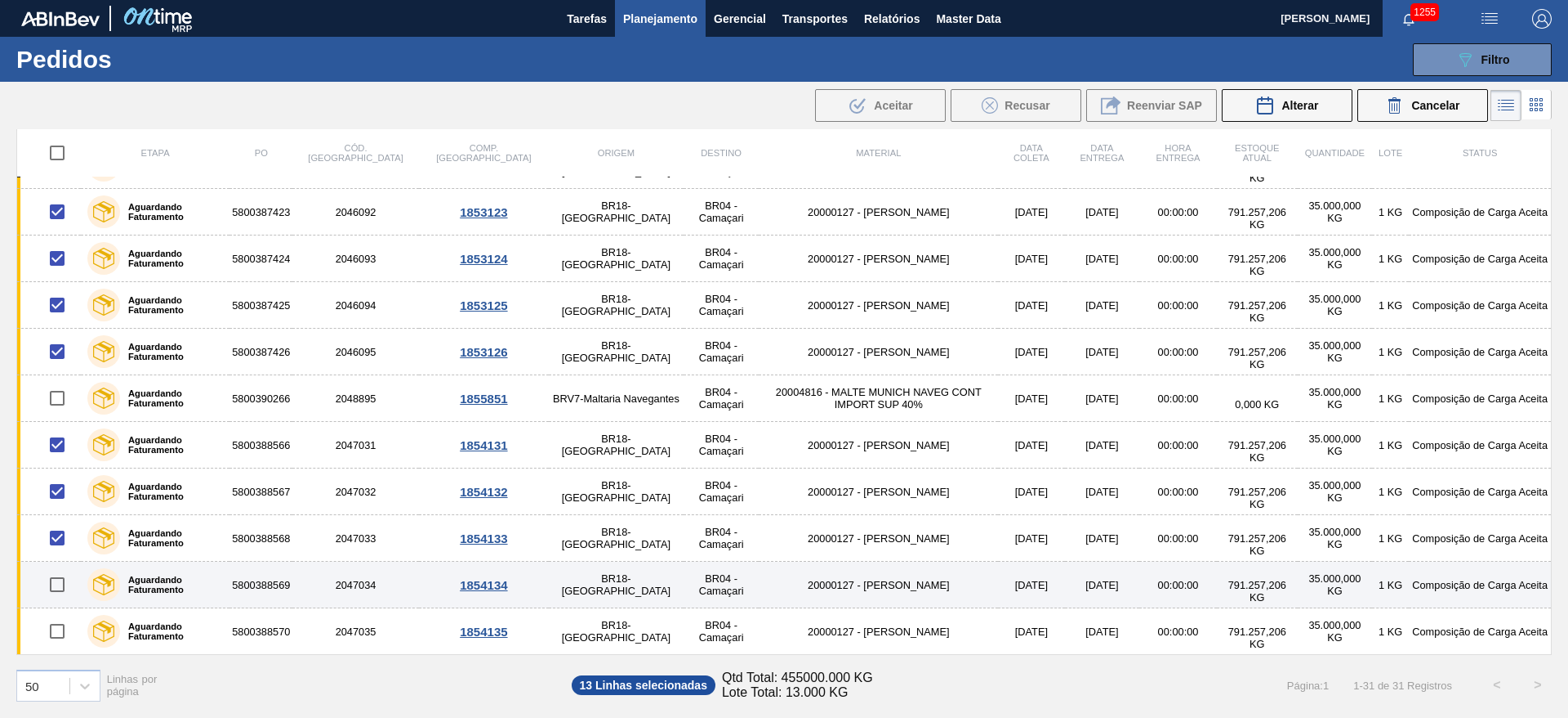
click at [55, 581] on input "checkbox" at bounding box center [57, 584] width 34 height 34
checkbox input "true"
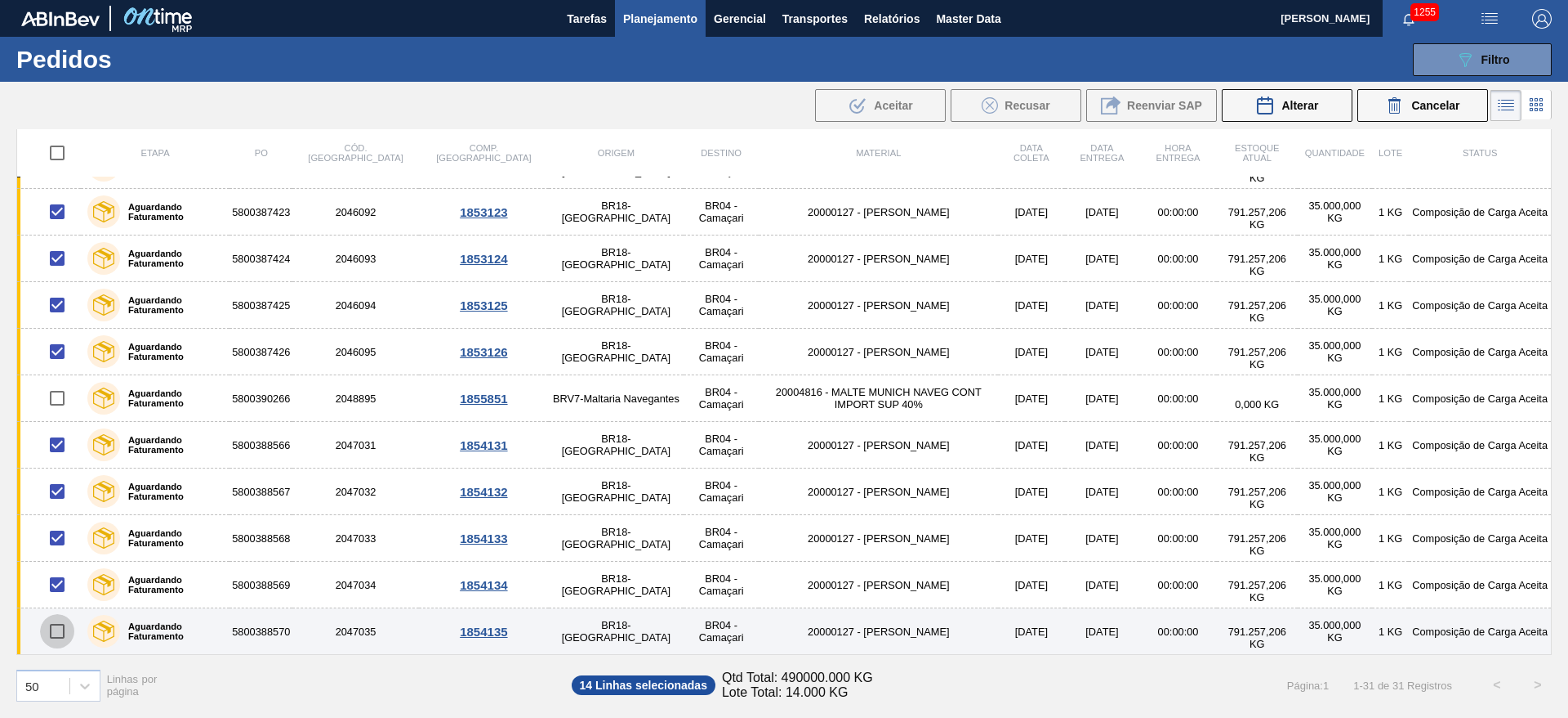
click at [65, 630] on input "checkbox" at bounding box center [57, 630] width 34 height 34
checkbox input "true"
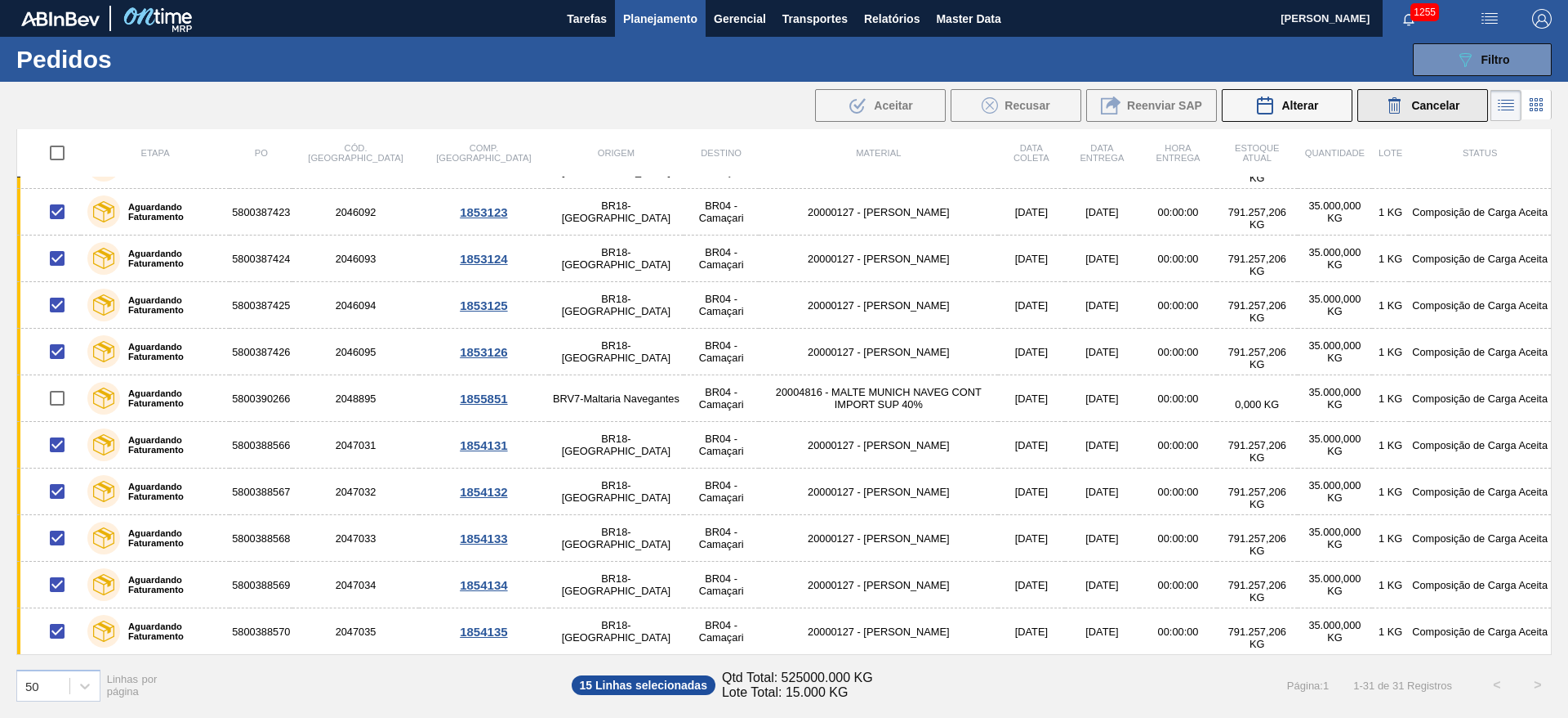
click at [1429, 102] on span "Cancelar" at bounding box center [1435, 105] width 48 height 13
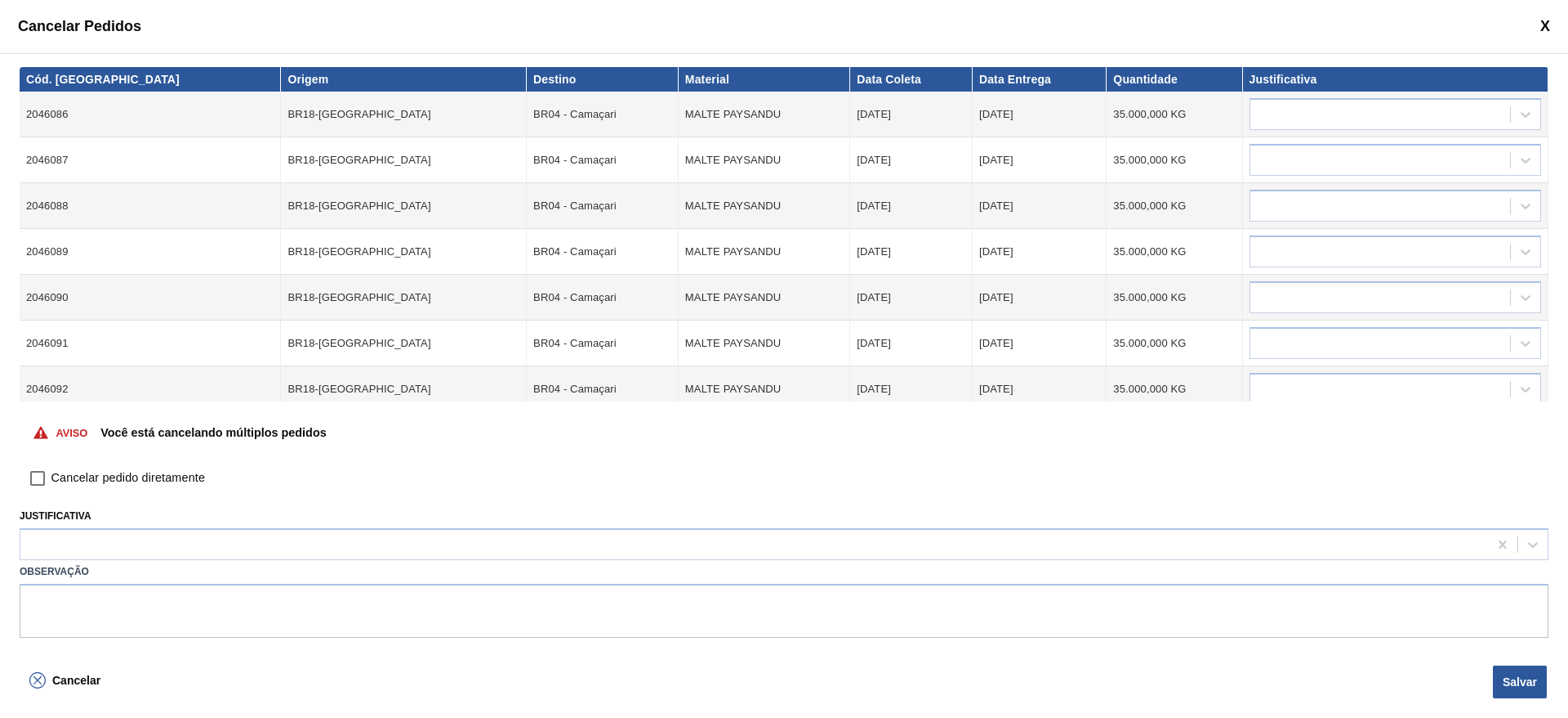
click at [35, 481] on input "Cancelar pedido diretamente" at bounding box center [38, 478] width 28 height 28
checkbox input "true"
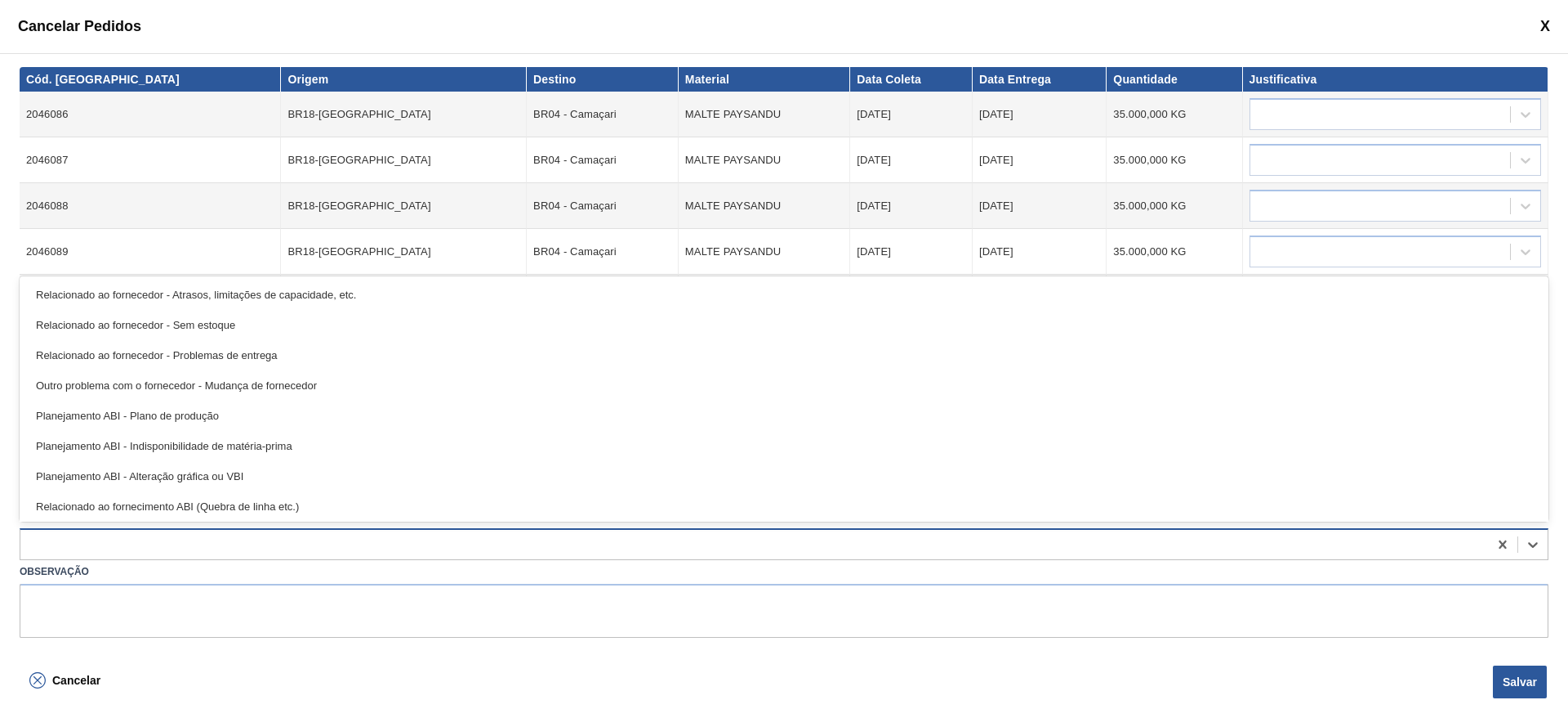
click at [61, 545] on div at bounding box center [753, 545] width 1467 height 24
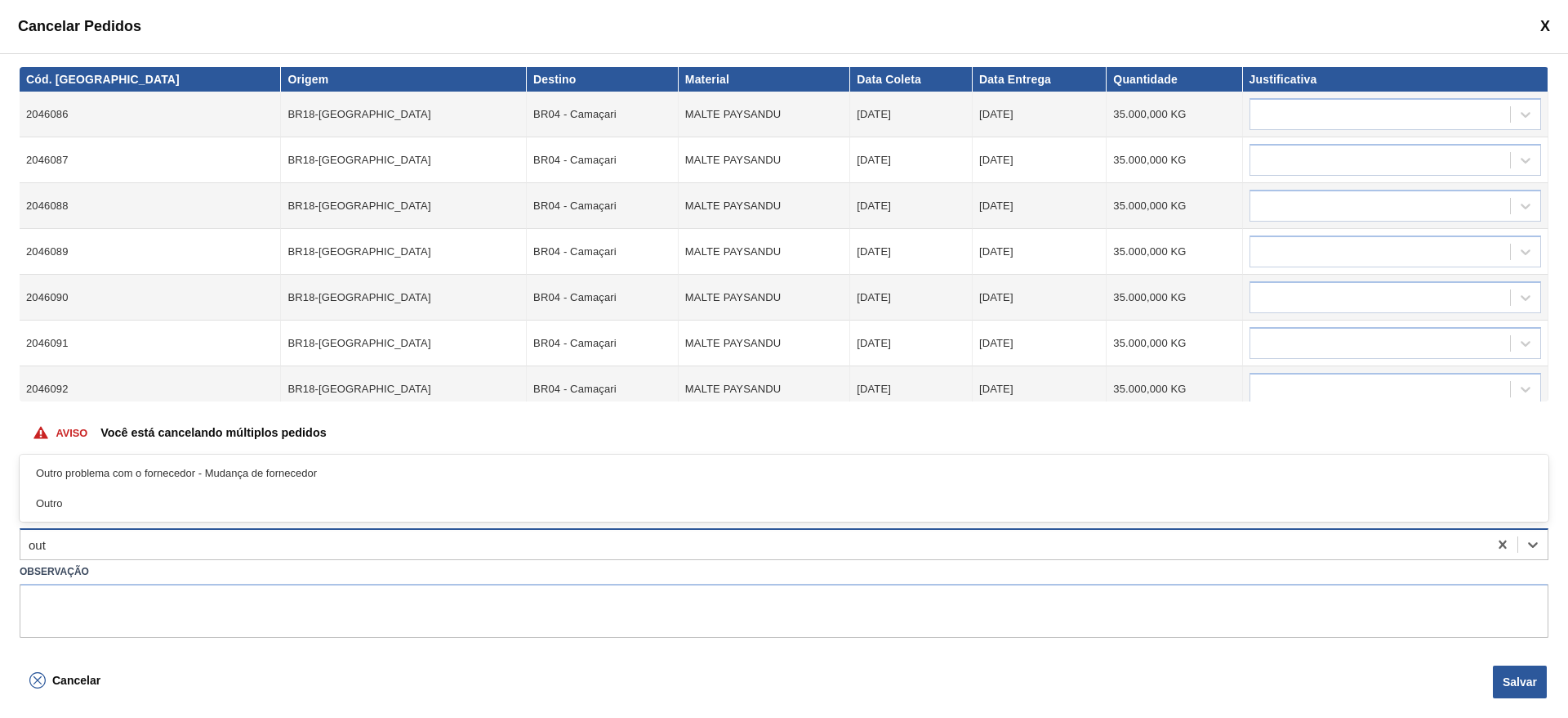
type input "outr"
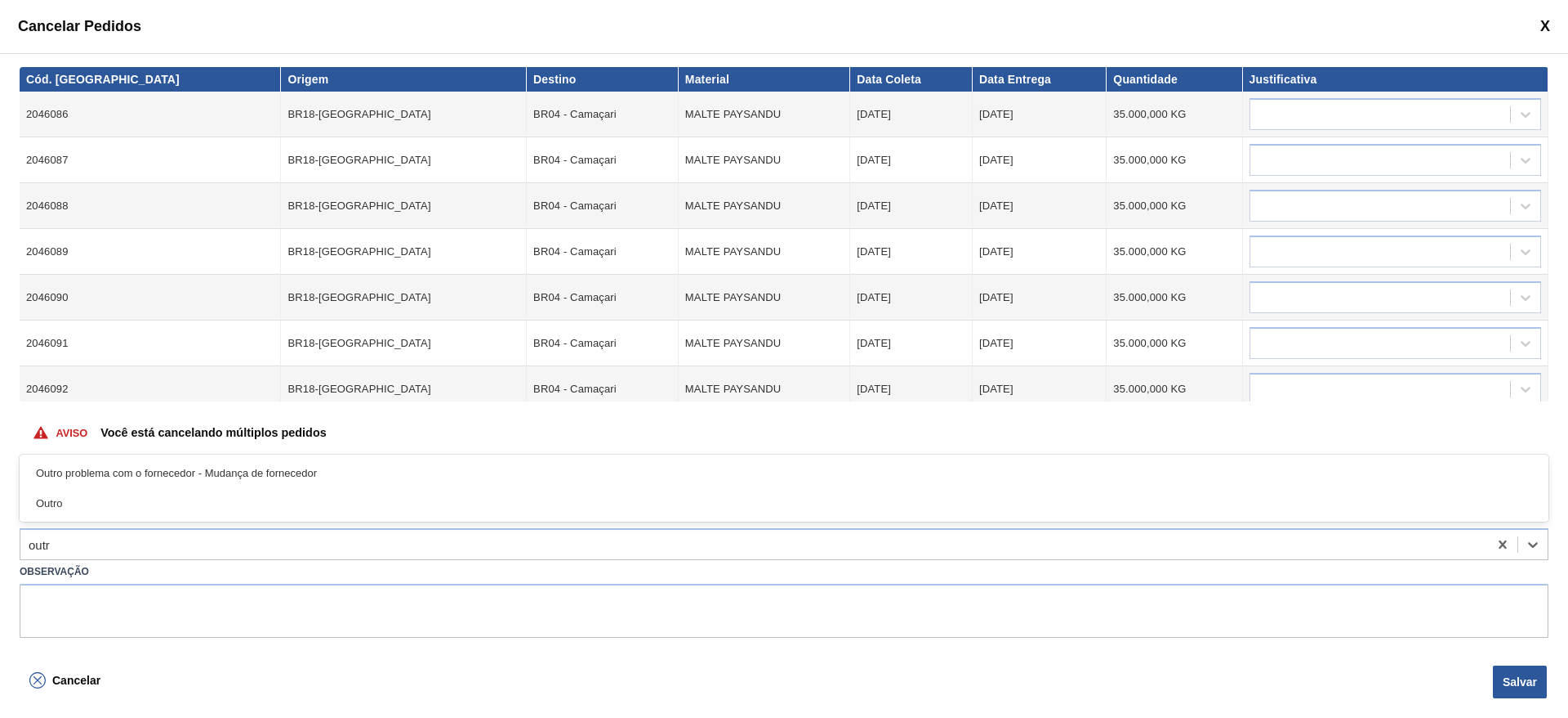
drag, startPoint x: 78, startPoint y: 496, endPoint x: 85, endPoint y: 519, distance: 24.0
click at [78, 496] on div "Outro" at bounding box center [783, 503] width 1529 height 31
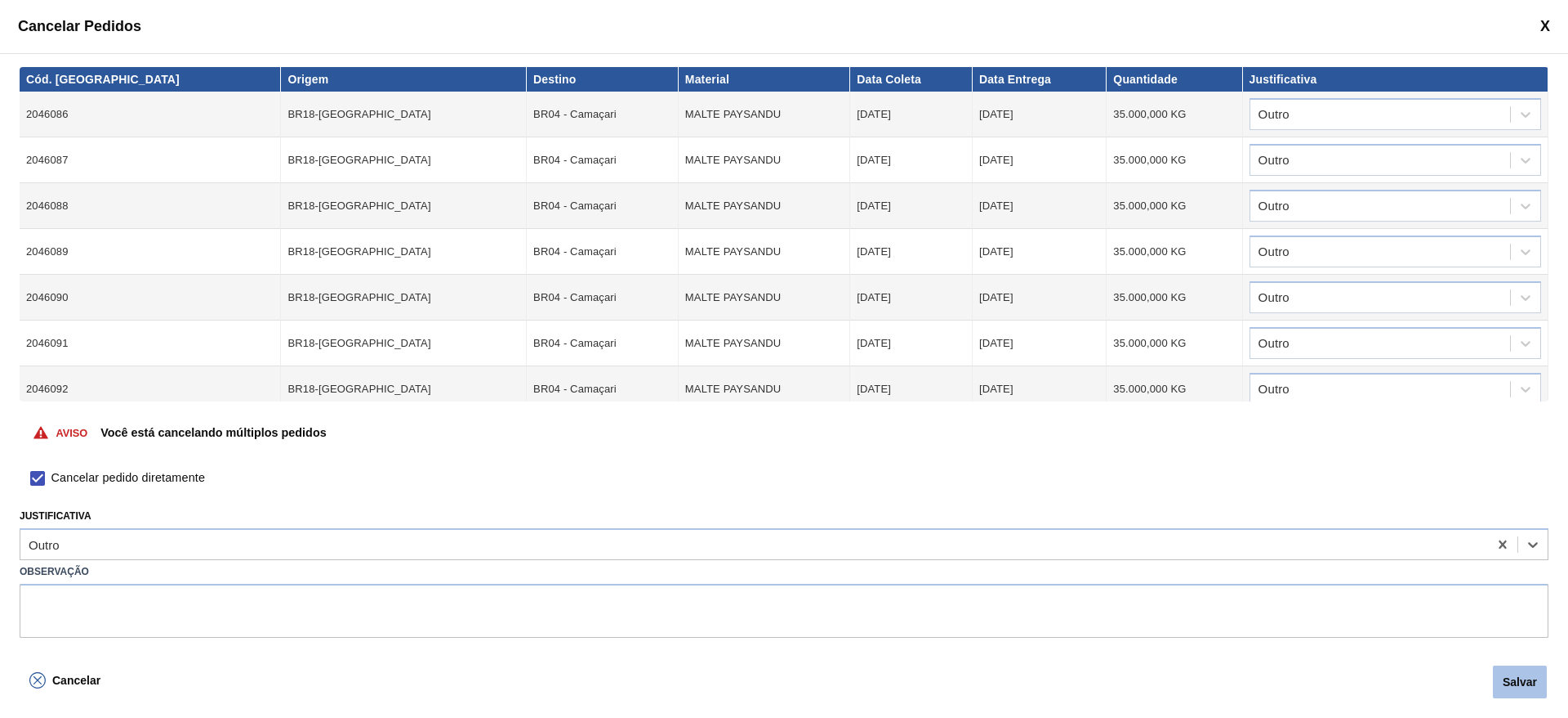
click at [1519, 682] on button "Salvar" at bounding box center [1520, 681] width 54 height 32
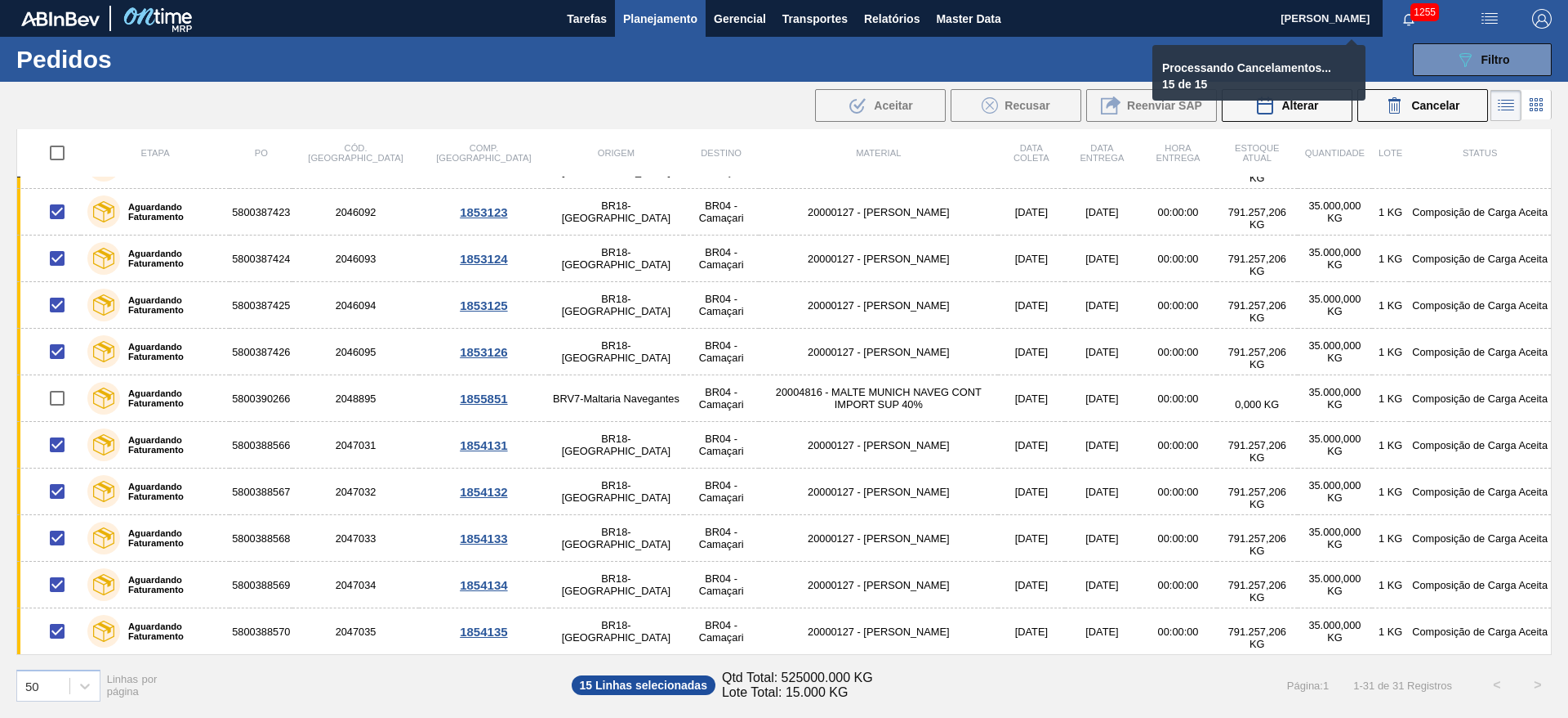
checkbox input "false"
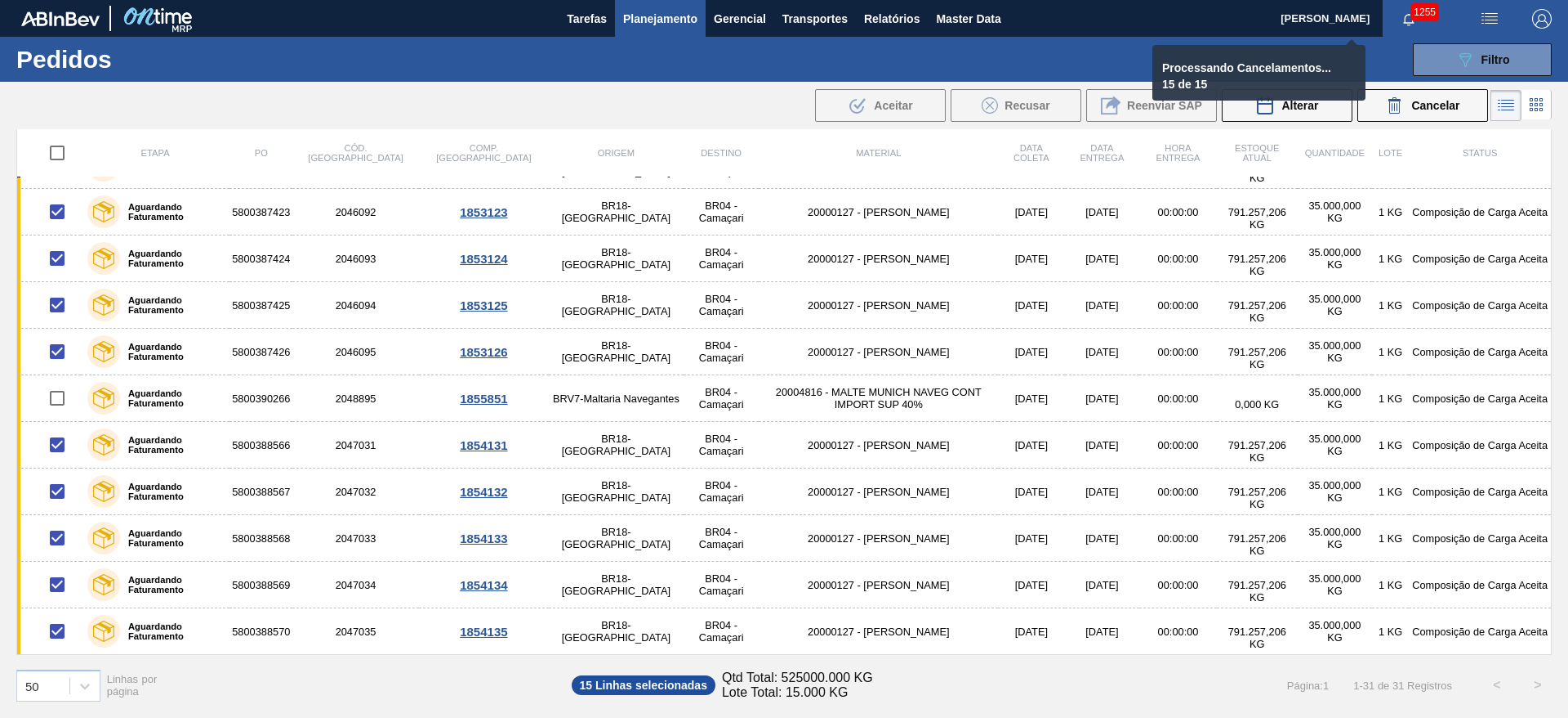
checkbox input "false"
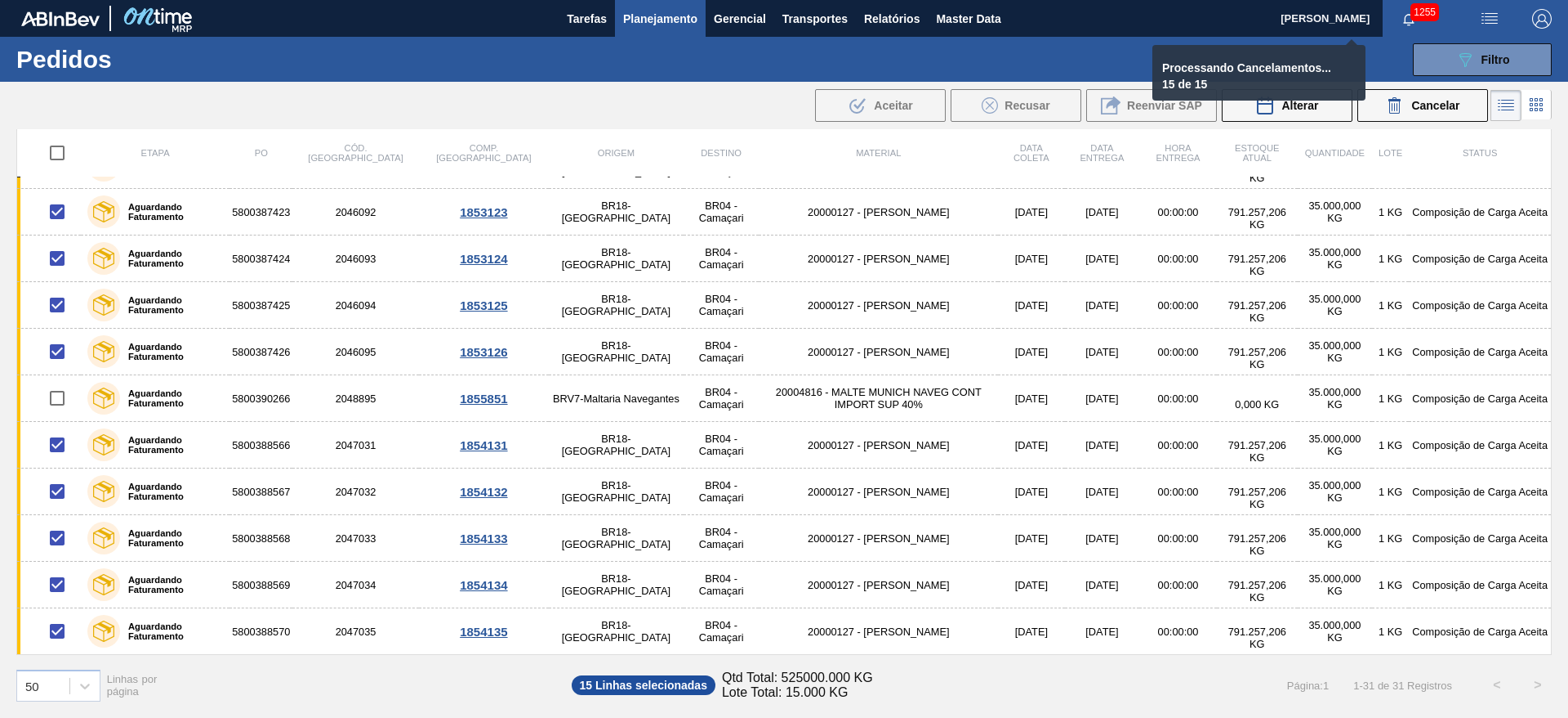
checkbox input "false"
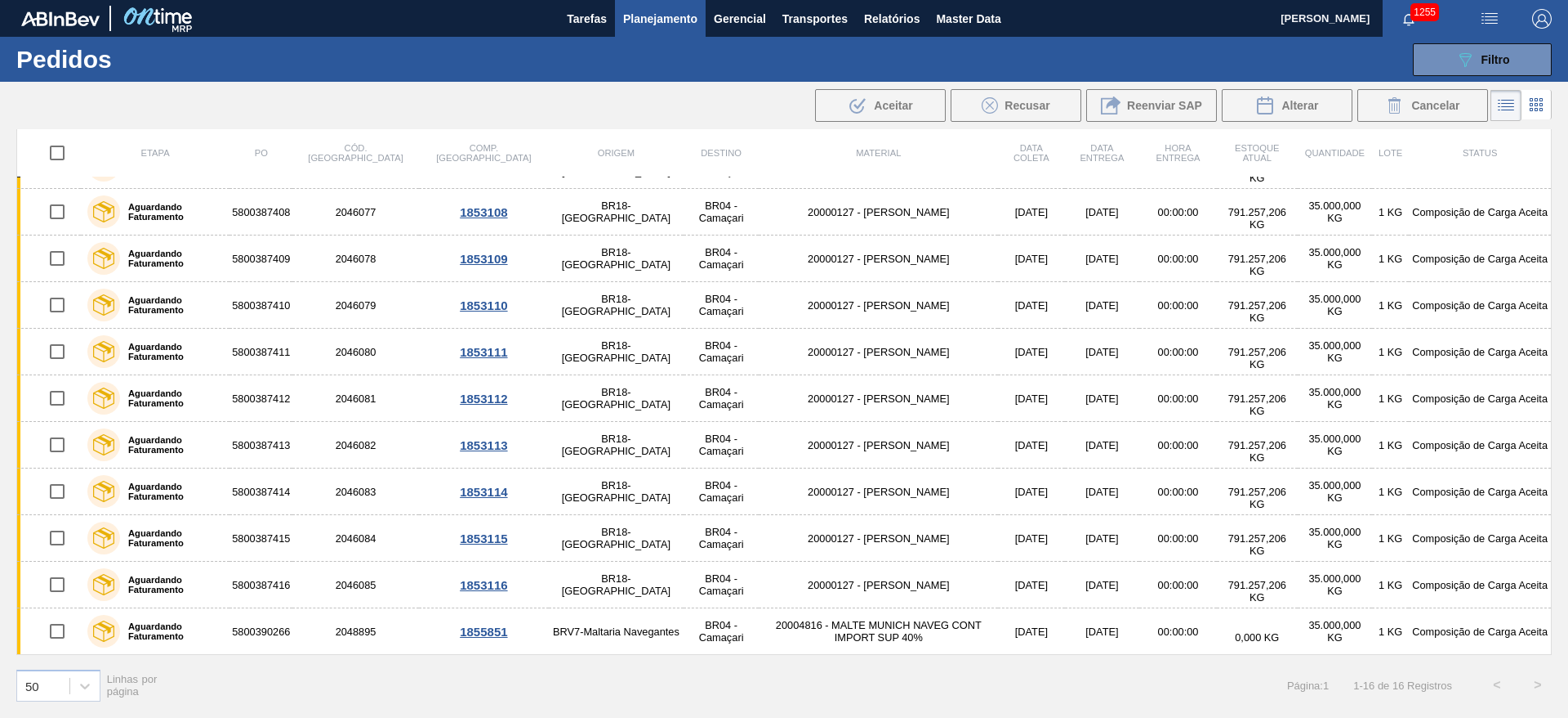
scroll to position [269, 0]
click at [638, 17] on span "Planejamento" at bounding box center [660, 18] width 74 height 19
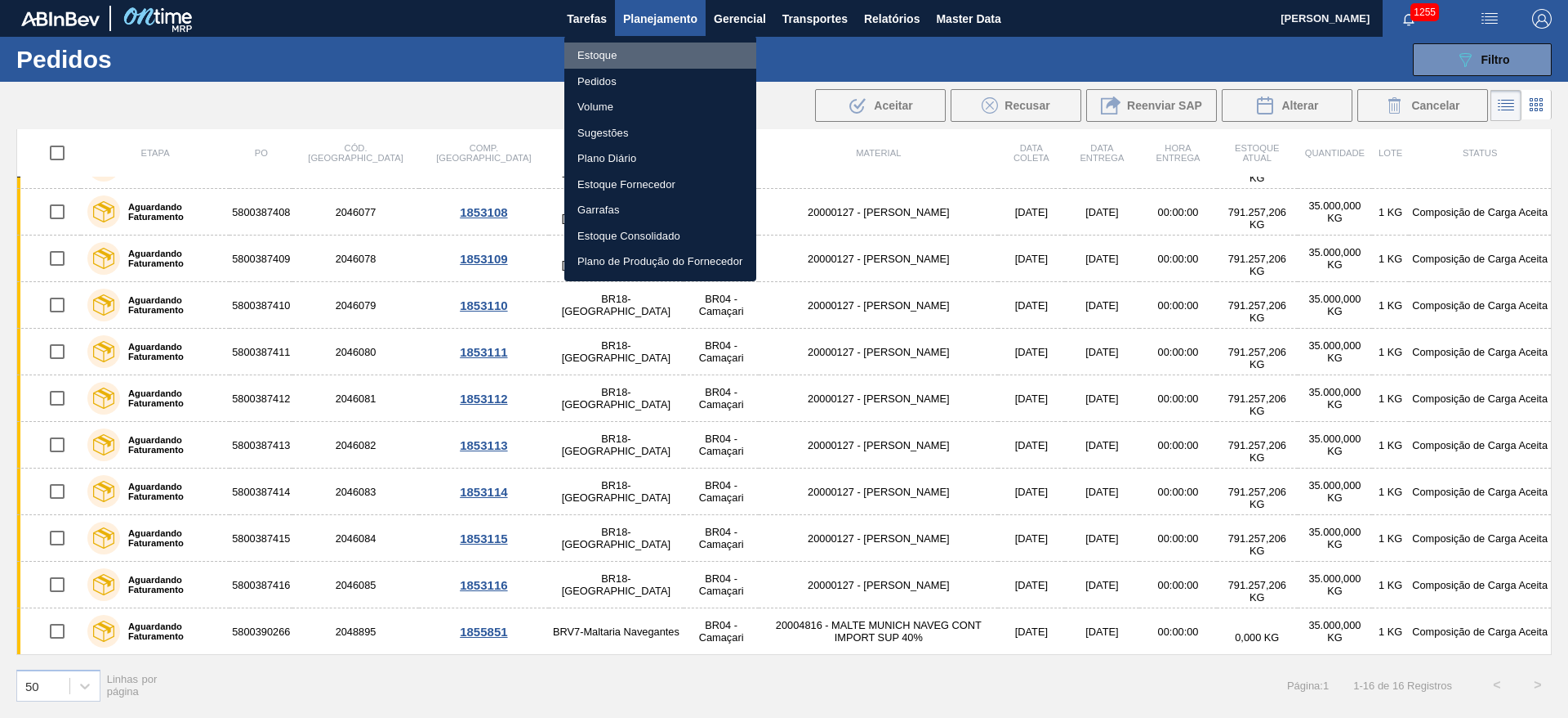
click at [606, 54] on li "Estoque" at bounding box center [660, 56] width 192 height 26
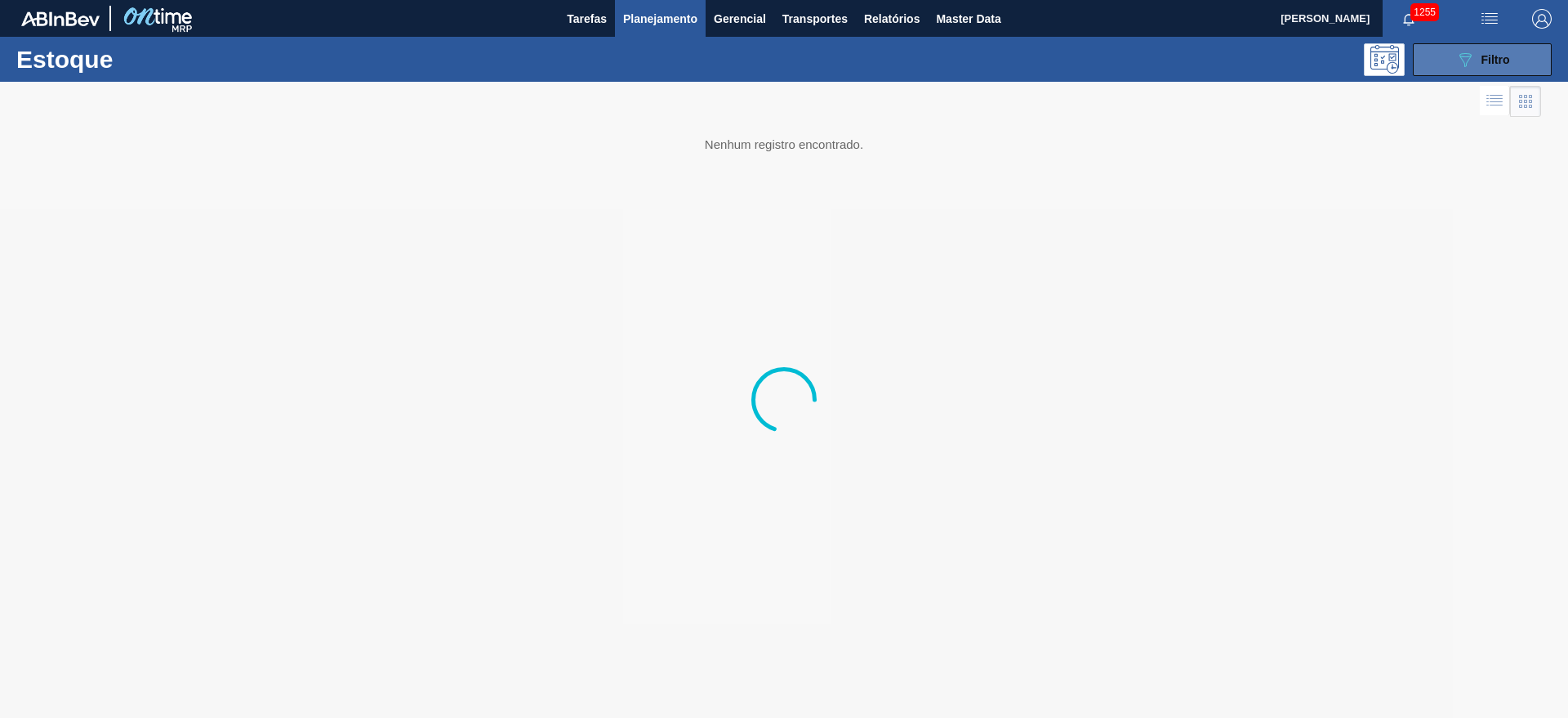
click at [1472, 59] on icon "089F7B8B-B2A5-4AFE-B5C0-19BA573D28AC" at bounding box center [1465, 60] width 19 height 19
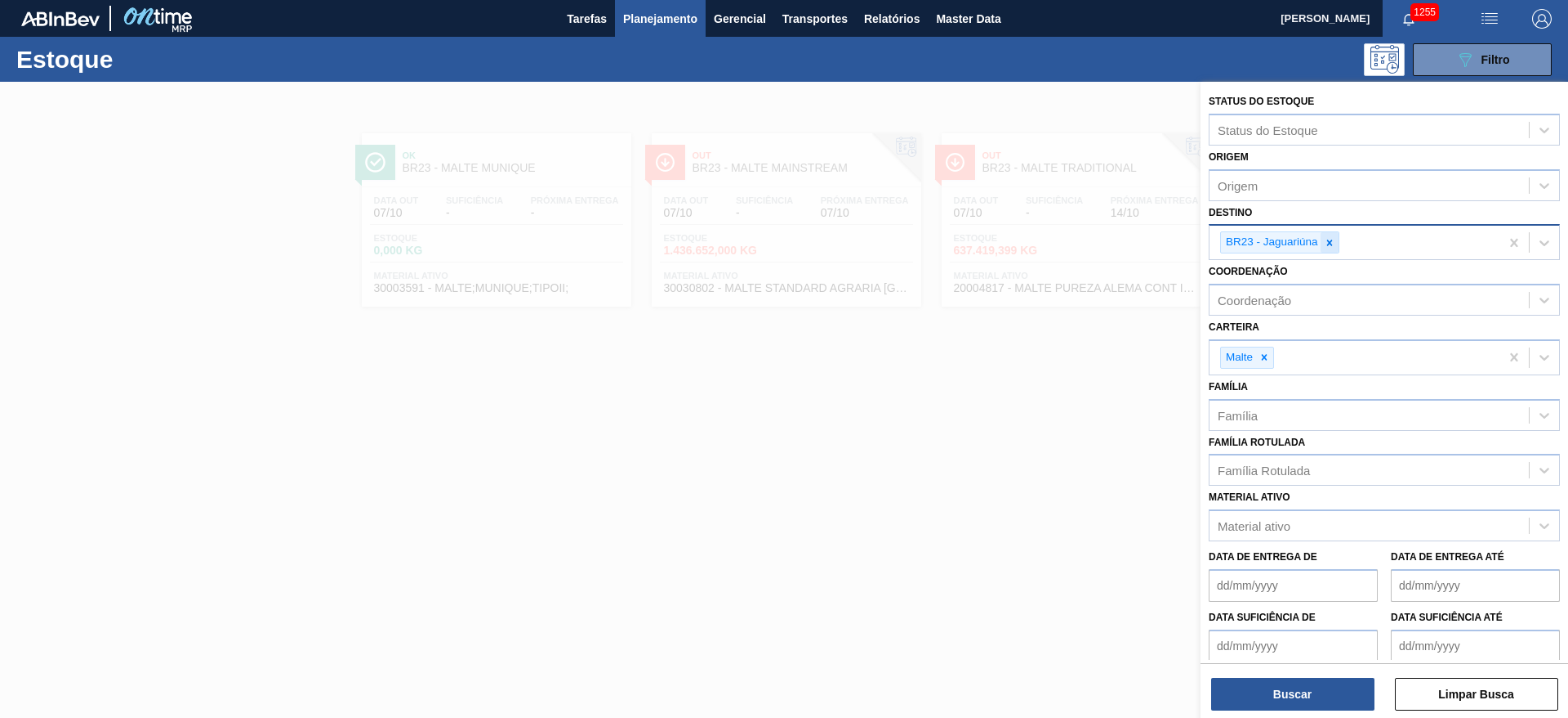
click at [1331, 243] on icon at bounding box center [1329, 243] width 6 height 6
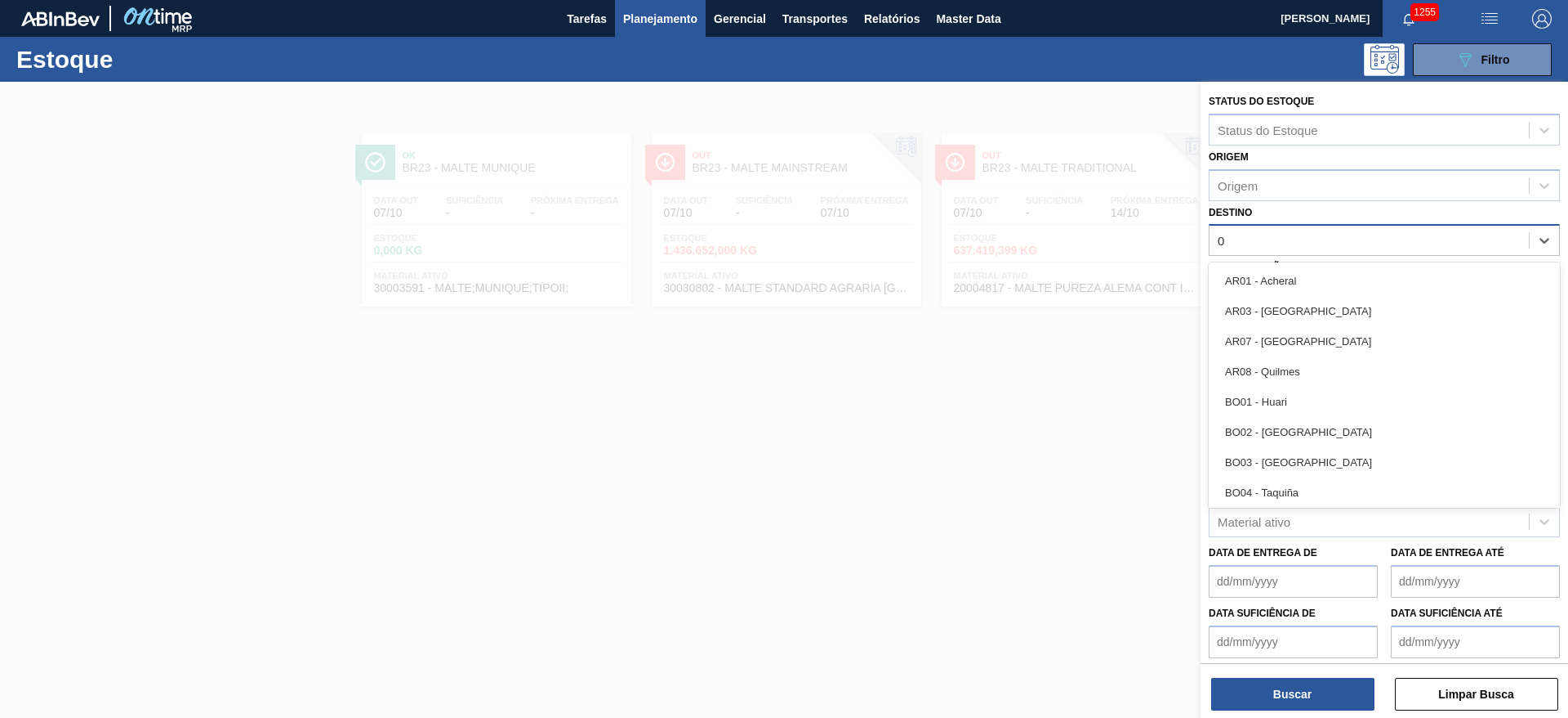
type input "04"
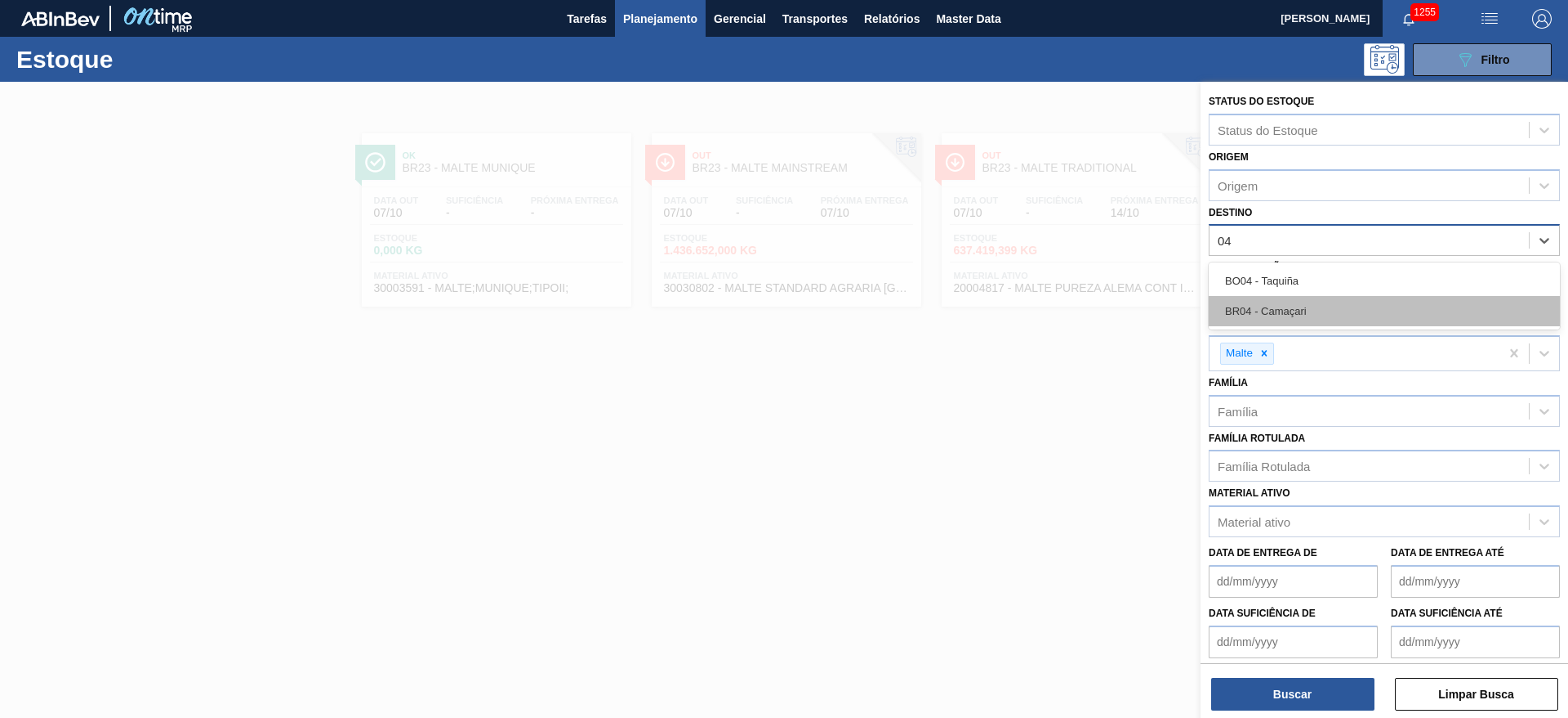
click at [1268, 301] on div "BR04 - Camaçari" at bounding box center [1384, 311] width 351 height 31
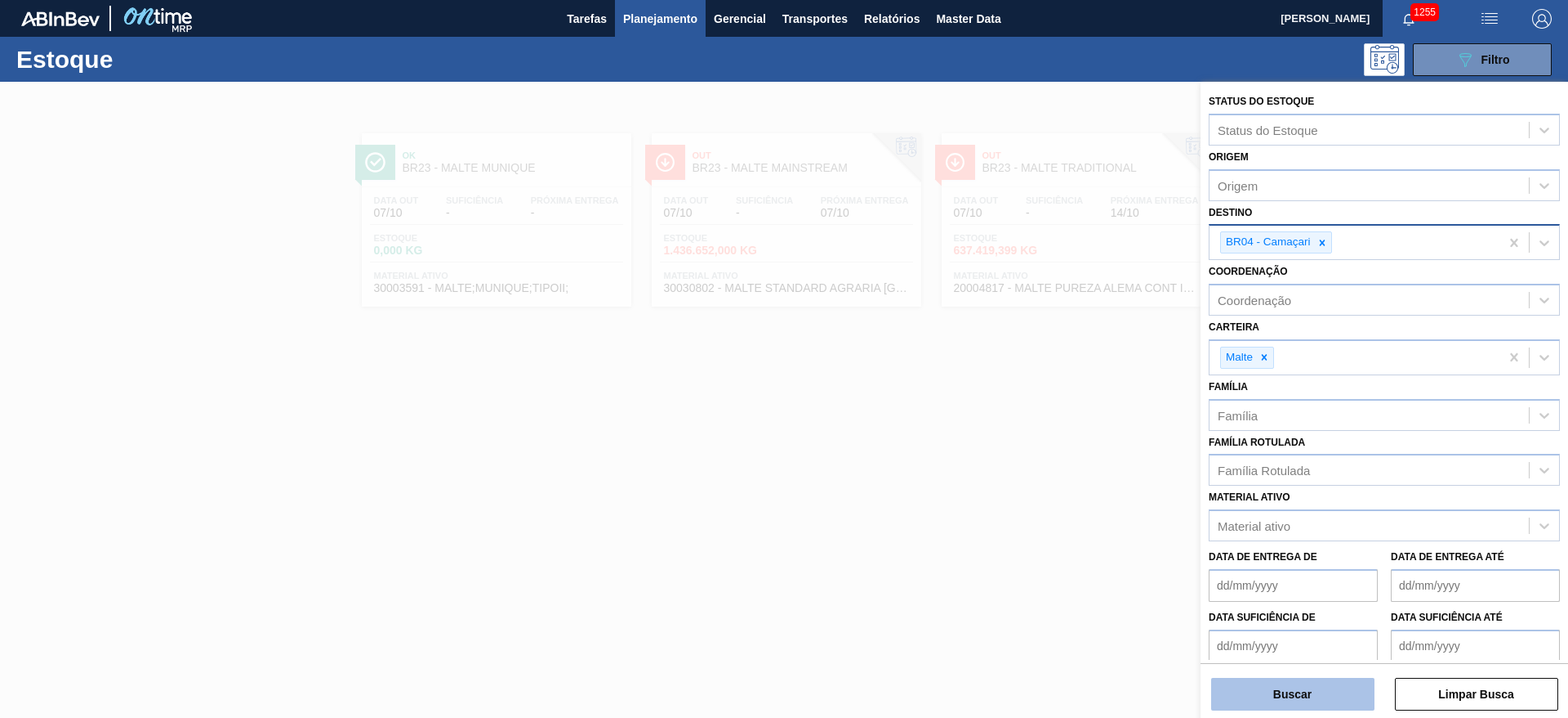
click at [1266, 684] on button "Buscar" at bounding box center [1292, 693] width 164 height 32
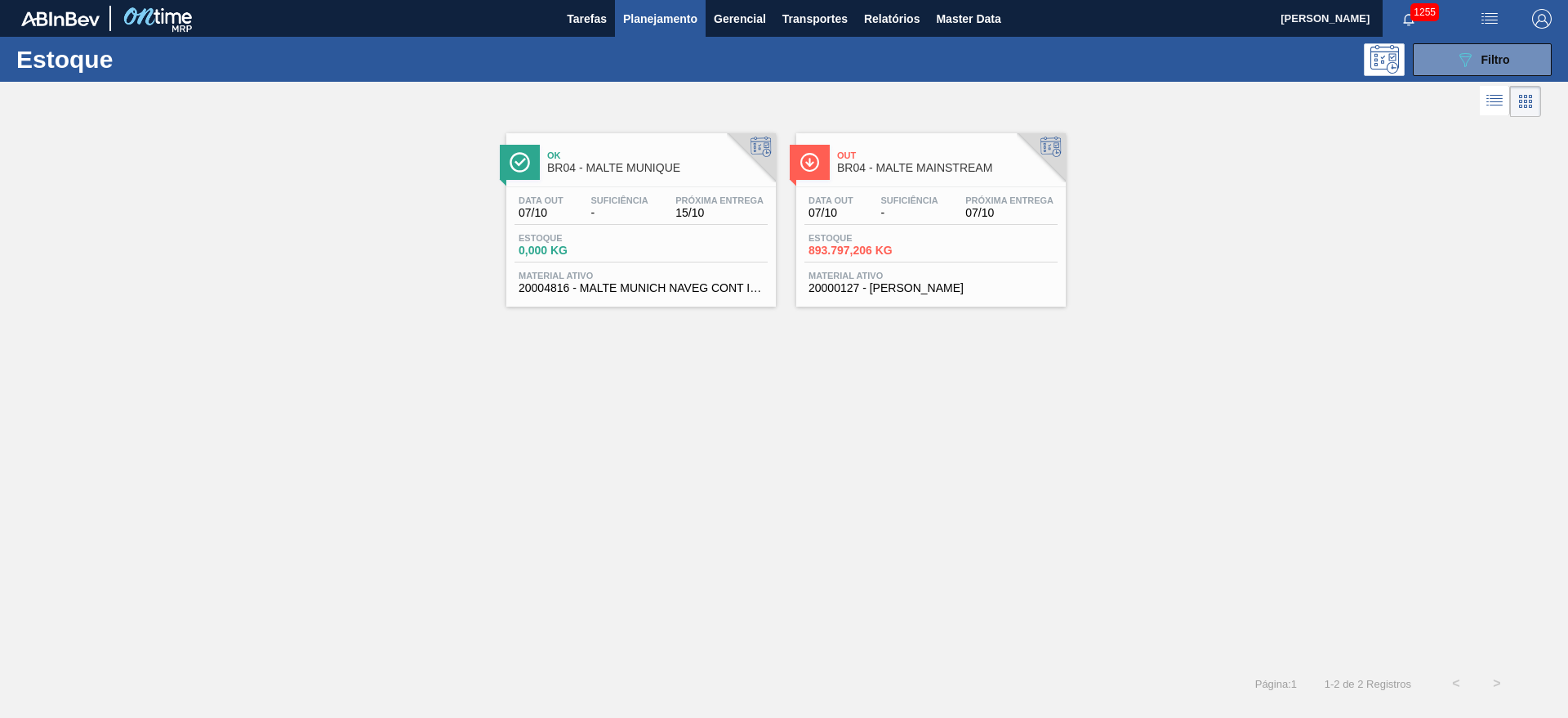
click at [876, 233] on span "Estoque" at bounding box center [865, 237] width 115 height 10
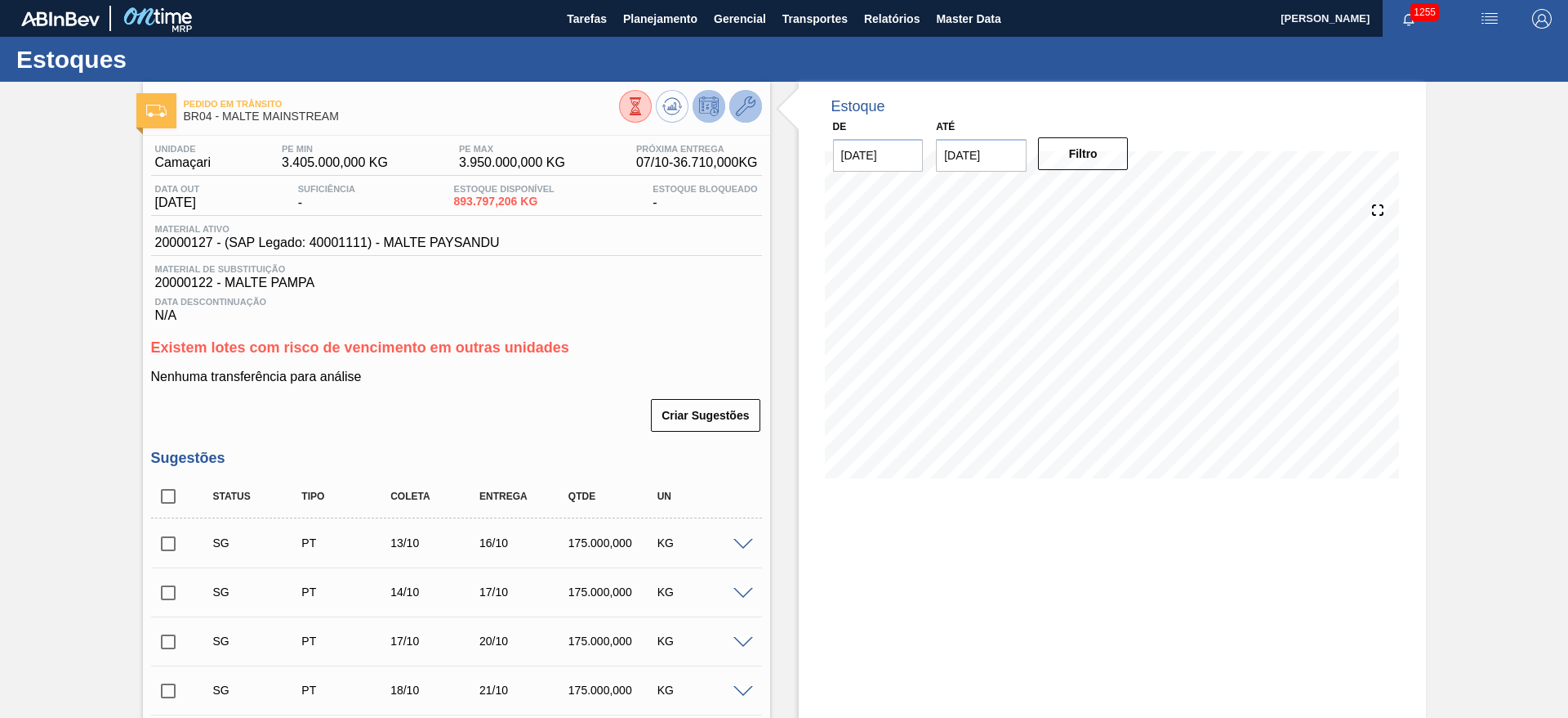
click at [754, 111] on button at bounding box center [746, 106] width 32 height 32
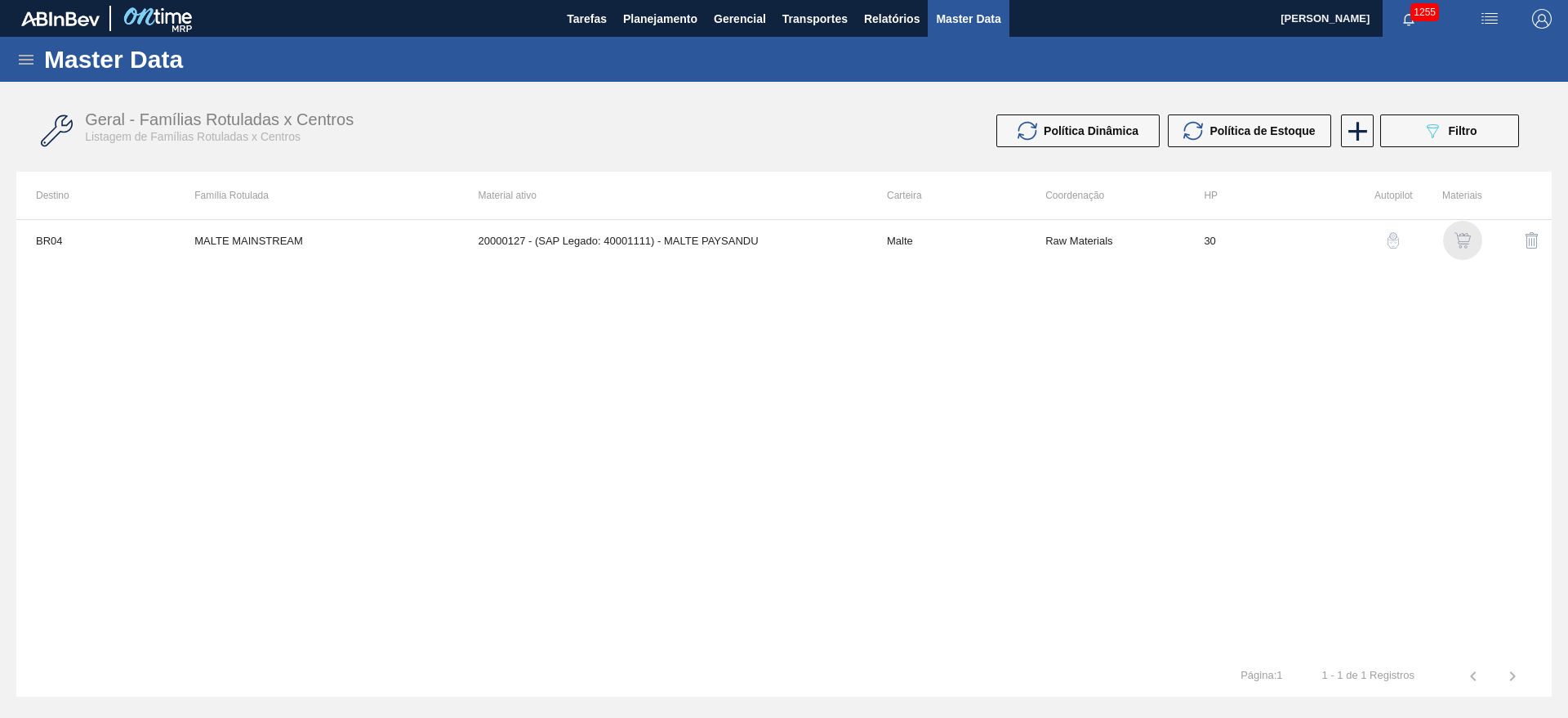
click at [1471, 239] on div "button" at bounding box center [1463, 240] width 19 height 17
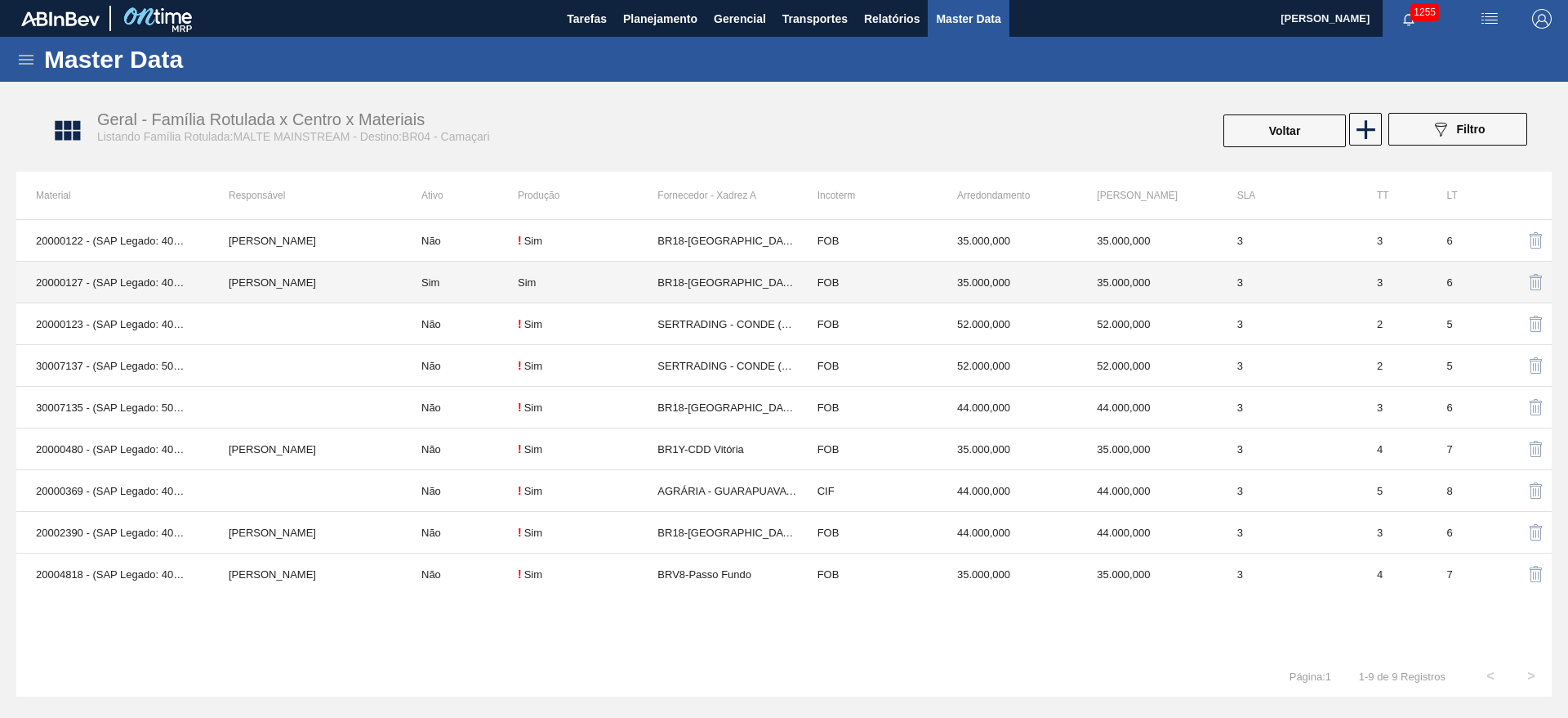
click at [445, 281] on td "Sim" at bounding box center [459, 283] width 116 height 42
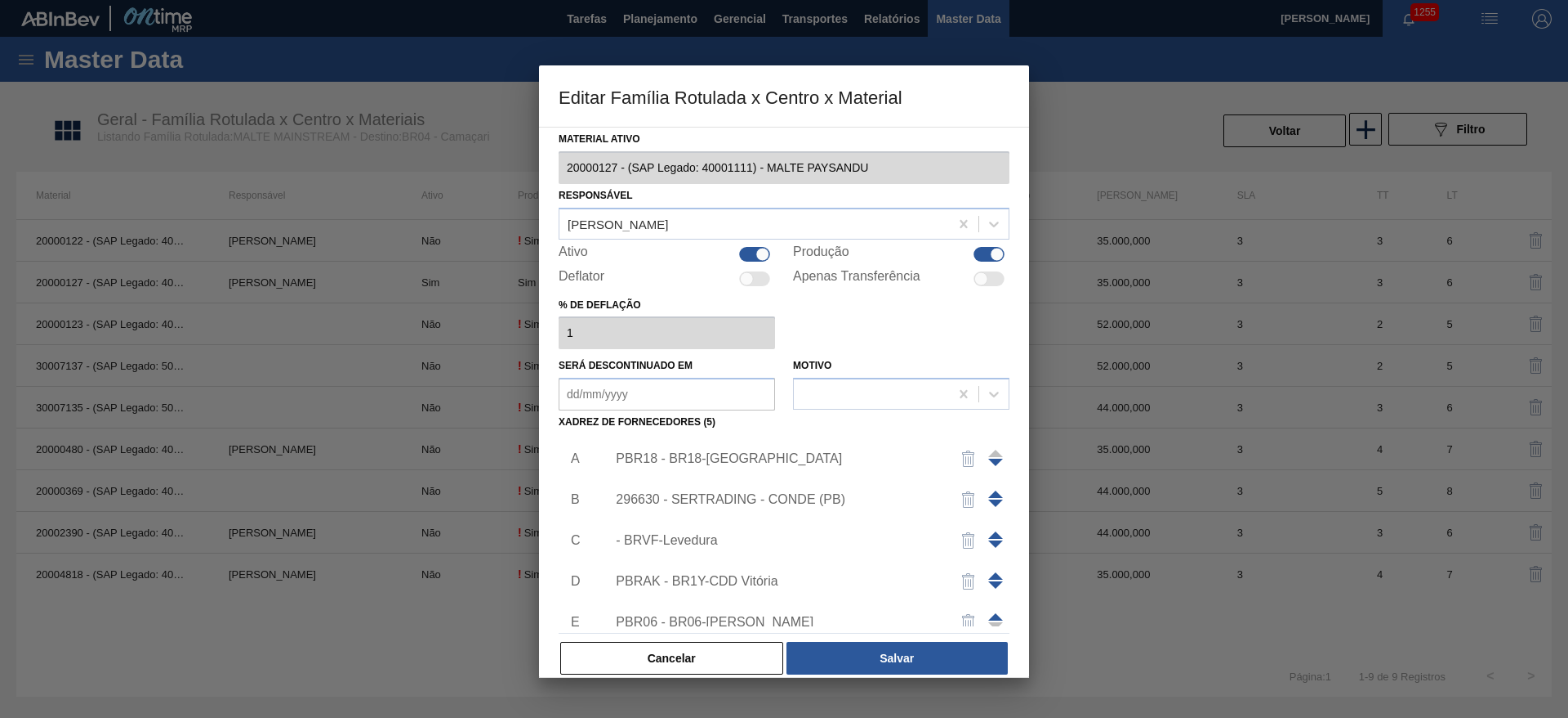
click at [755, 255] on div at bounding box center [762, 254] width 14 height 14
checkbox input "false"
click at [897, 656] on button "Salvar" at bounding box center [897, 658] width 221 height 32
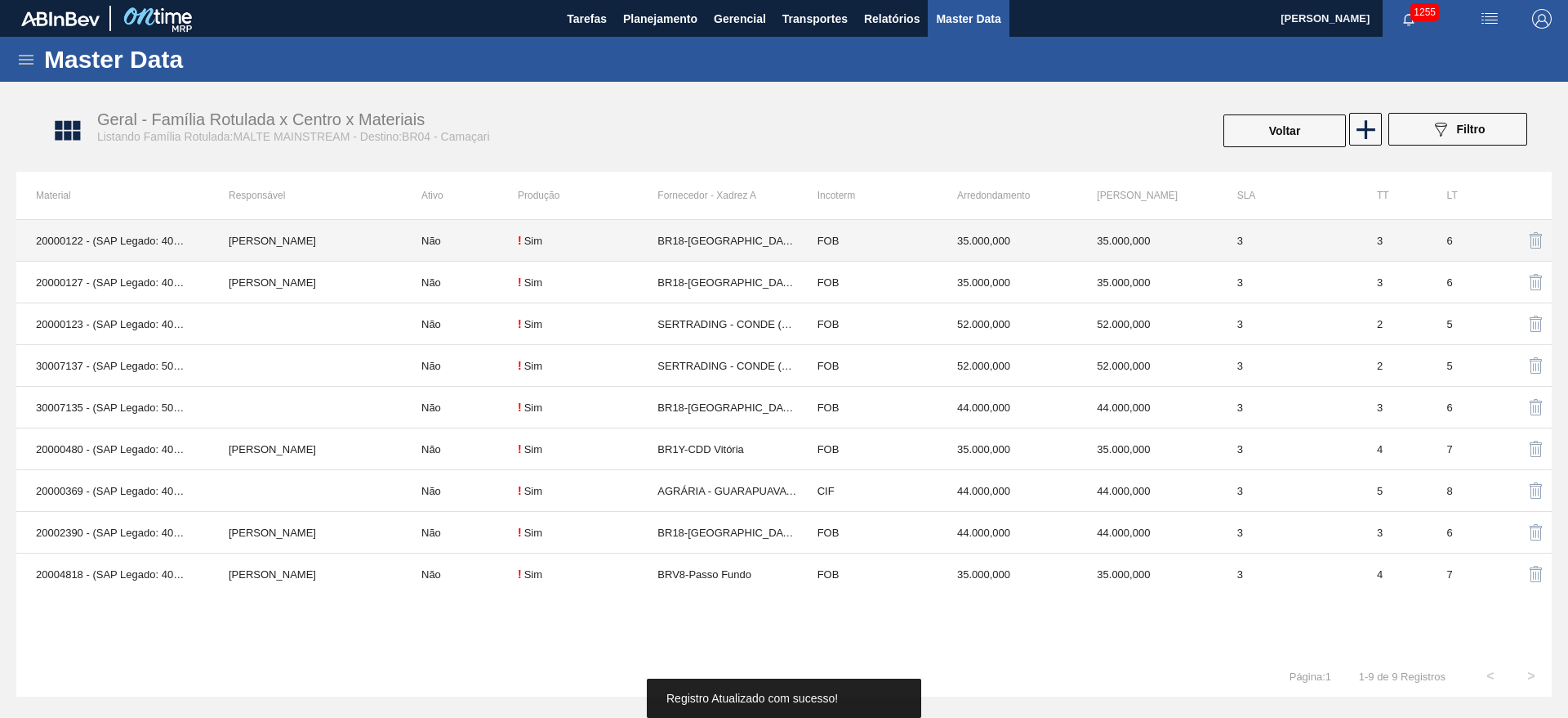
click at [458, 236] on td "Não" at bounding box center [459, 241] width 116 height 42
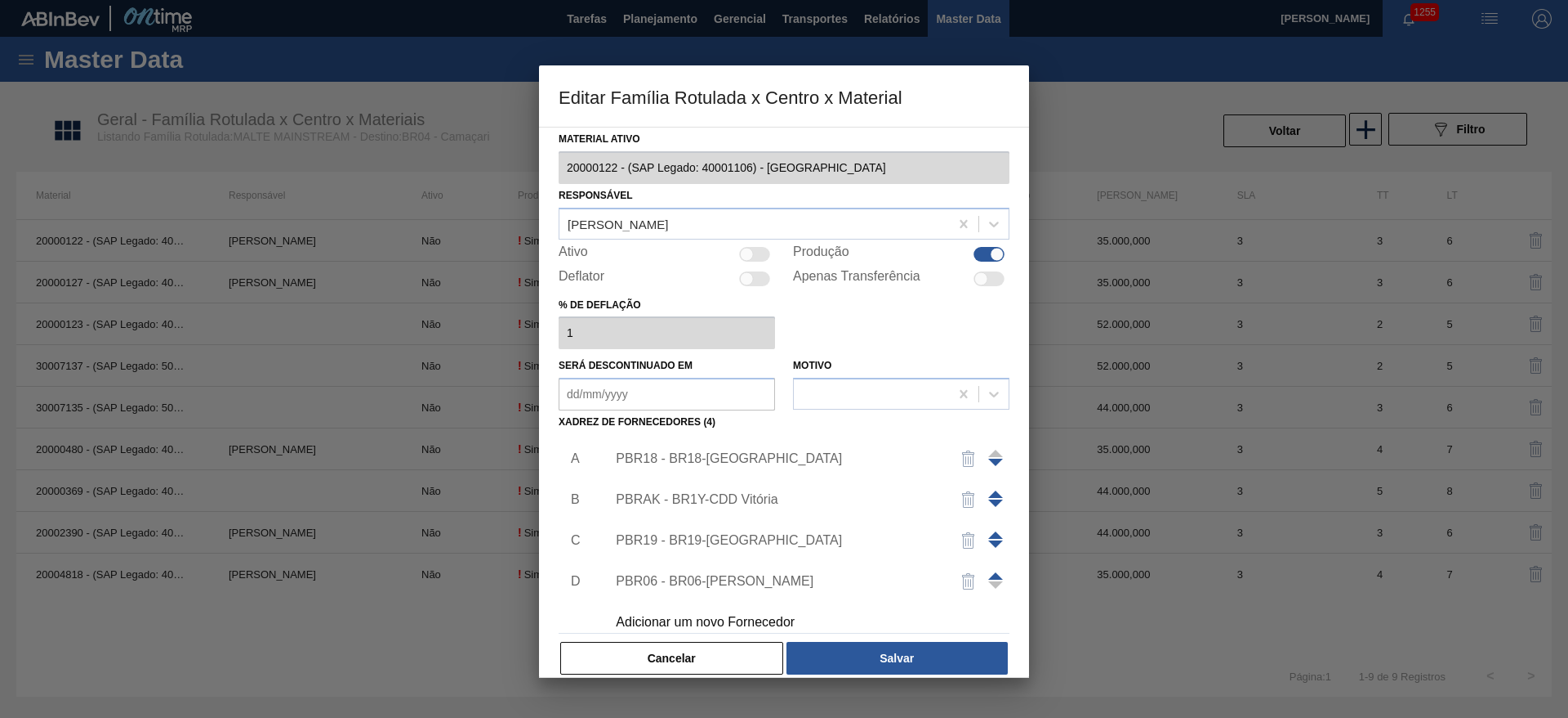
click at [755, 252] on div at bounding box center [754, 254] width 31 height 15
checkbox input "true"
click at [724, 466] on div "PBR18 - BR18-[GEOGRAPHIC_DATA]" at bounding box center [802, 458] width 412 height 41
click at [704, 466] on div "PBR18 - BR18-[GEOGRAPHIC_DATA]" at bounding box center [802, 458] width 412 height 41
click at [702, 453] on div "PBR18 - BR18-[GEOGRAPHIC_DATA]" at bounding box center [776, 458] width 320 height 15
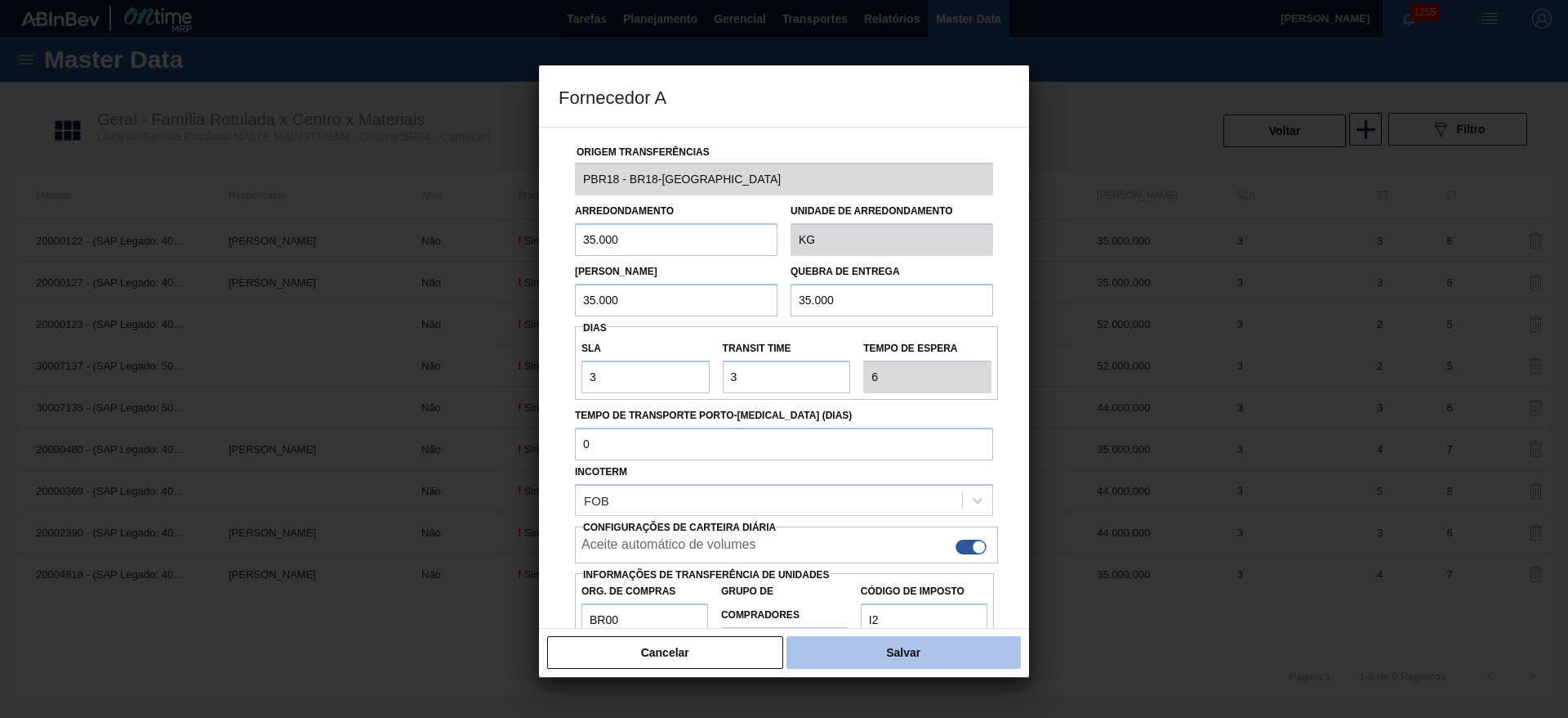
click at [866, 655] on button "Salvar" at bounding box center [904, 651] width 234 height 32
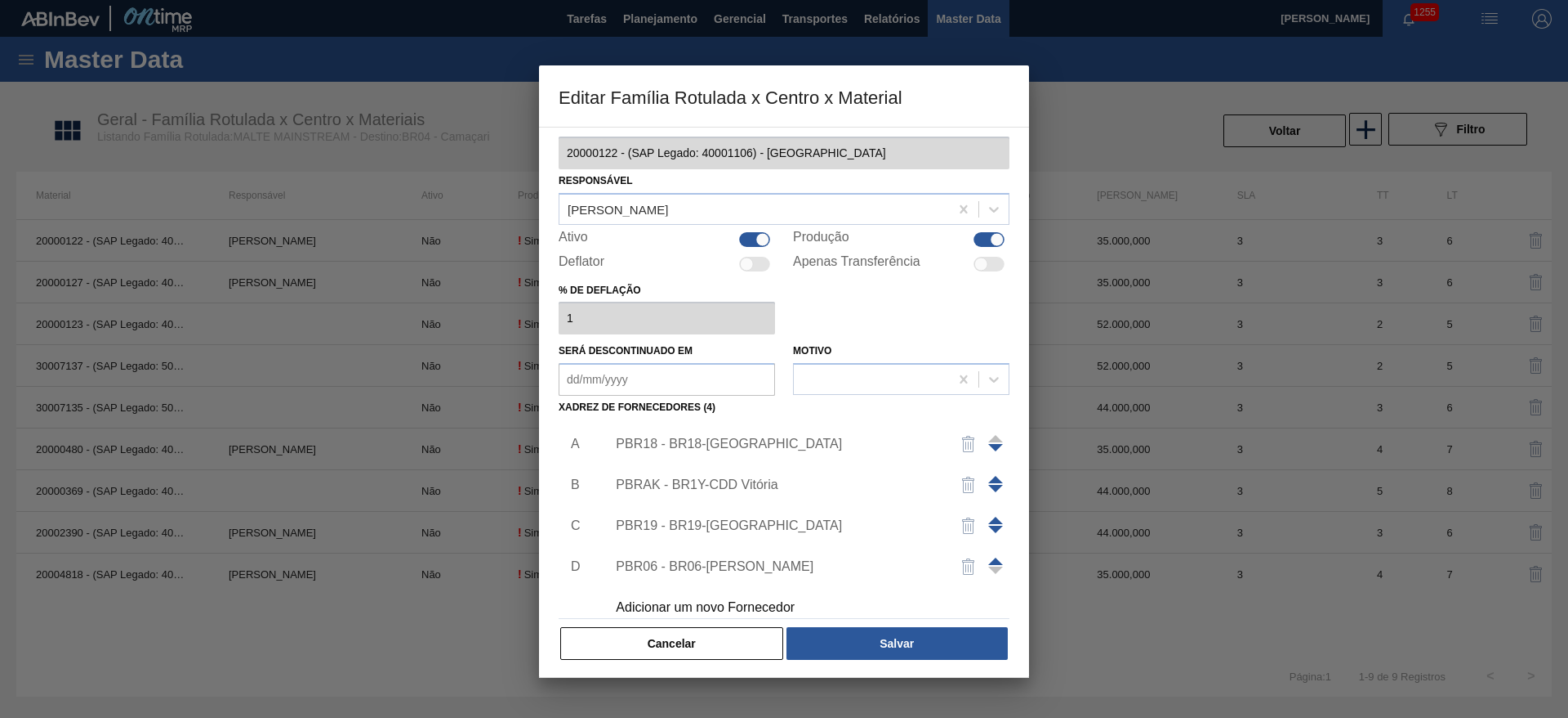
scroll to position [18, 0]
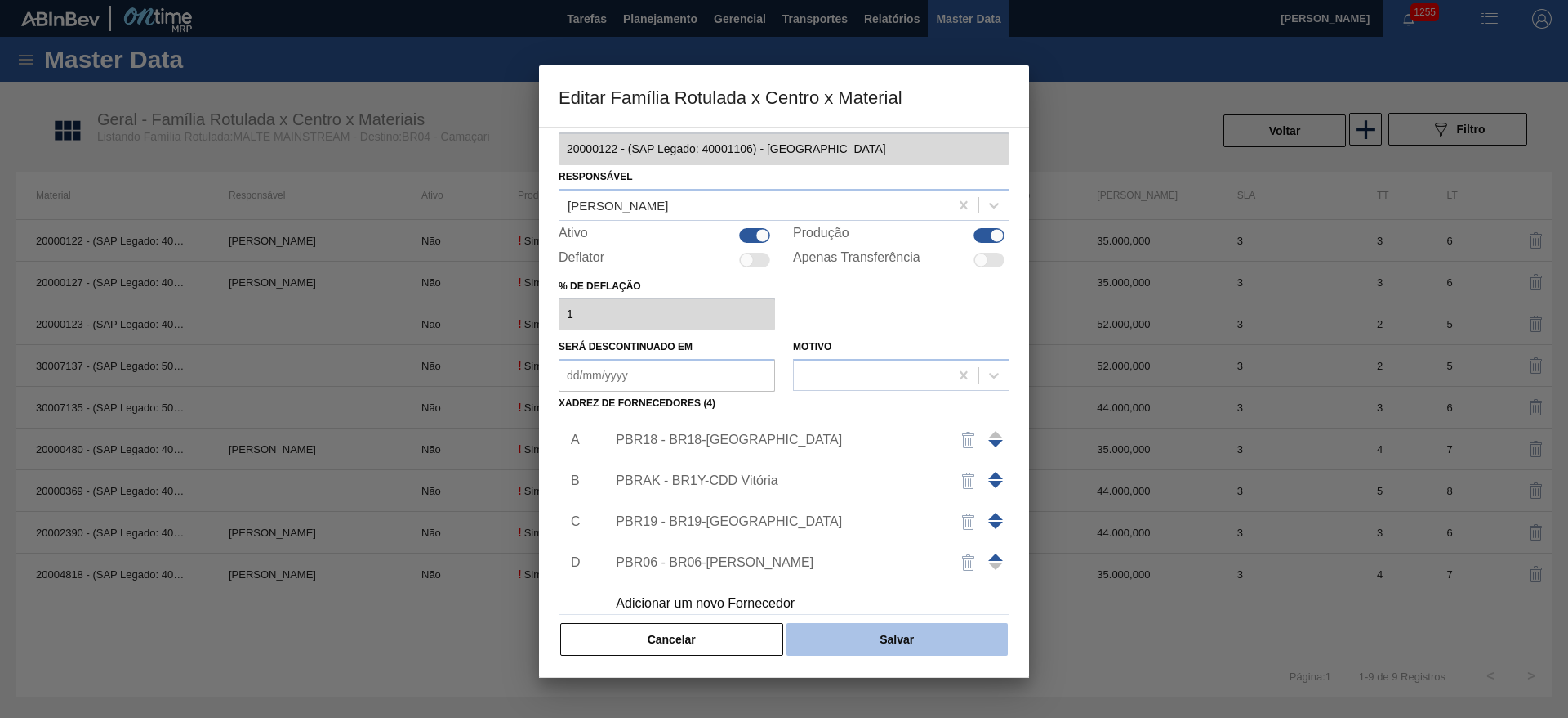
click at [894, 644] on button "Salvar" at bounding box center [897, 638] width 221 height 32
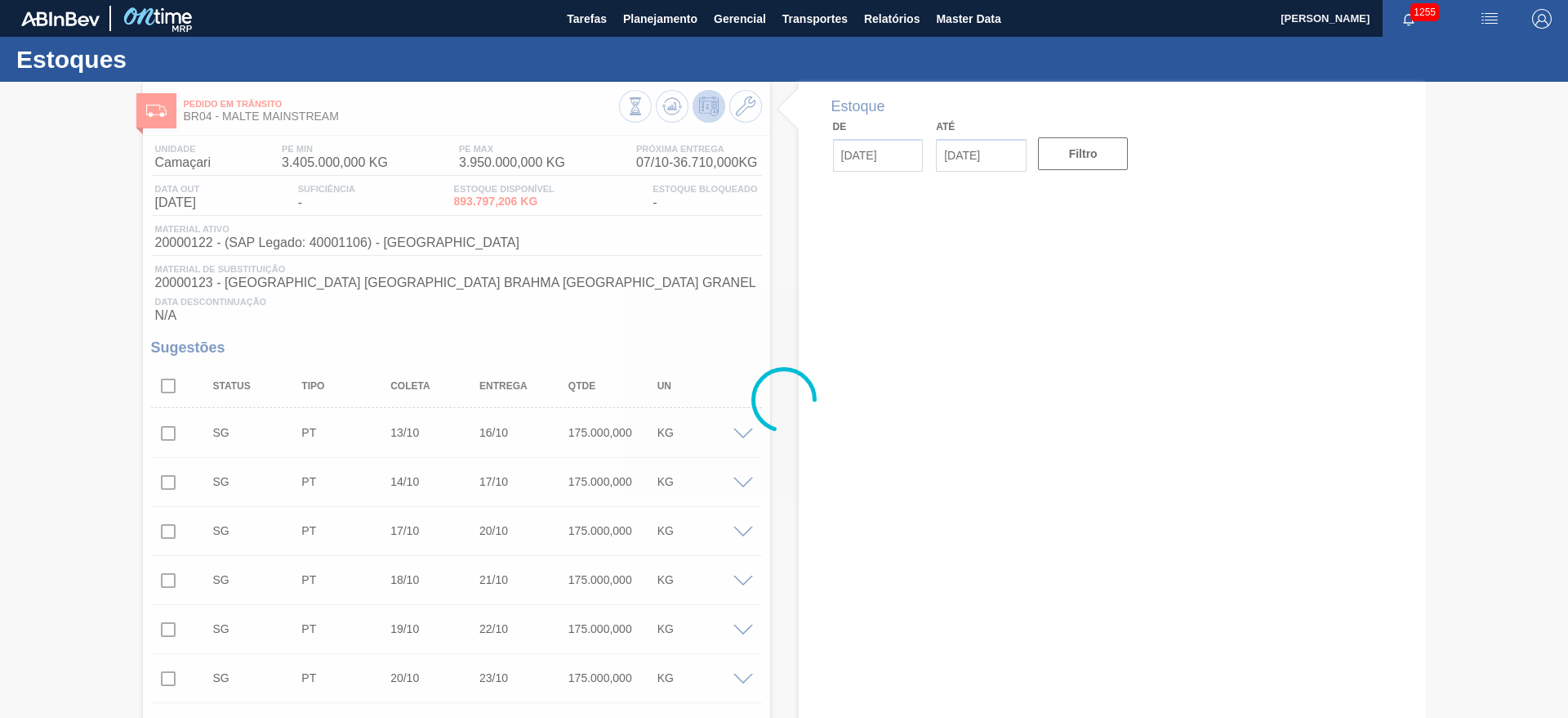
type input "[DATE]"
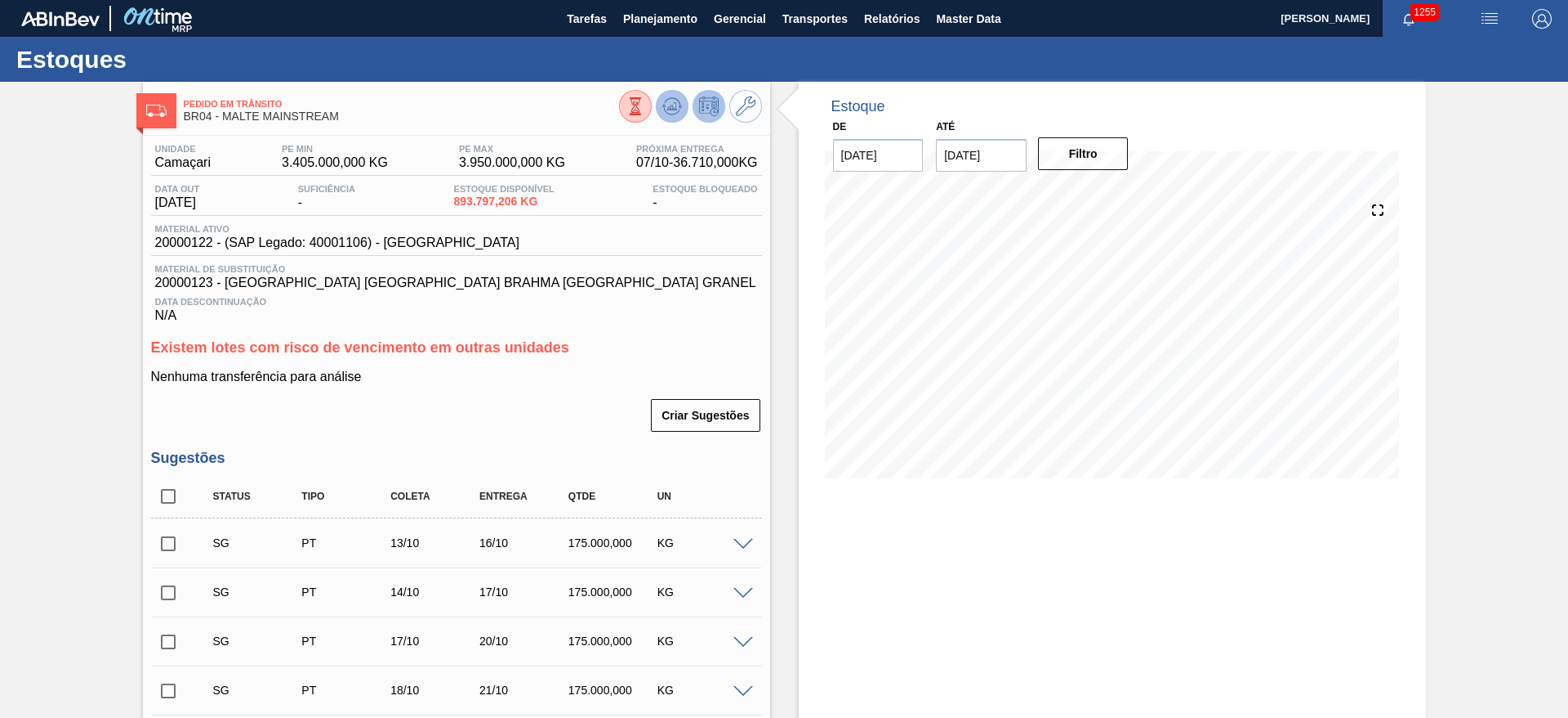
click at [675, 110] on icon at bounding box center [672, 106] width 19 height 19
click at [668, 104] on icon at bounding box center [672, 106] width 19 height 19
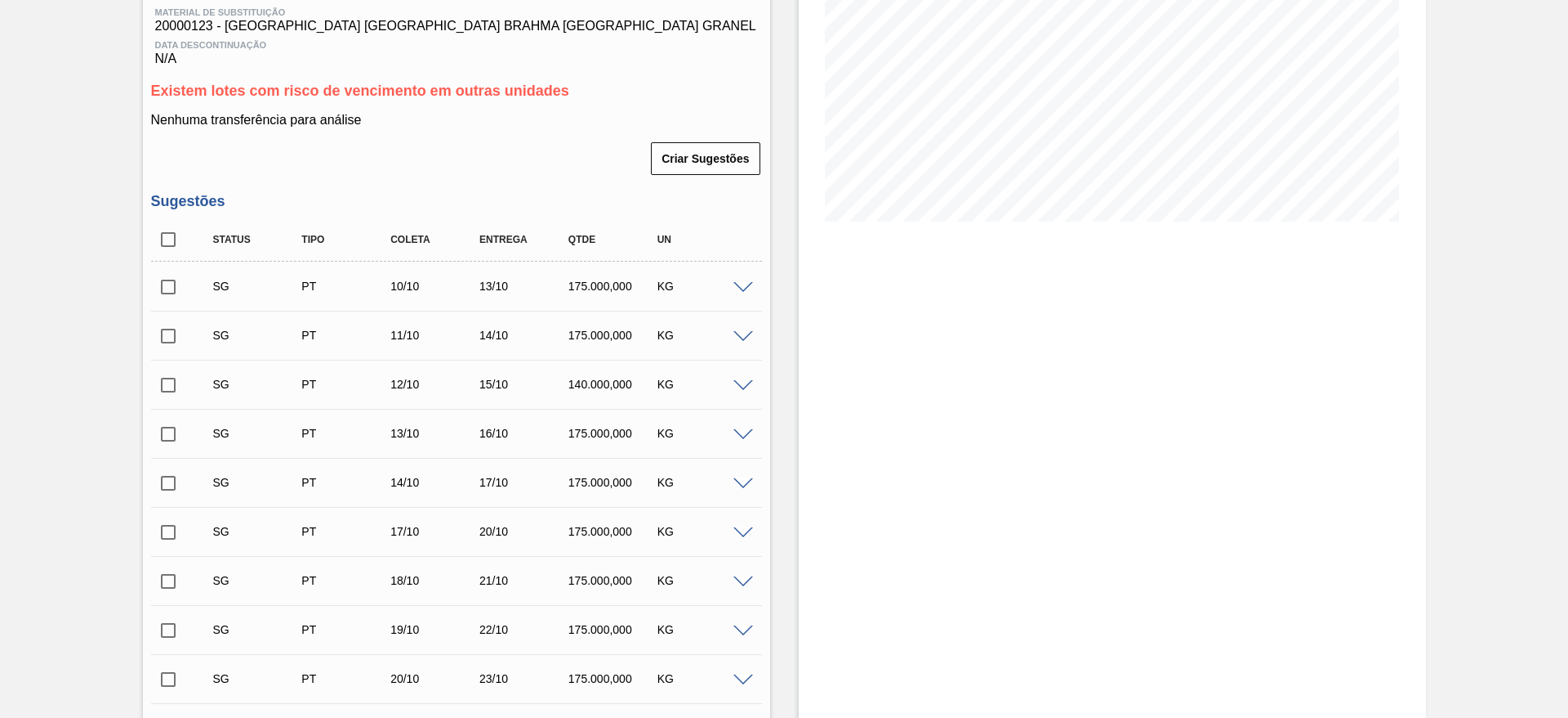
scroll to position [290, 0]
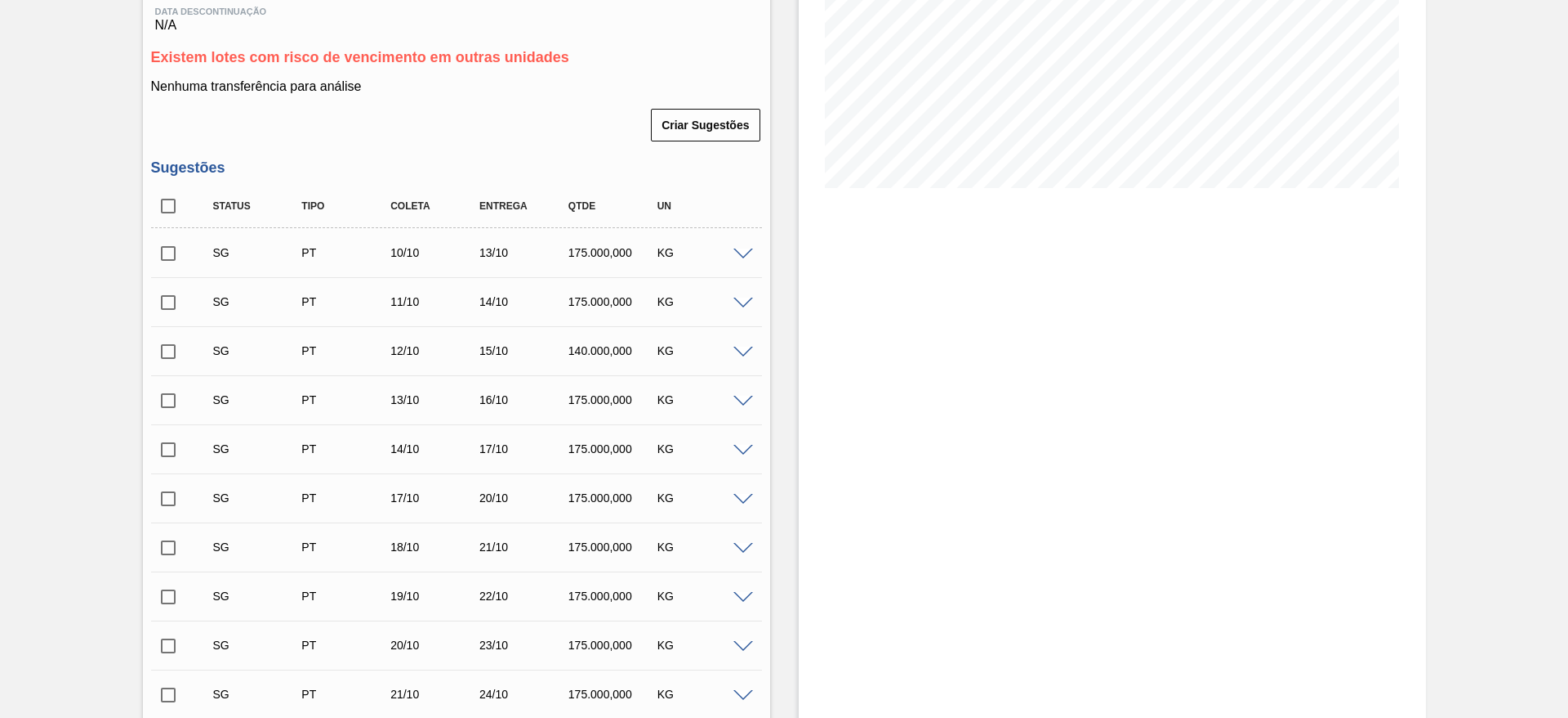
click at [741, 354] on span at bounding box center [743, 353] width 19 height 12
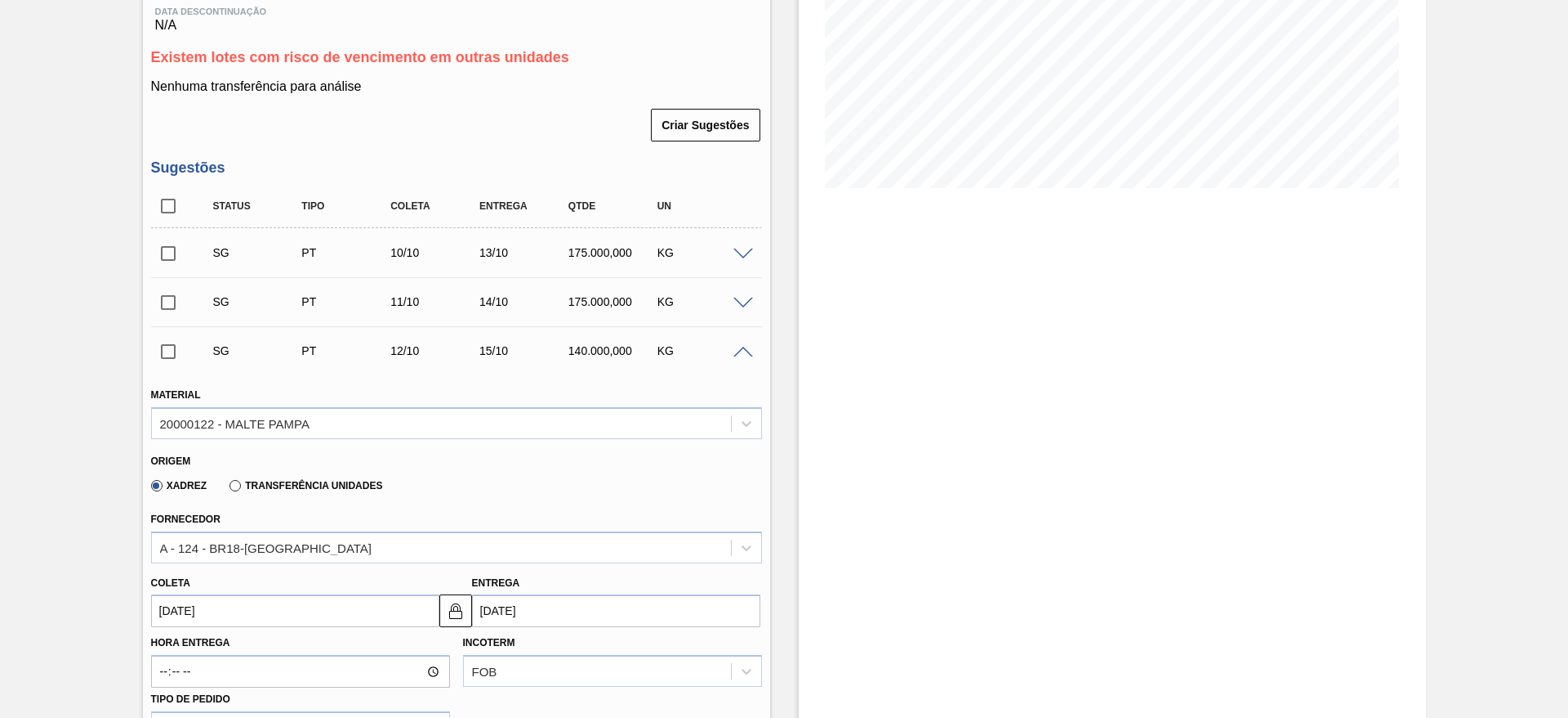
scroll to position [535, 0]
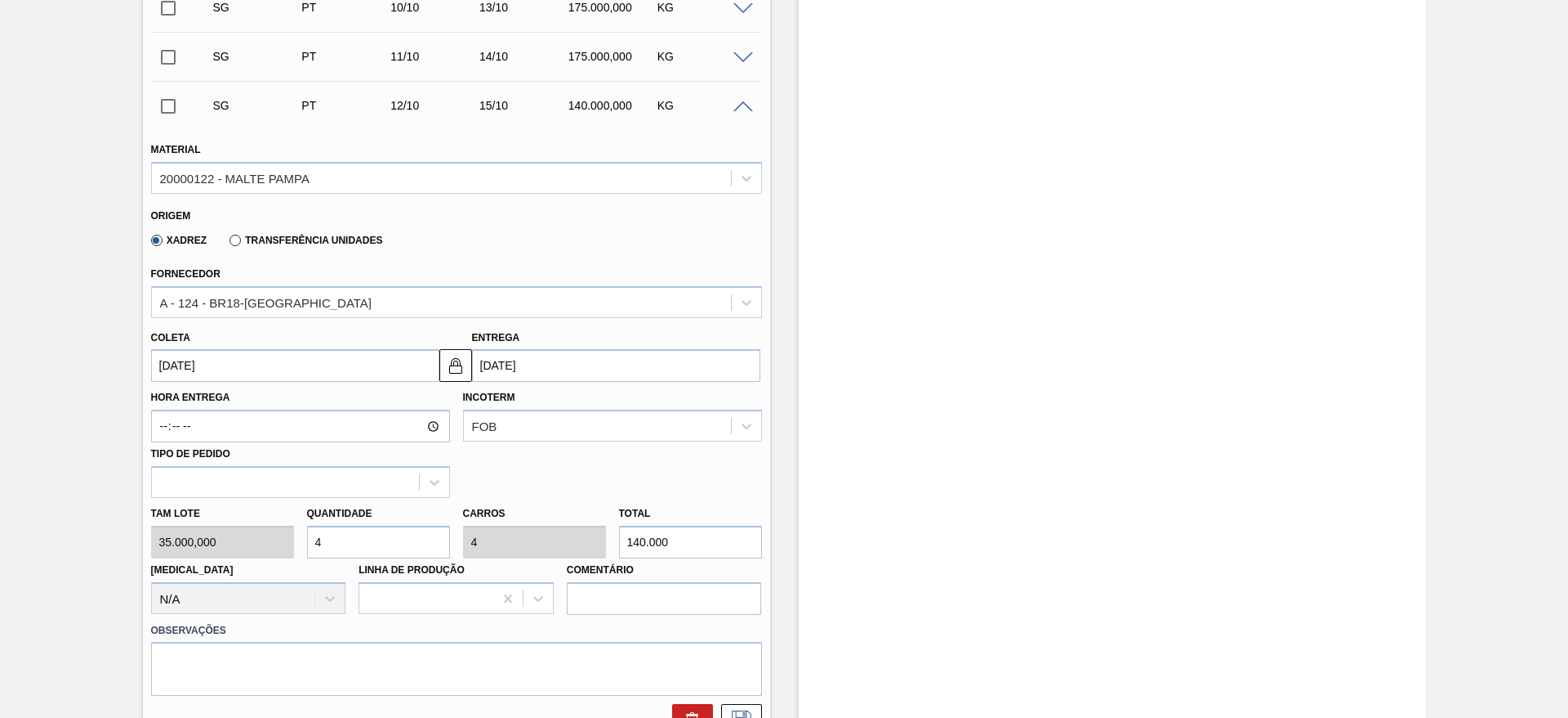
drag, startPoint x: 355, startPoint y: 537, endPoint x: 269, endPoint y: 513, distance: 89.3
click at [284, 513] on div "Tam lote 35.000,000 Quantidade 4 Carros 4 Total 140.000 [MEDICAL_DATA] N/A Linh…" at bounding box center [456, 555] width 624 height 116
type input "5"
type input "175.000"
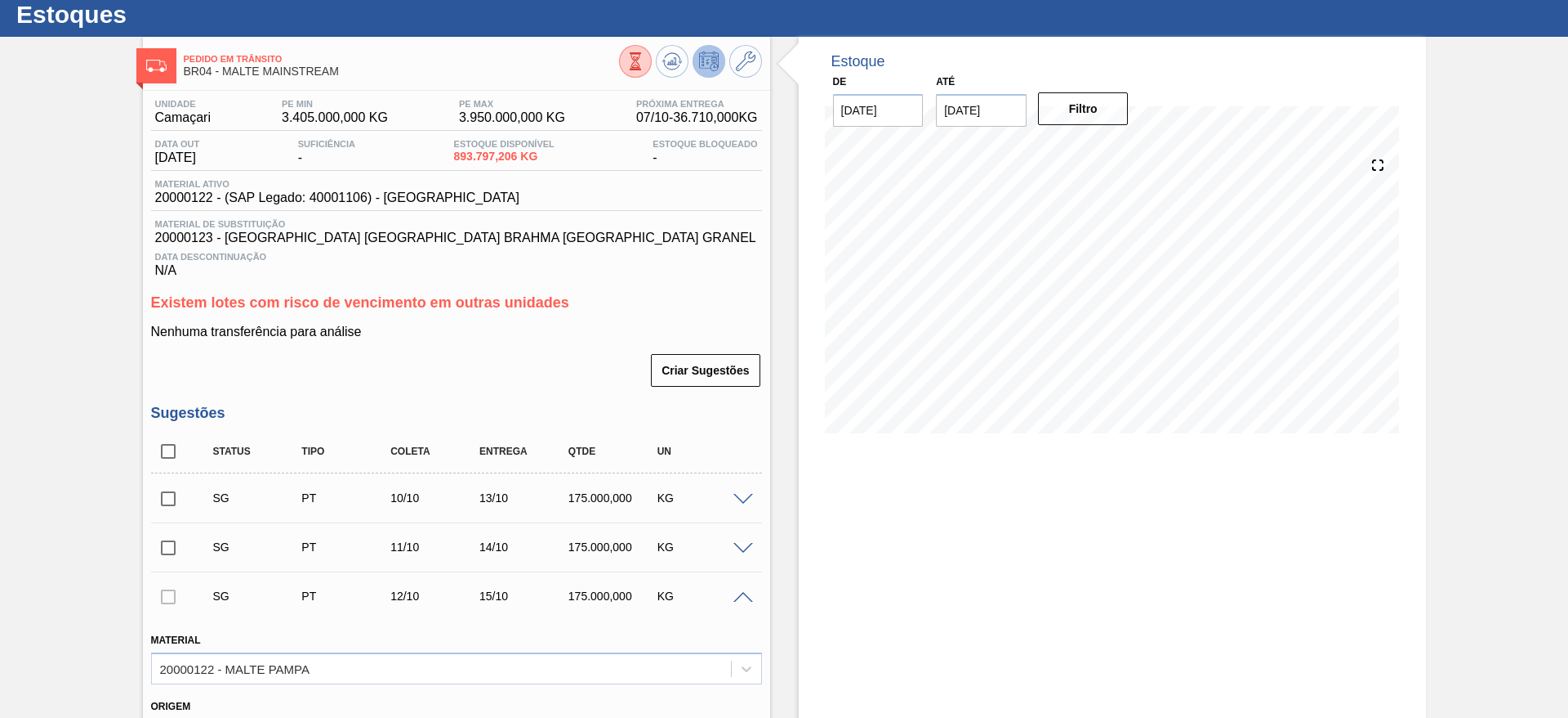
scroll to position [0, 0]
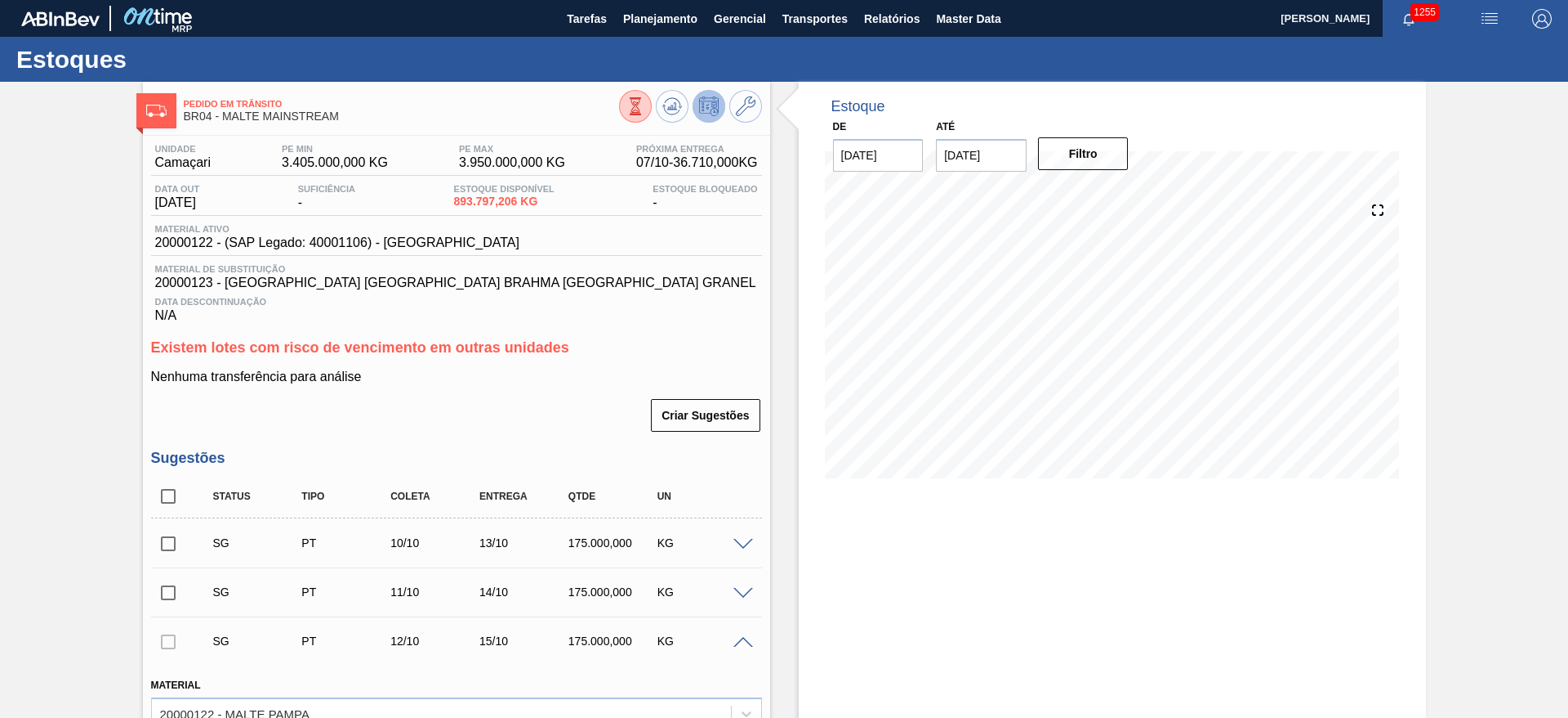
type input "5"
click at [963, 17] on span "Master Data" at bounding box center [969, 18] width 65 height 19
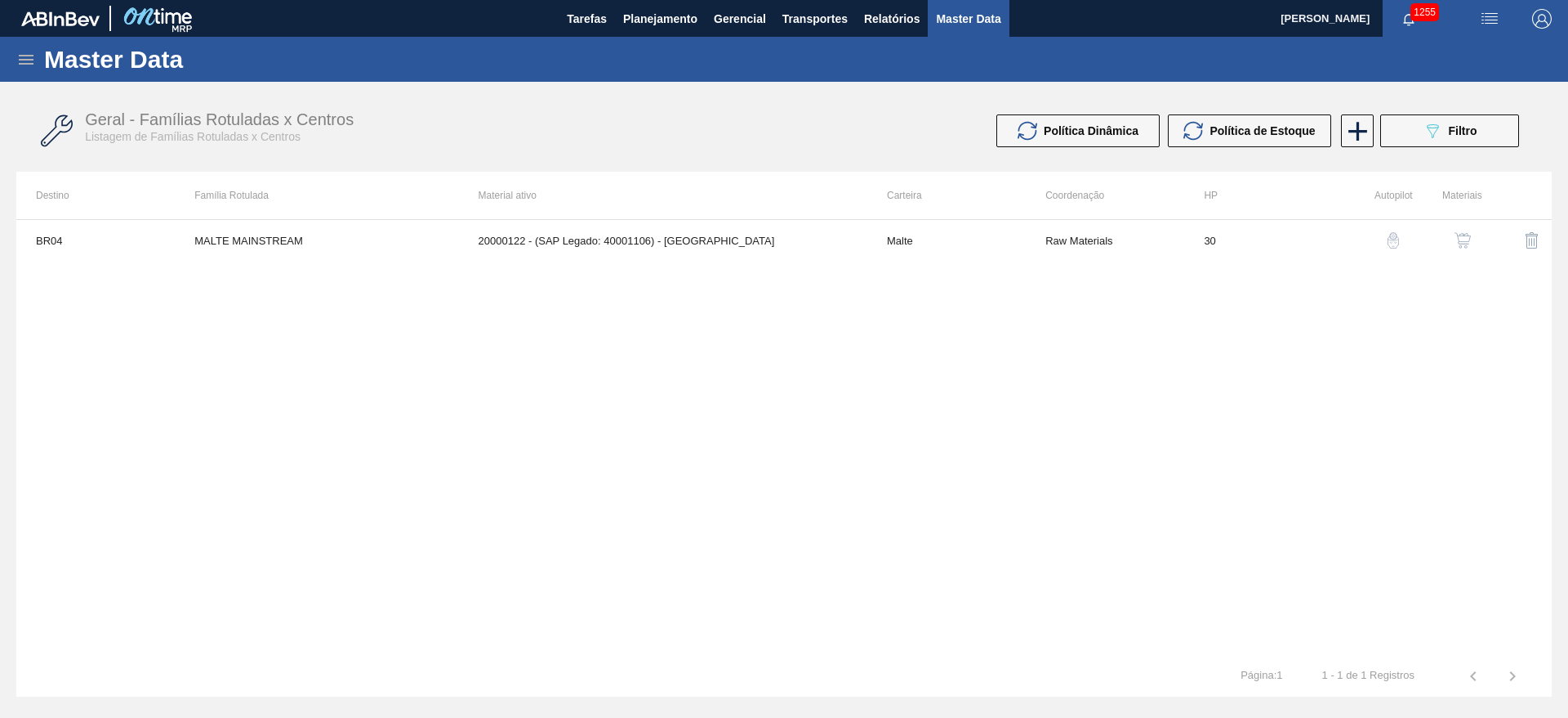
click at [28, 55] on icon at bounding box center [25, 60] width 15 height 10
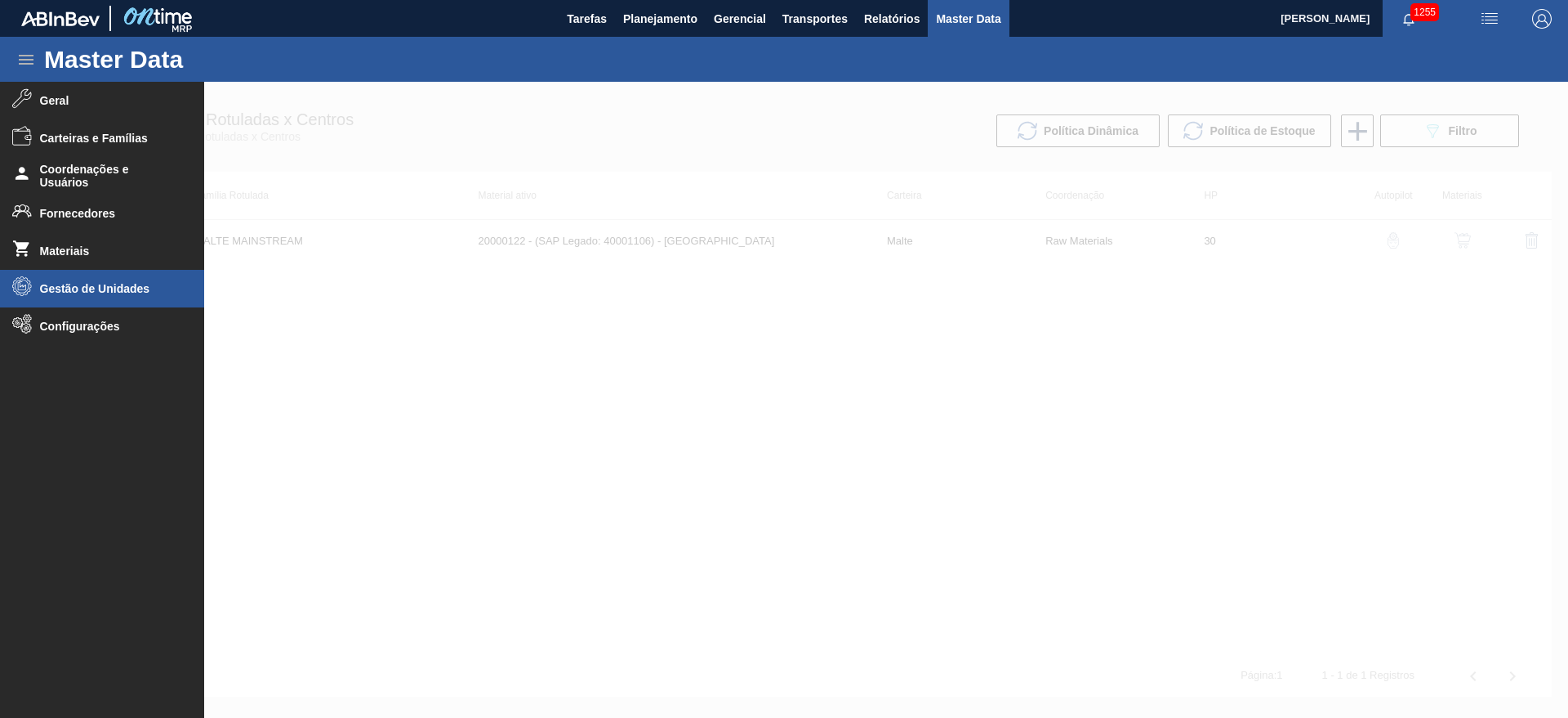
click at [67, 282] on span "Gestão de Unidades" at bounding box center [108, 288] width 135 height 13
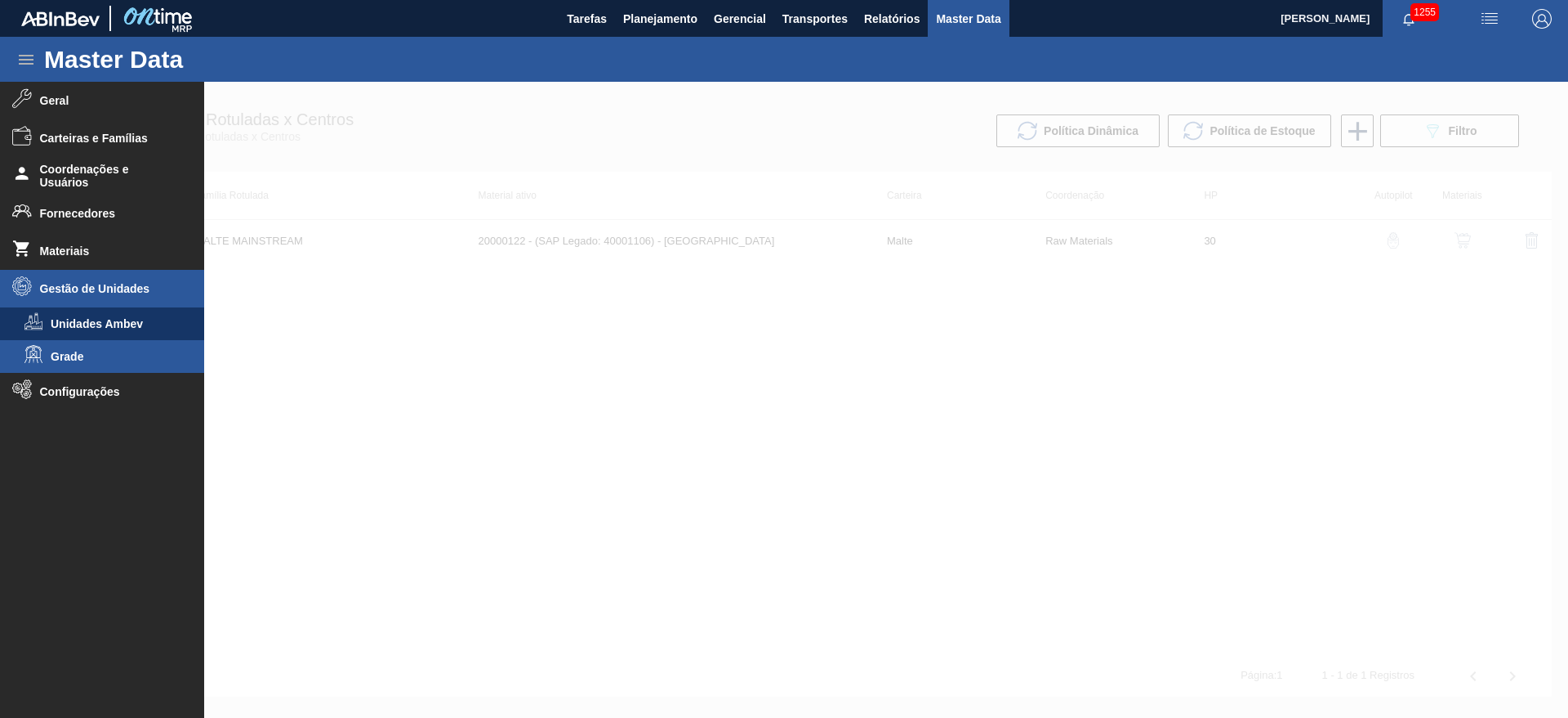
click at [61, 355] on span "Grade" at bounding box center [114, 356] width 126 height 13
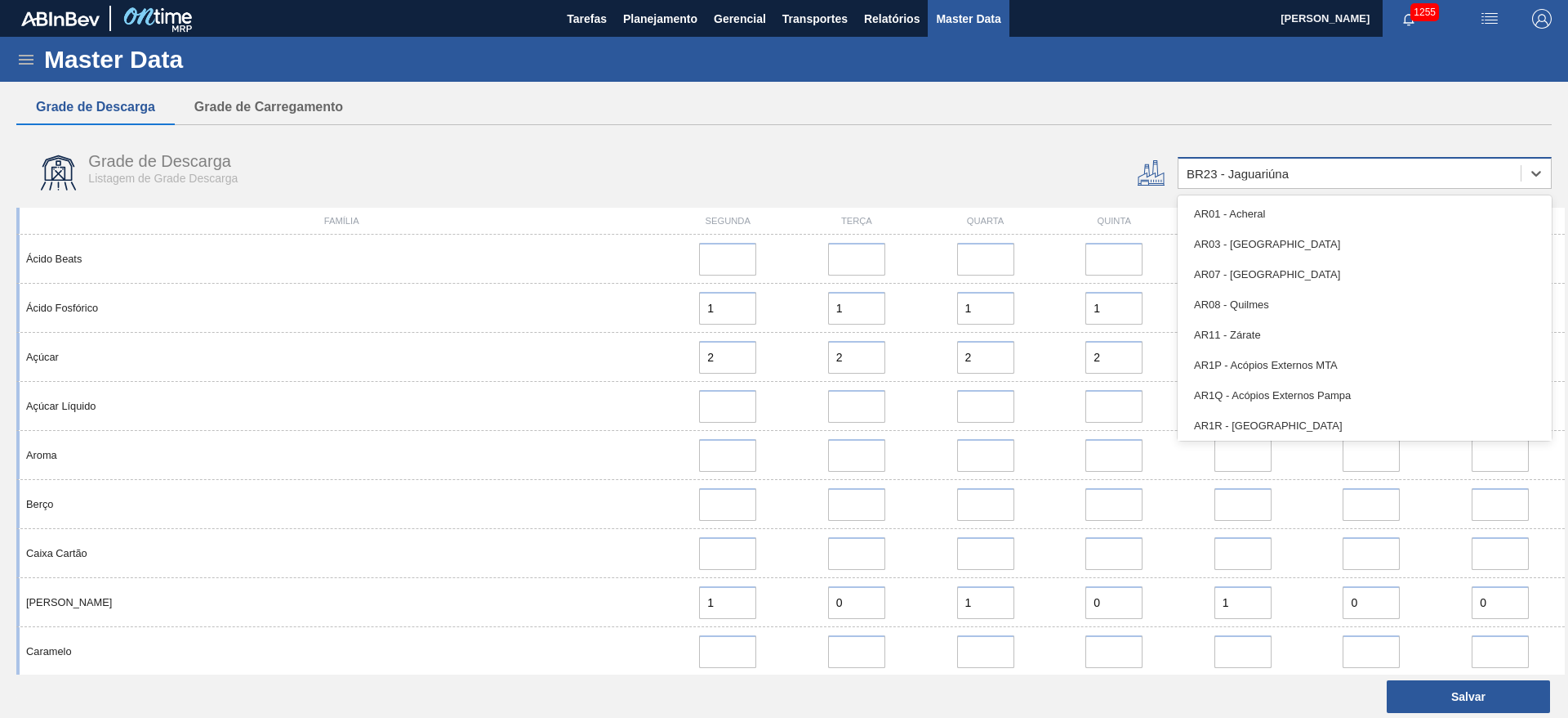
click at [1221, 172] on div "BR23 - Jaguariúna" at bounding box center [1237, 173] width 102 height 14
type input "04"
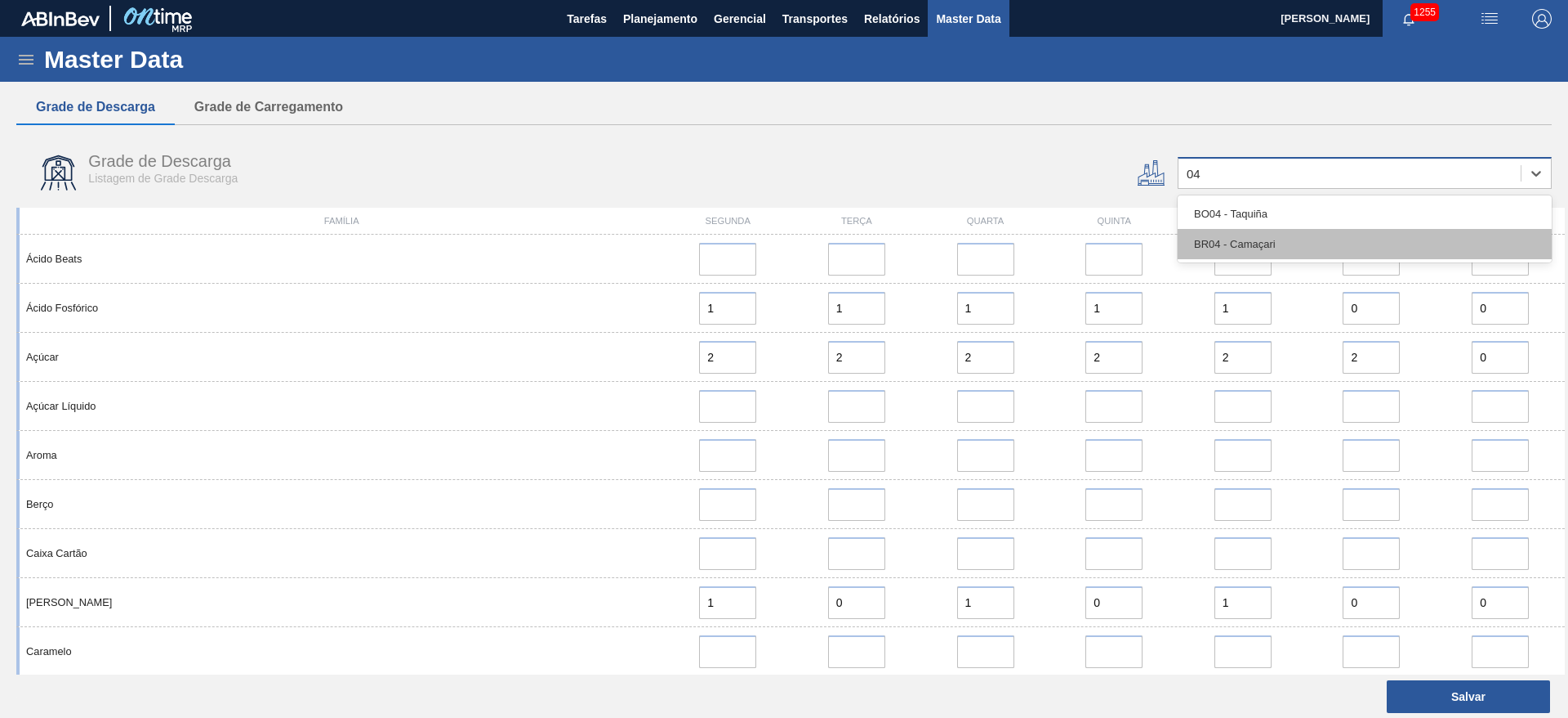
click at [1304, 235] on div "BR04 - Camaçari" at bounding box center [1365, 243] width 374 height 31
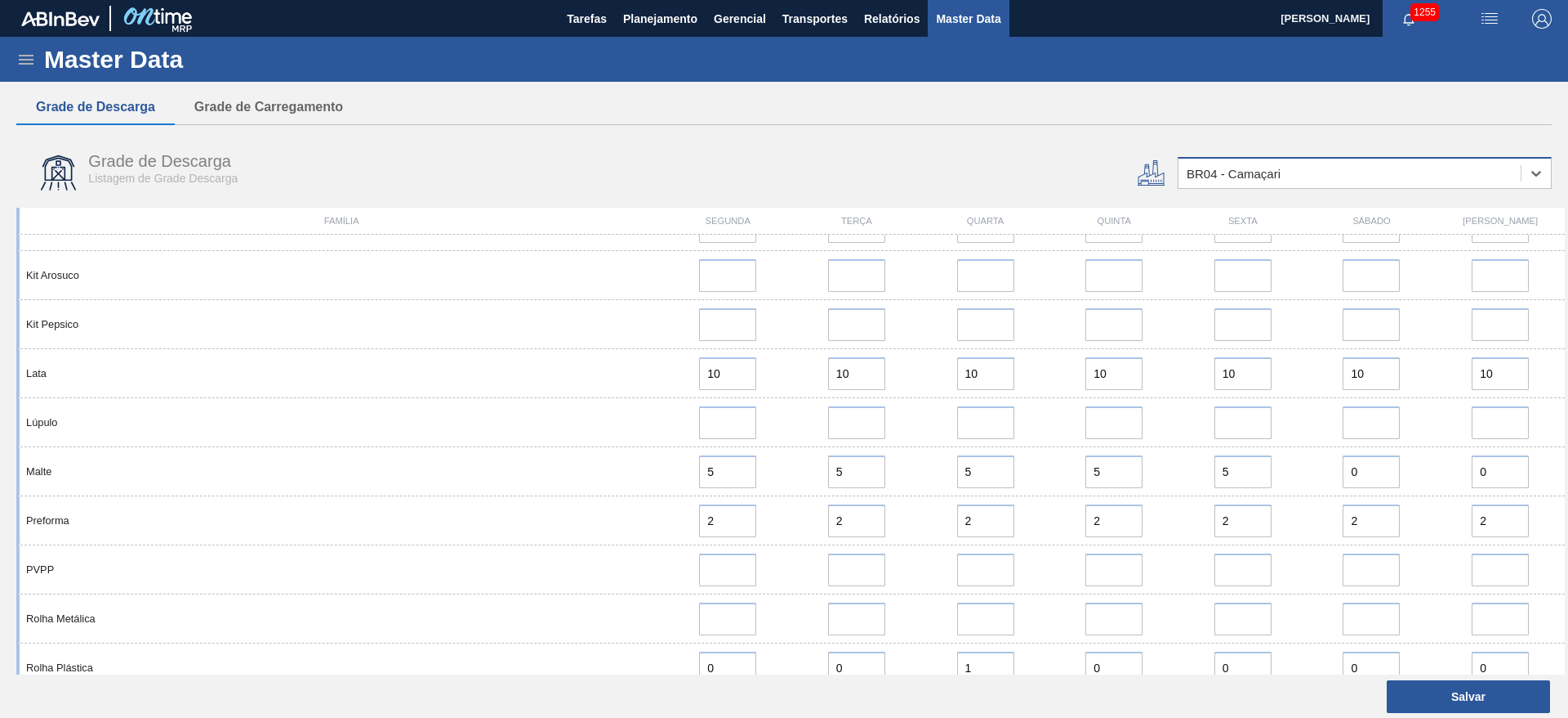
scroll to position [958, 0]
click at [656, 29] on button "Planejamento" at bounding box center [661, 18] width 91 height 37
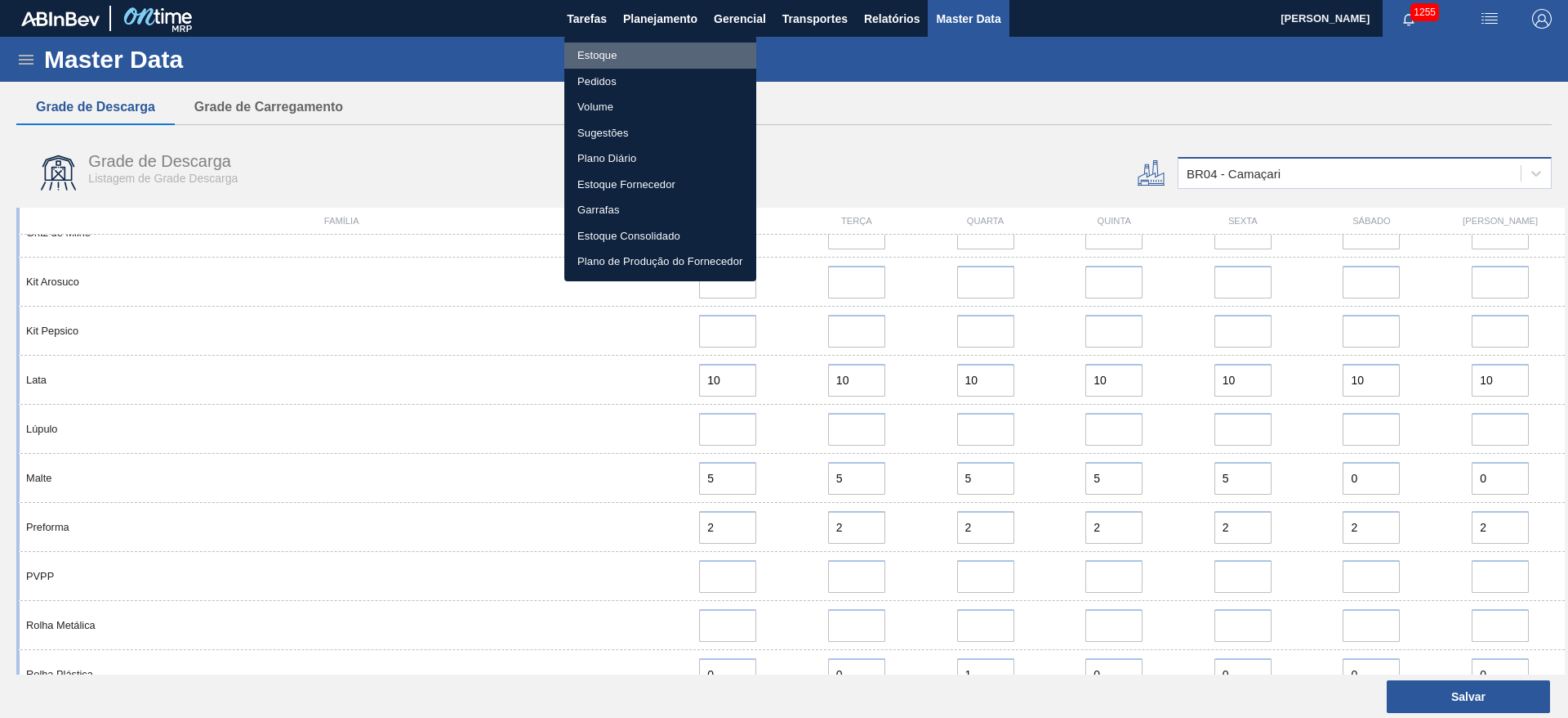
click at [597, 53] on li "Estoque" at bounding box center [660, 56] width 192 height 26
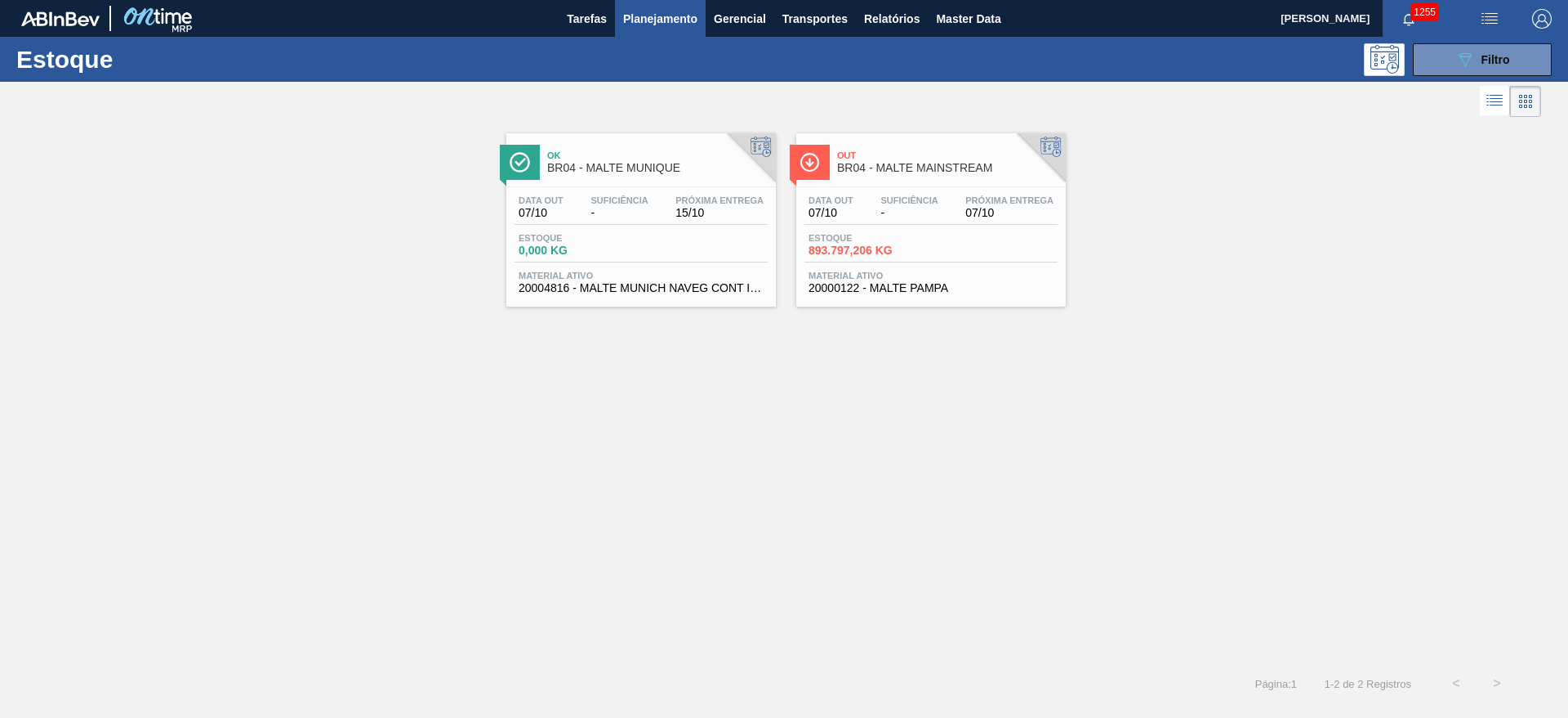
click at [899, 250] on span "893.797,206 KG" at bounding box center [865, 250] width 115 height 12
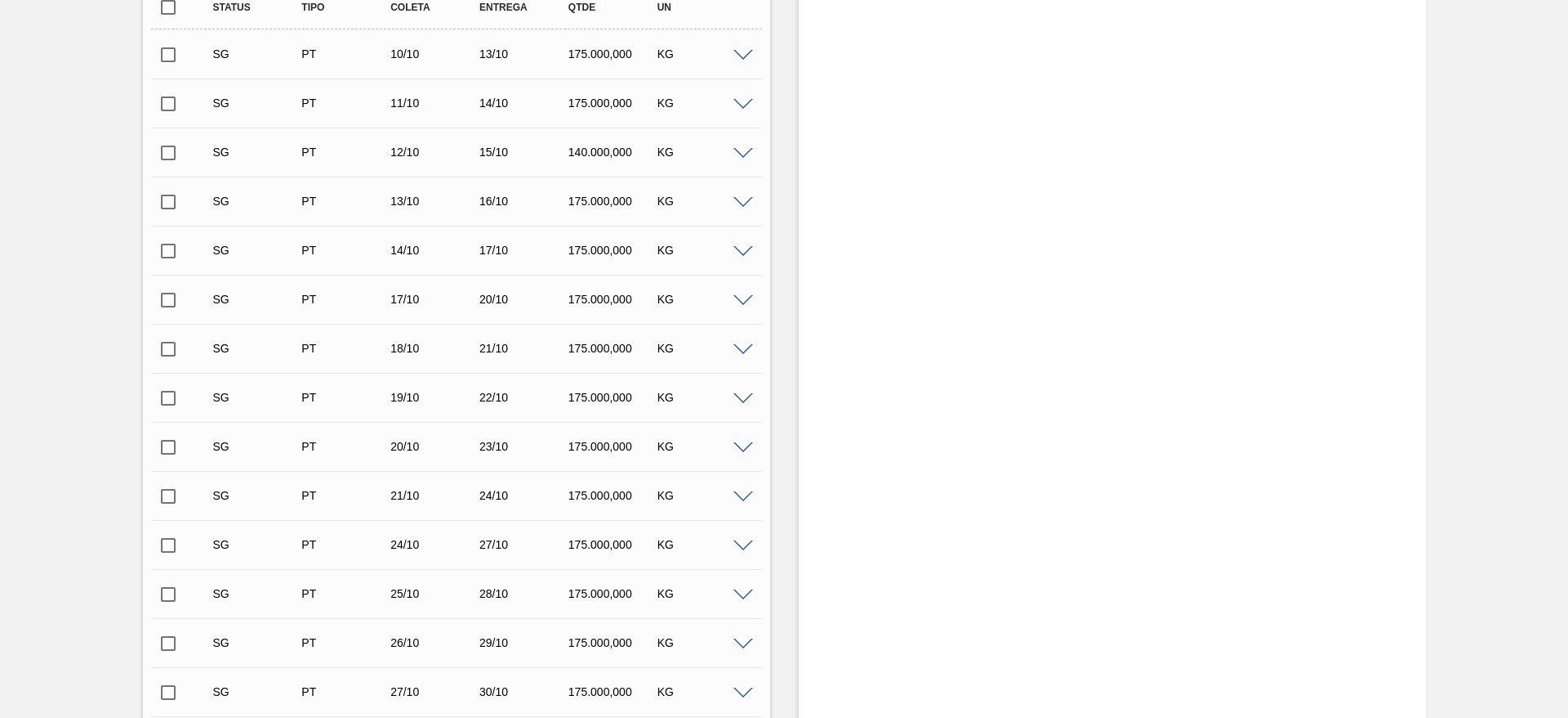
scroll to position [490, 0]
click at [743, 152] on span at bounding box center [743, 152] width 19 height 12
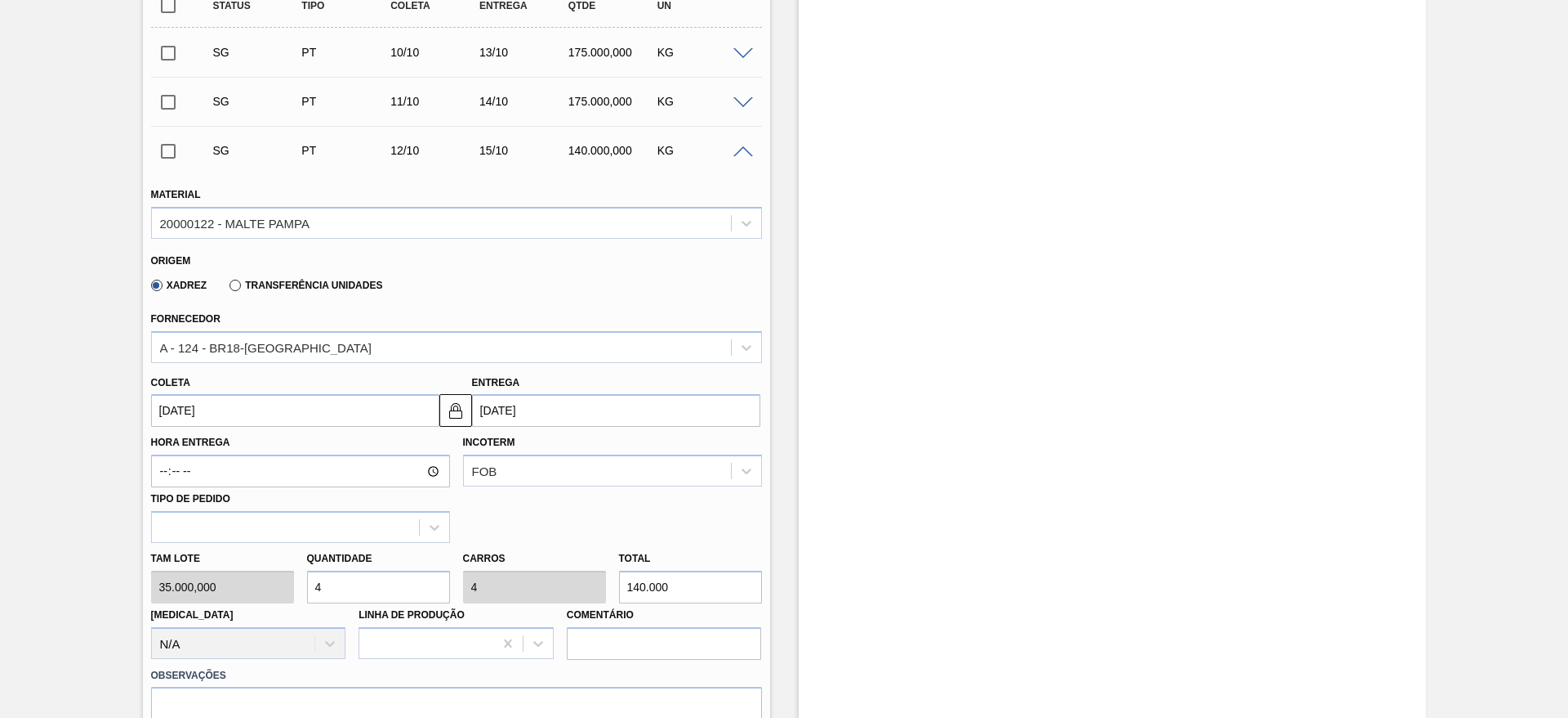
click at [228, 586] on div "Tam lote 35.000,000 Quantidade 4 Carros 4 Total 140.000 [MEDICAL_DATA] N/A Linh…" at bounding box center [456, 601] width 624 height 116
type input "5"
type input "175.000"
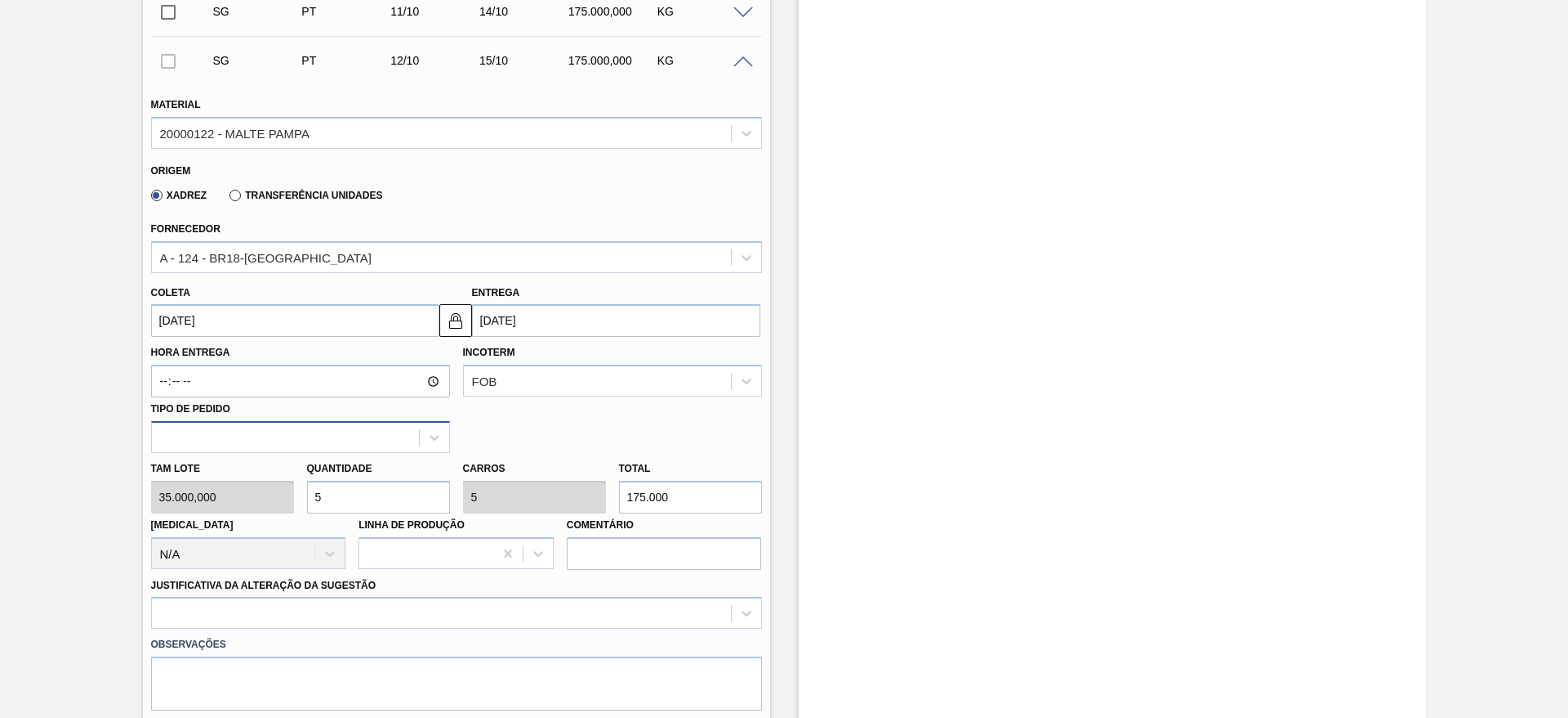
scroll to position [736, 0]
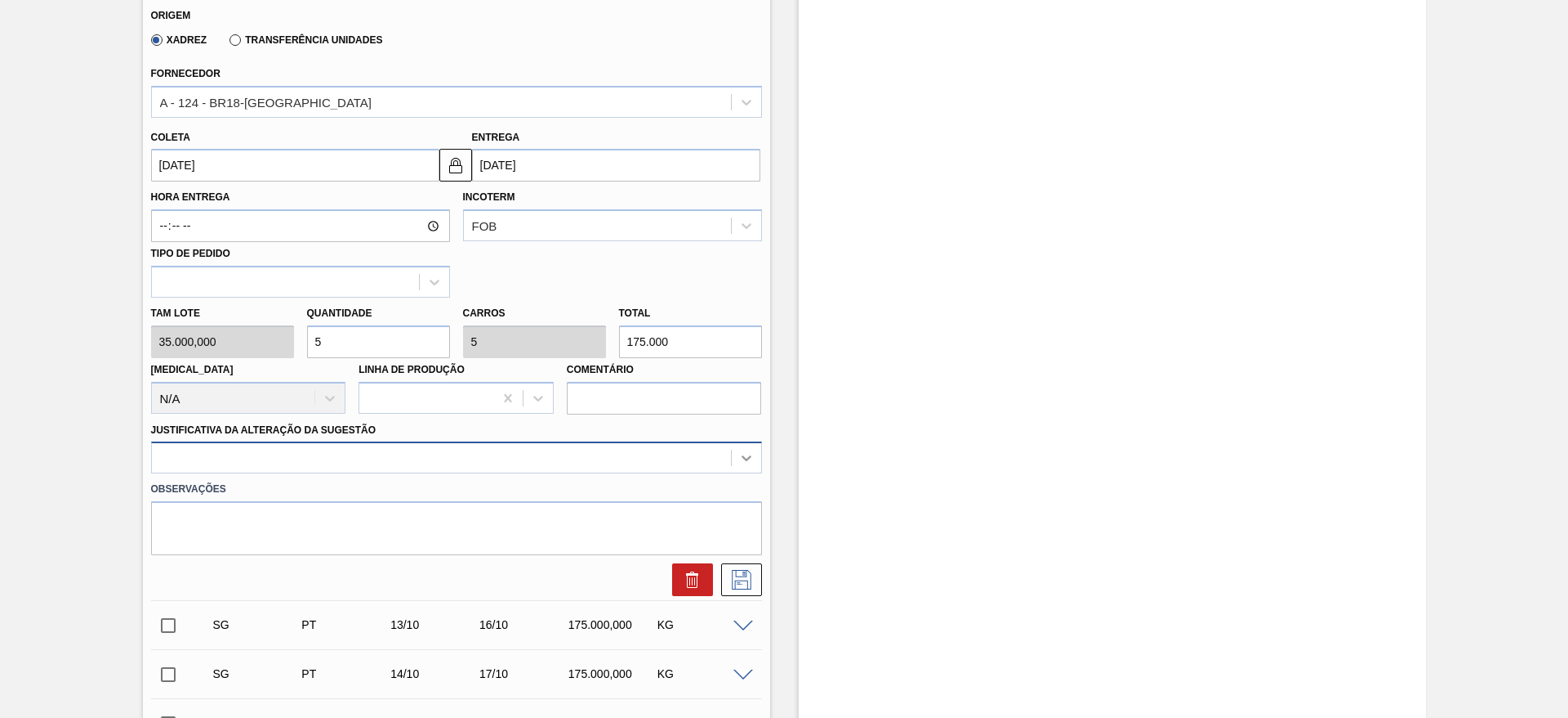
type input "5"
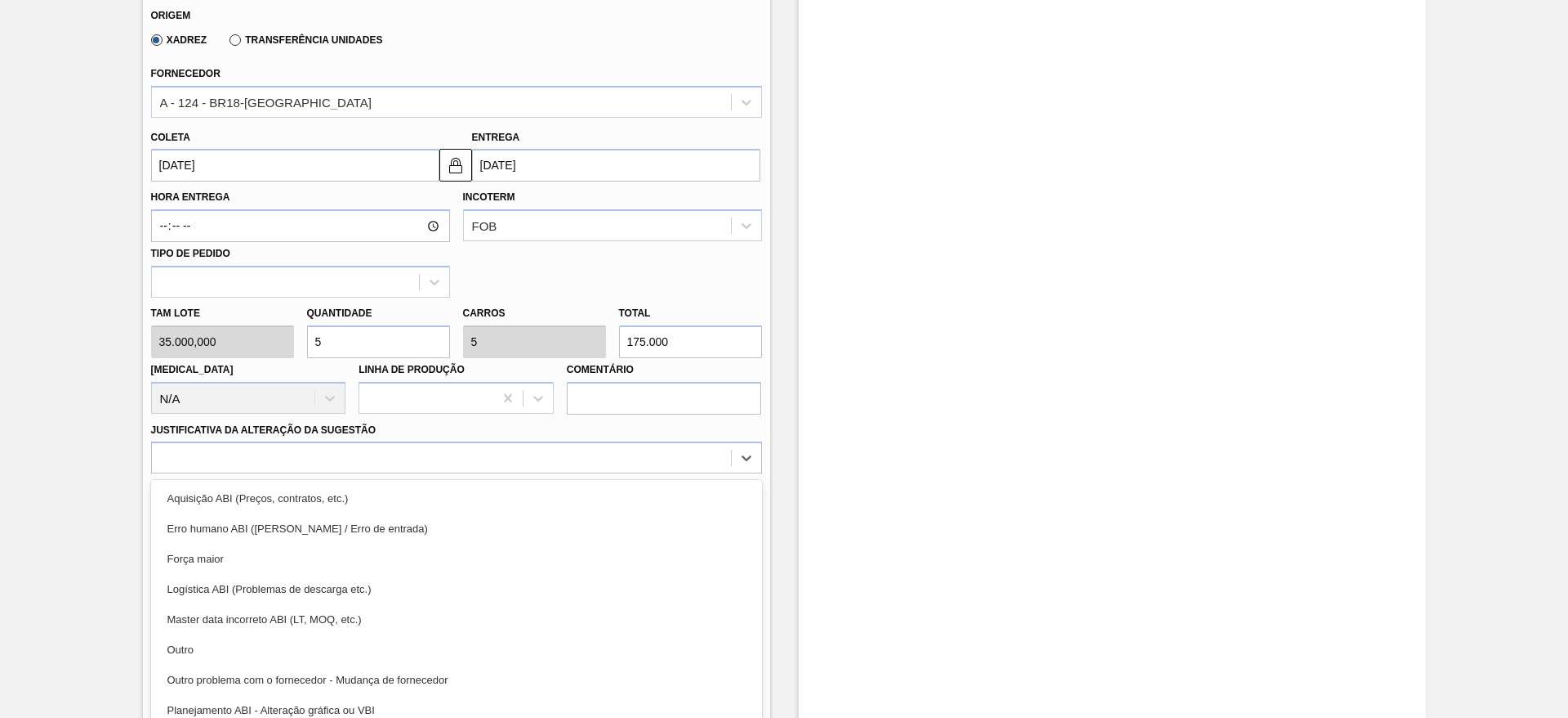
click at [742, 462] on div "Material 20000122 - MALTE PAMPA Origem Xadrez Transferência Unidades Fornecedor…" at bounding box center [457, 260] width 611 height 670
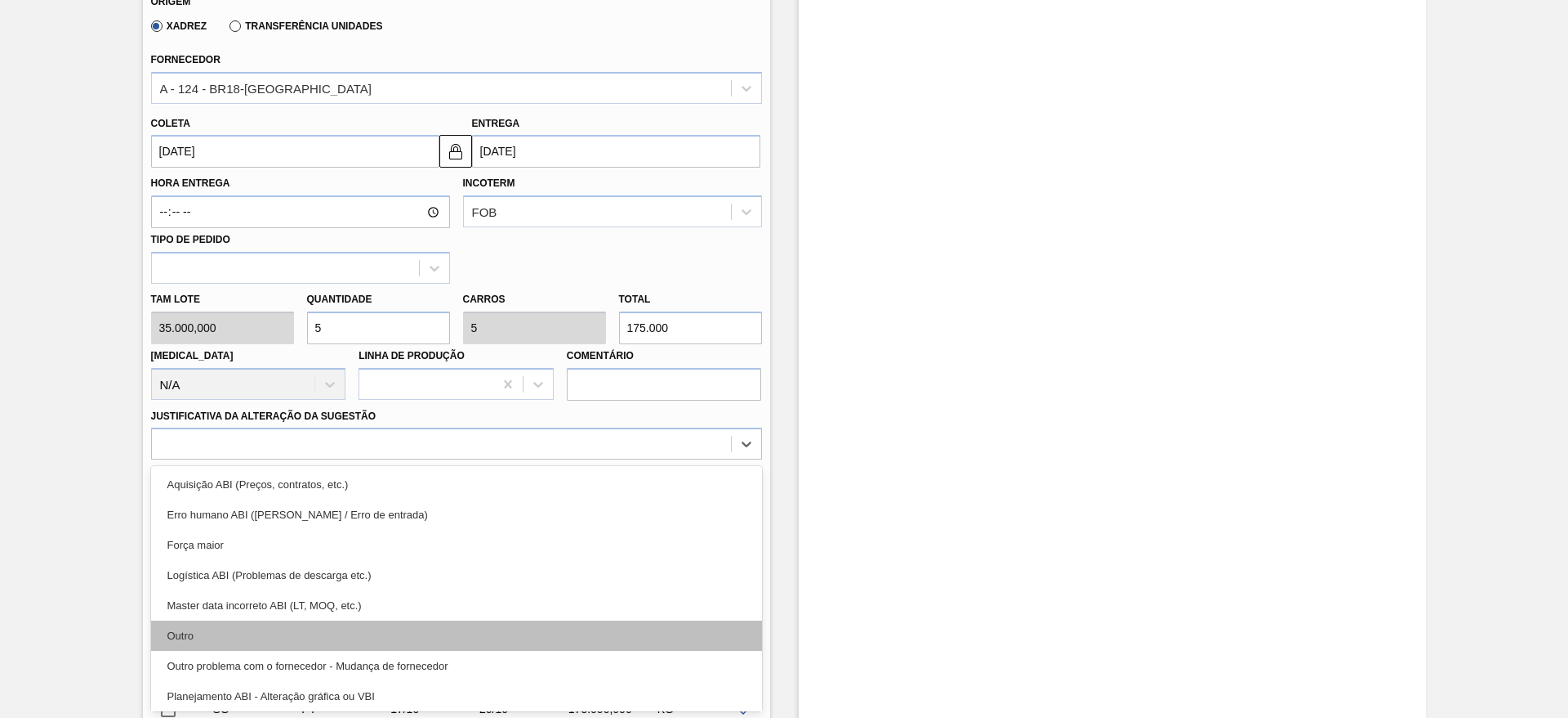
click at [237, 621] on div "Outro" at bounding box center [457, 635] width 611 height 31
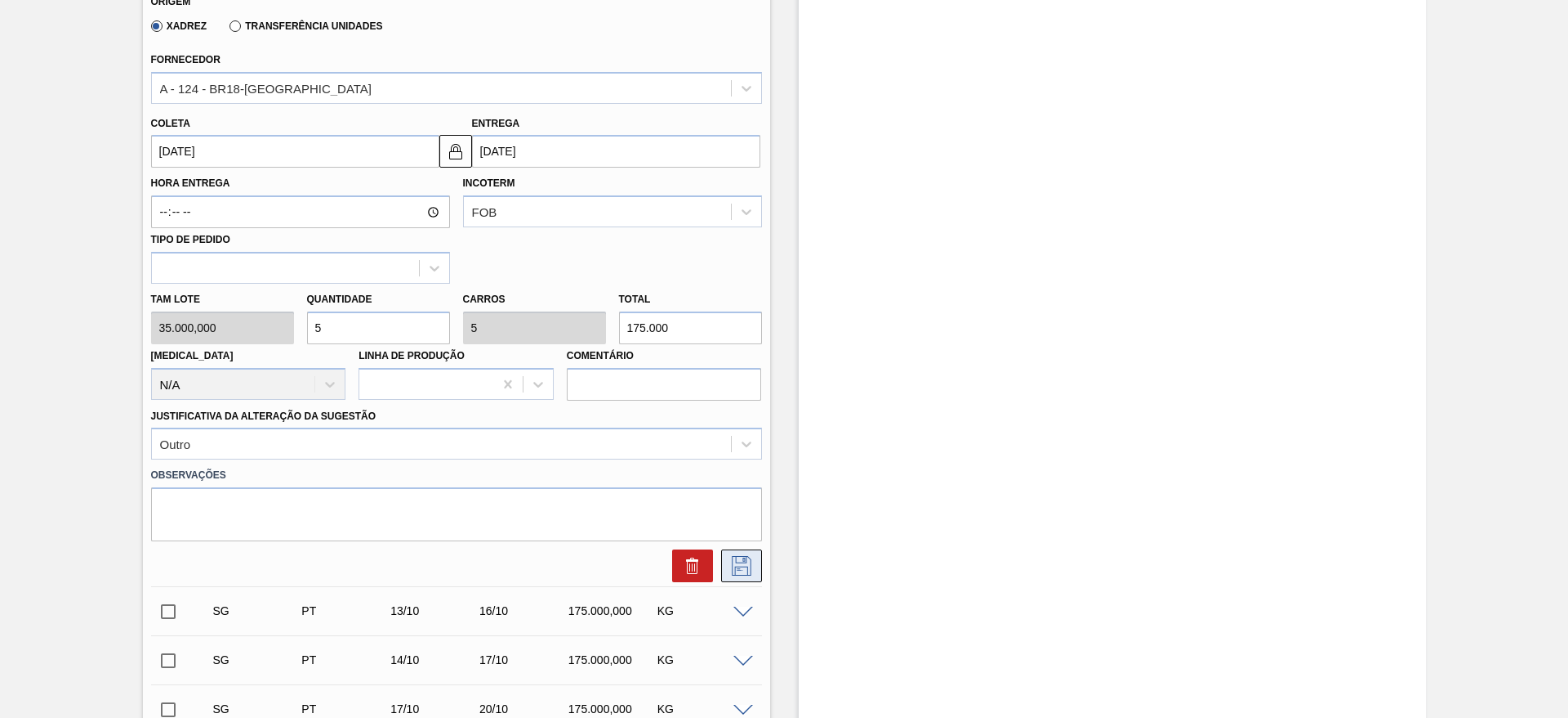
click at [742, 562] on icon at bounding box center [741, 566] width 19 height 19
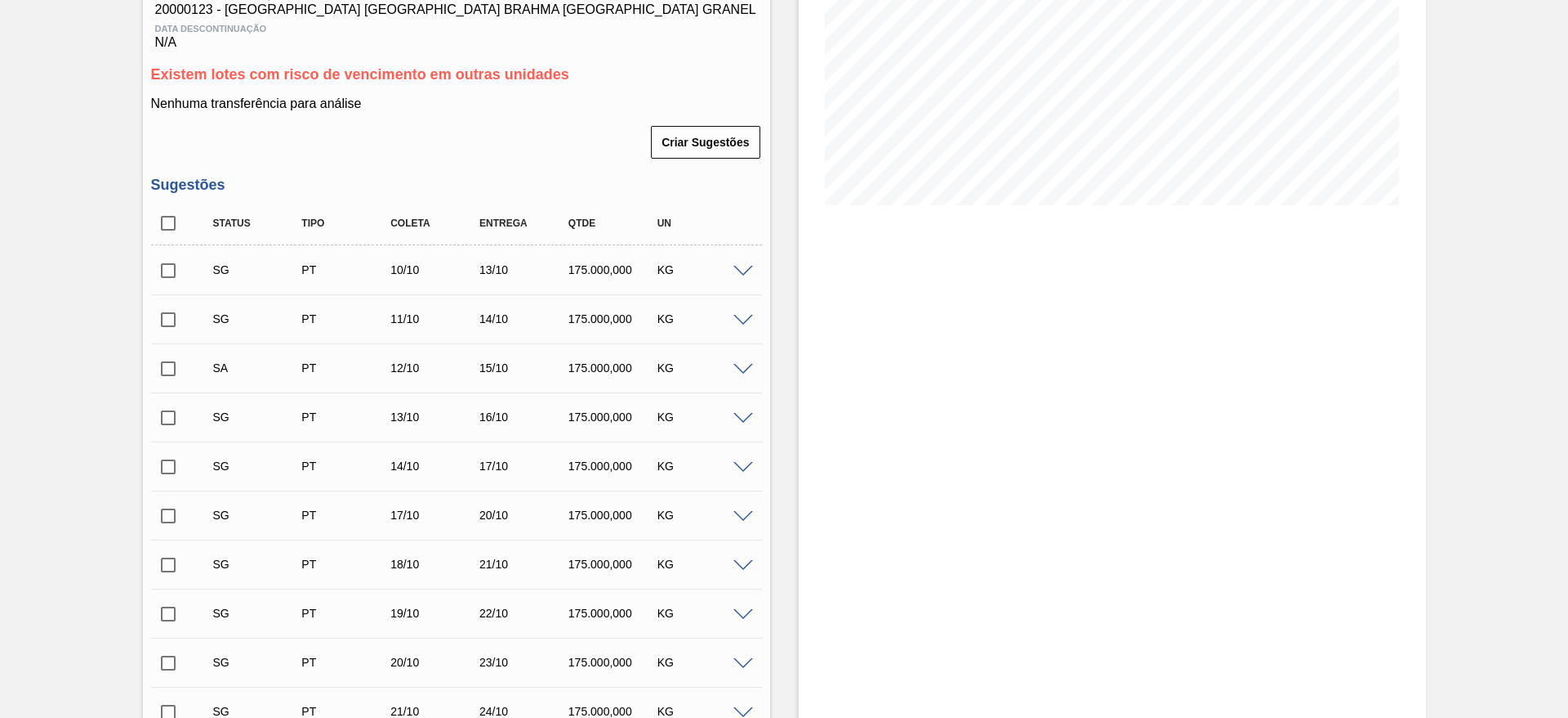
scroll to position [382, 0]
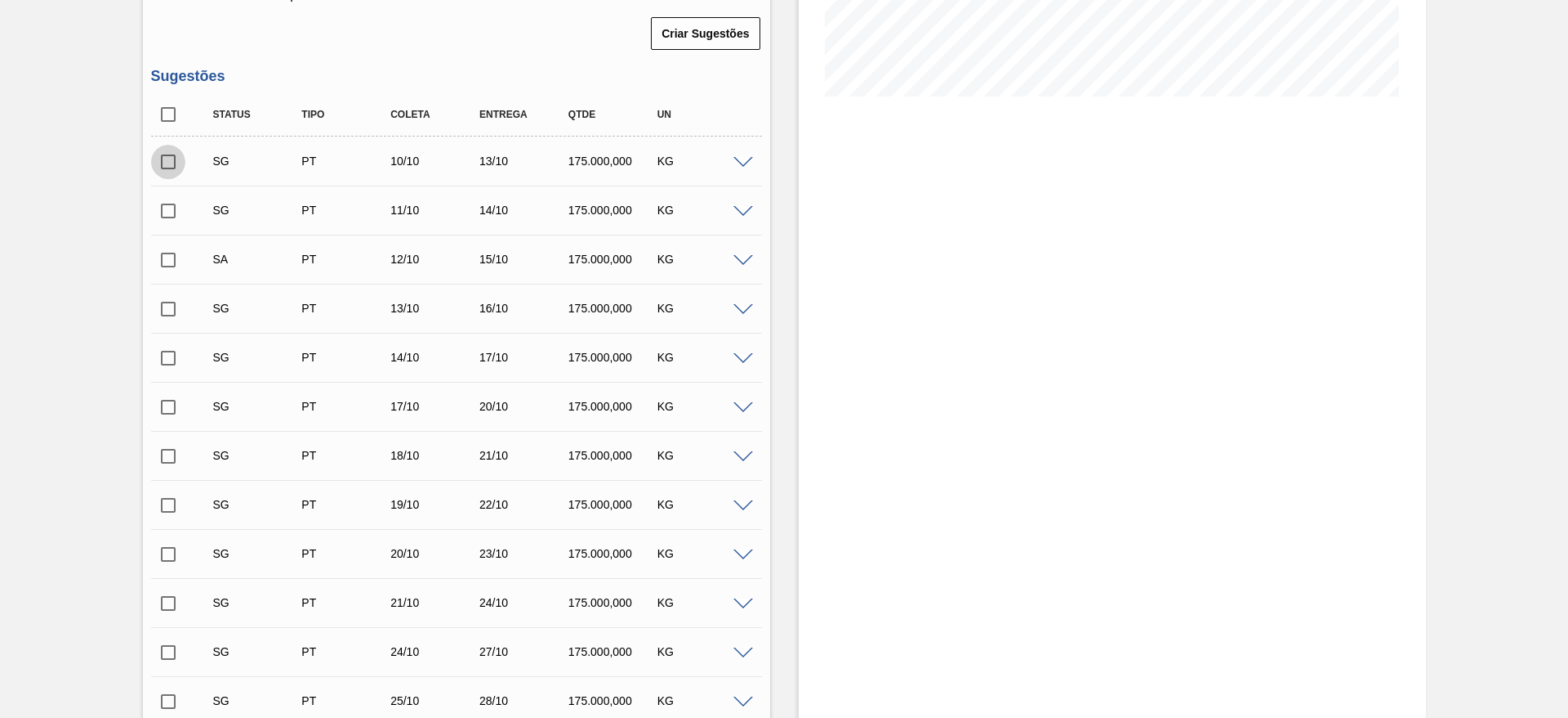
click at [167, 165] on input "checkbox" at bounding box center [168, 161] width 34 height 34
checkbox input "true"
click at [166, 210] on input "checkbox" at bounding box center [168, 210] width 34 height 34
checkbox input "true"
click at [167, 262] on input "checkbox" at bounding box center [168, 259] width 34 height 34
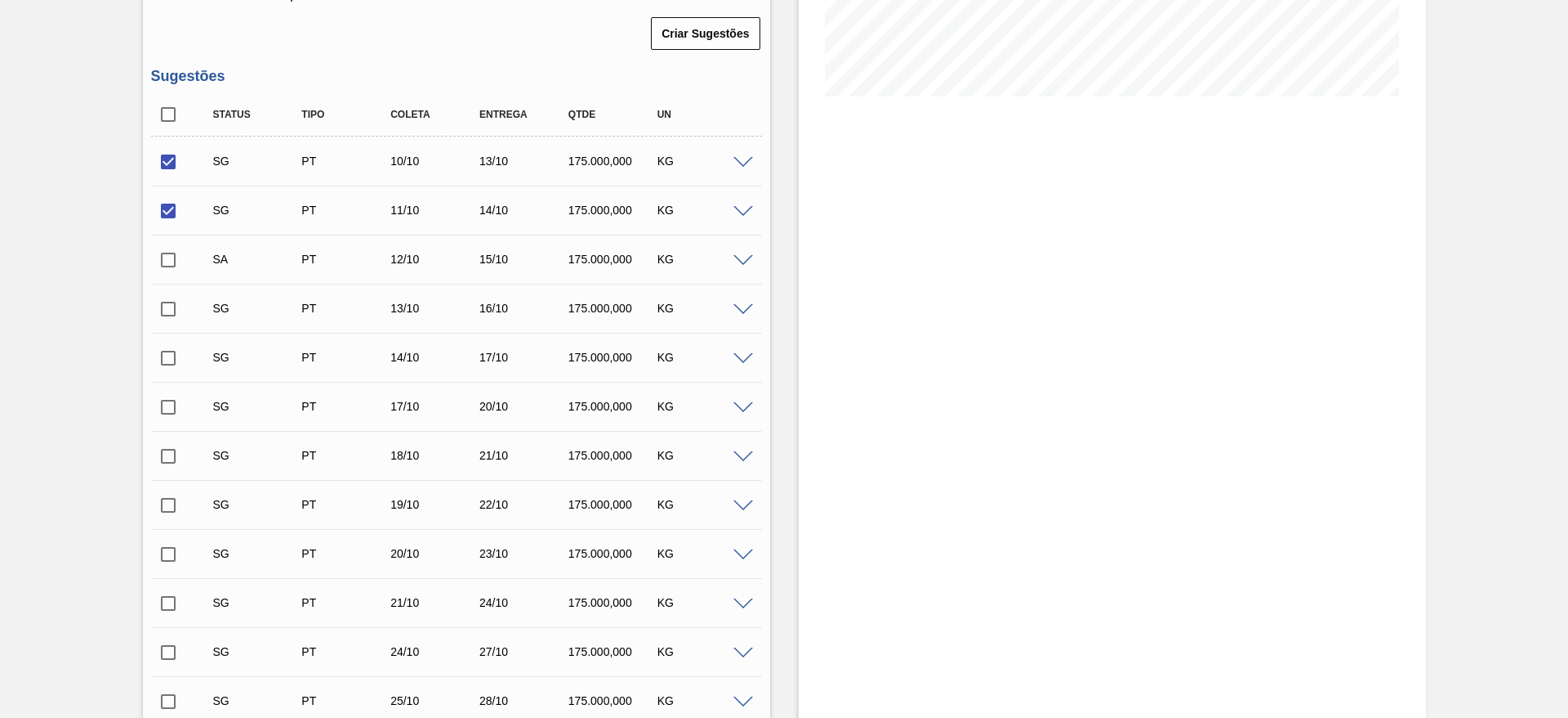
checkbox input "true"
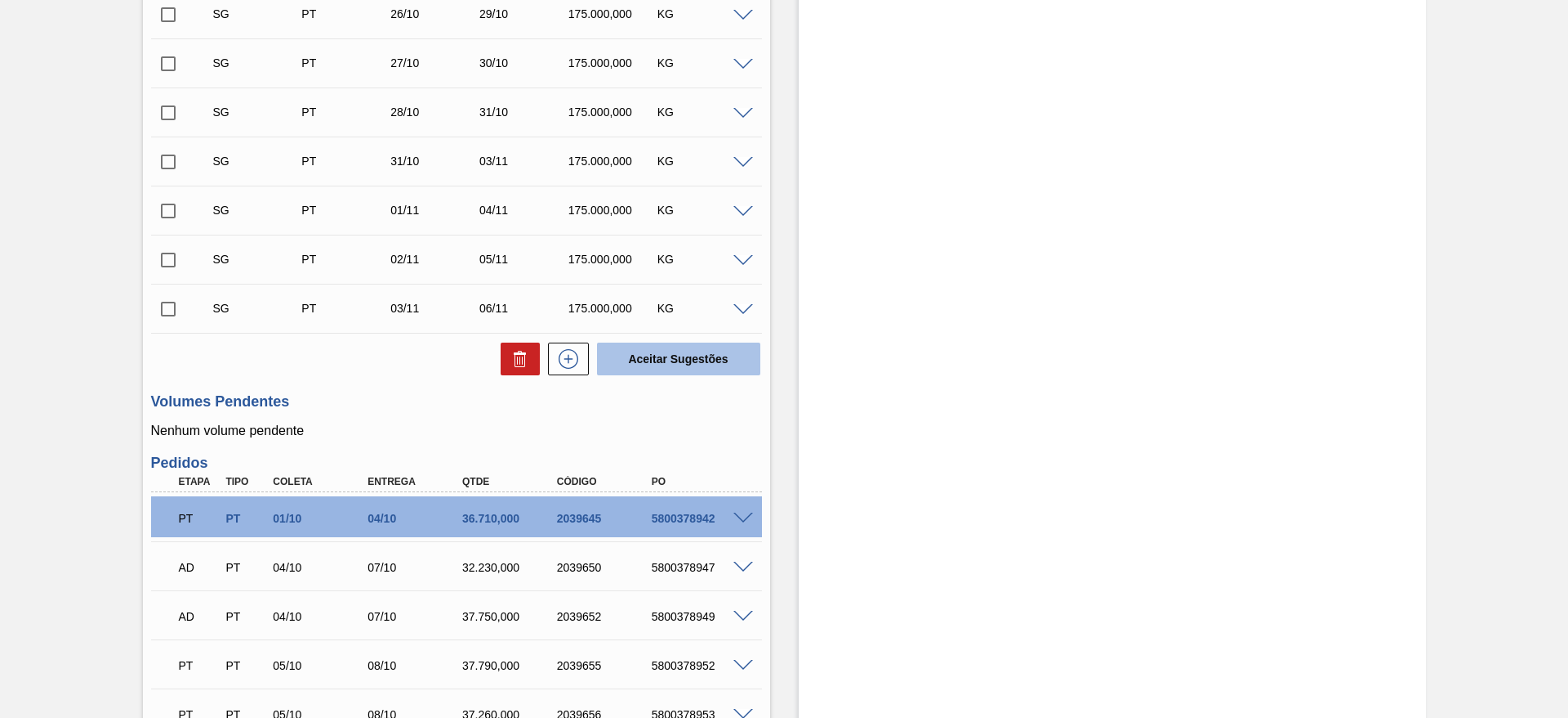
click at [664, 357] on button "Aceitar Sugestões" at bounding box center [678, 358] width 164 height 32
checkbox input "false"
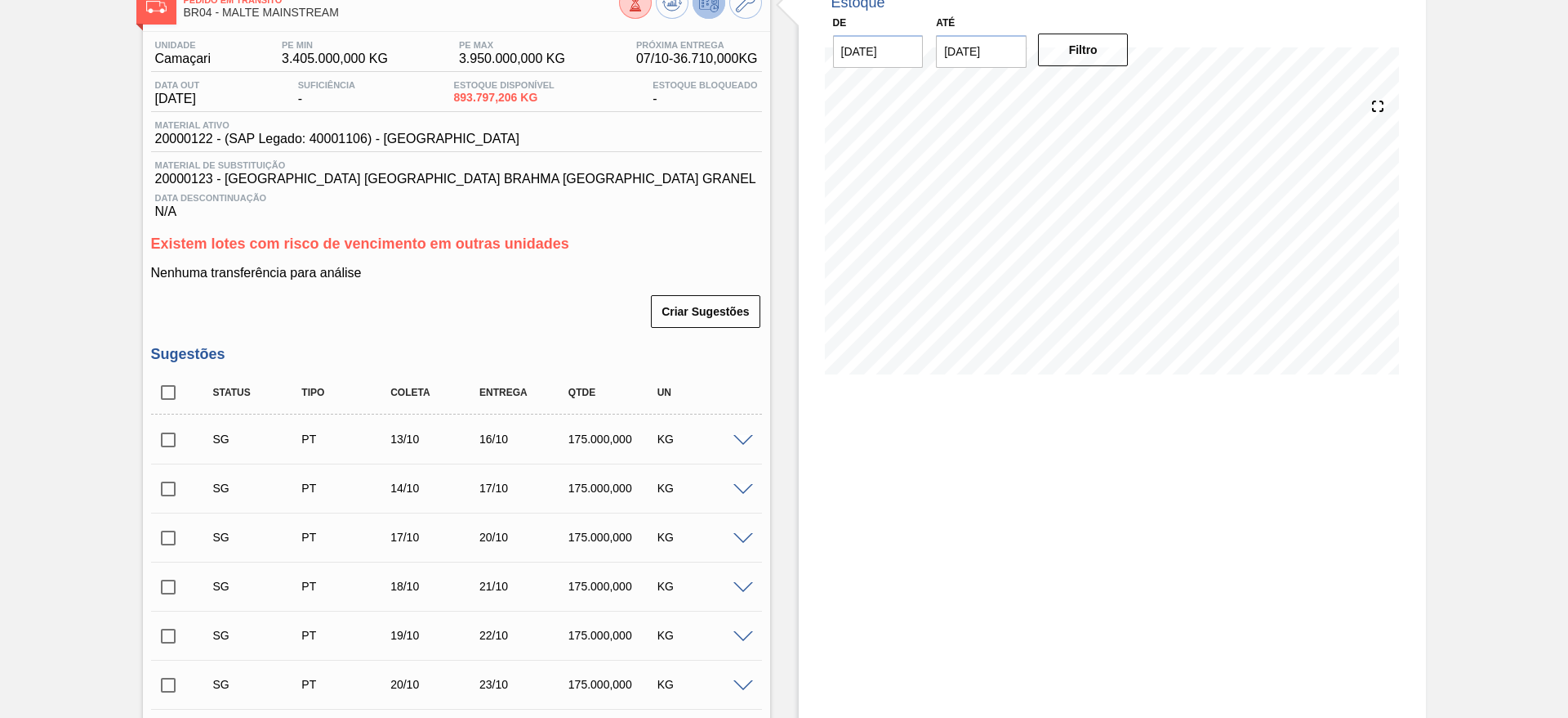
scroll to position [0, 0]
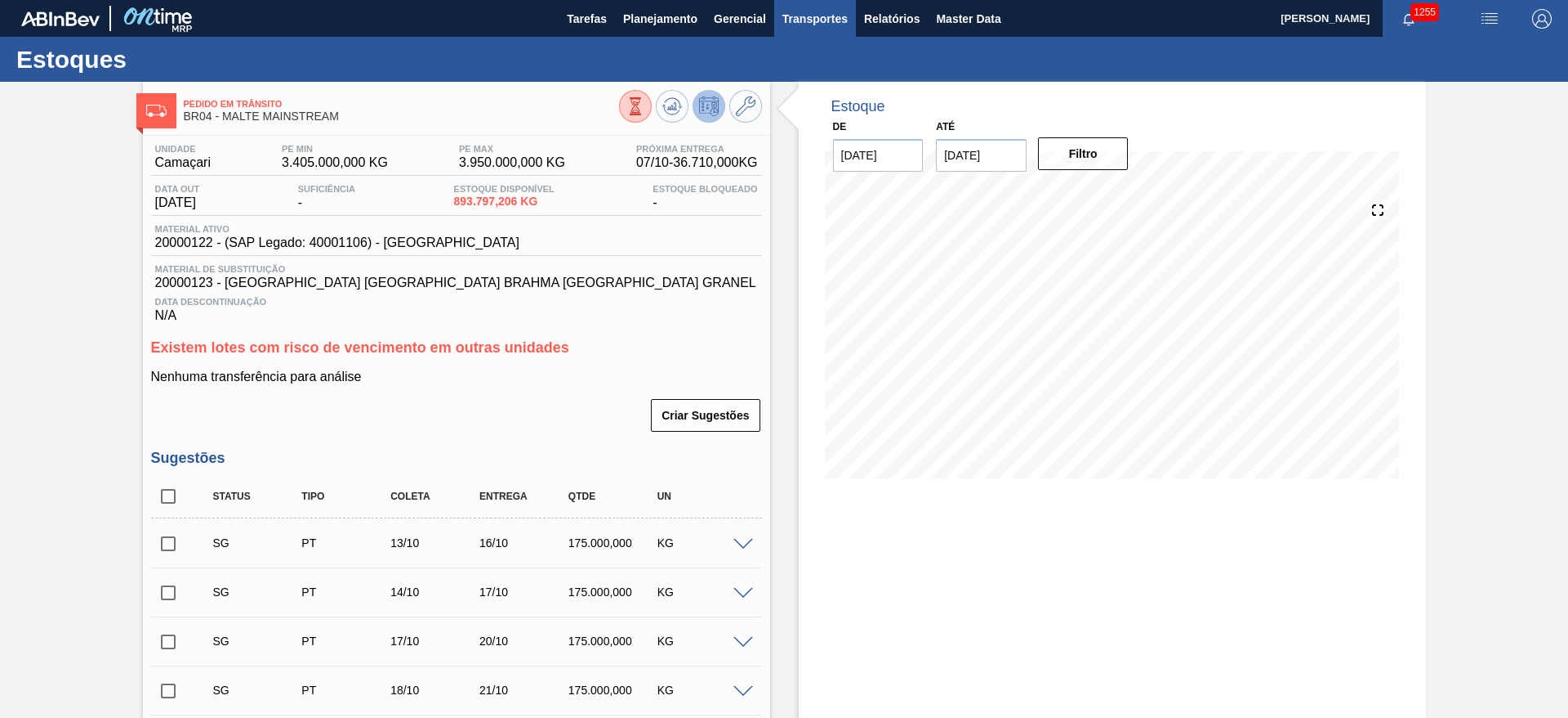
click at [791, 22] on span "Transportes" at bounding box center [815, 18] width 66 height 19
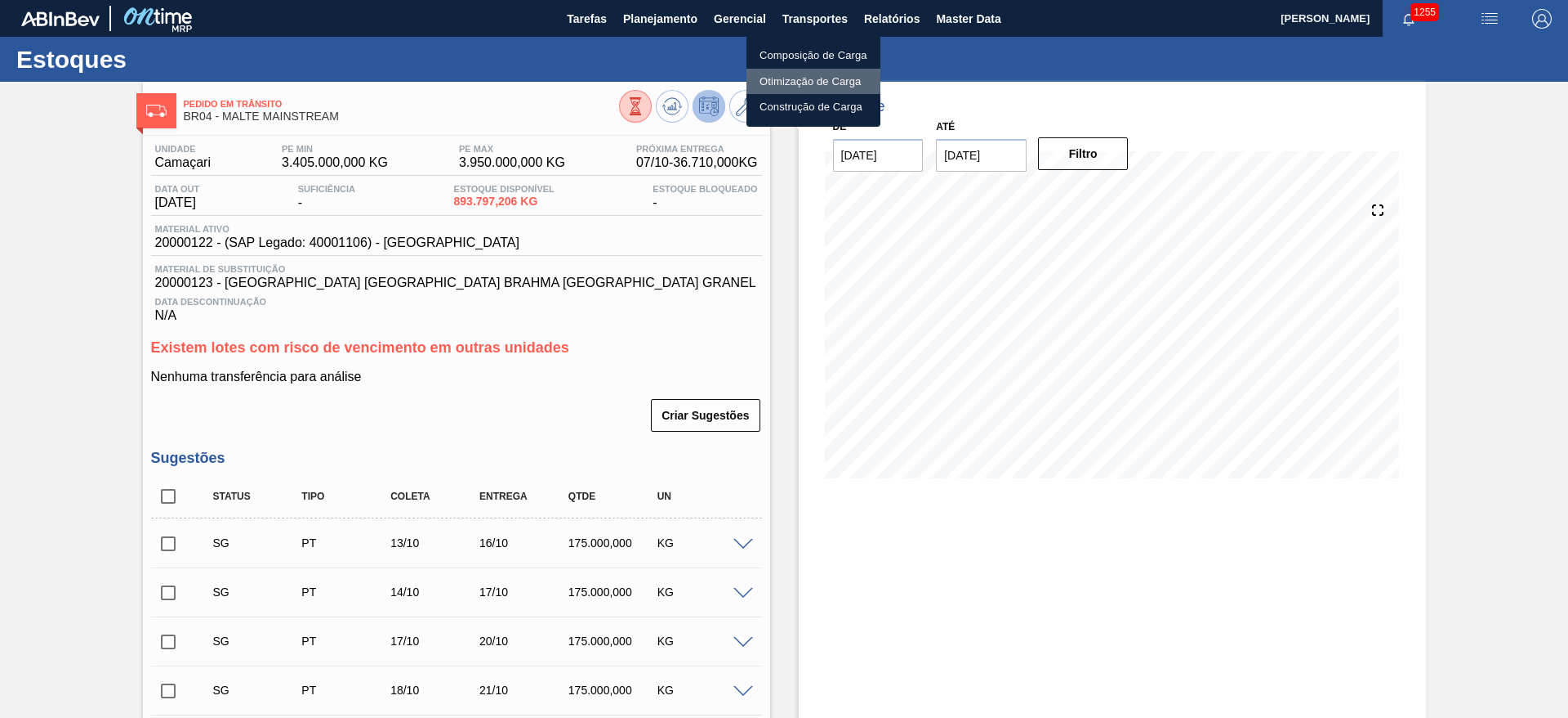
click at [786, 83] on li "Otimização de Carga" at bounding box center [813, 81] width 134 height 26
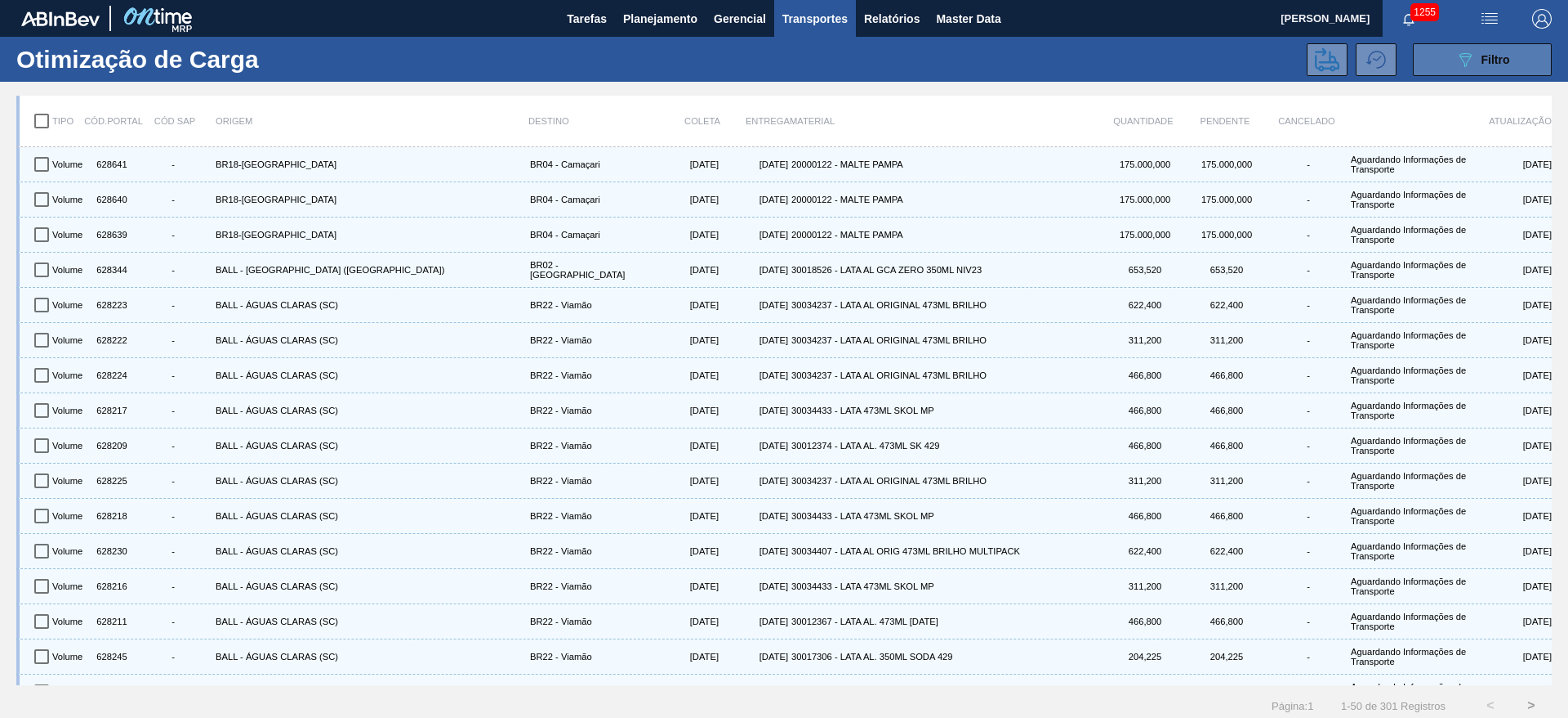
click at [1475, 55] on div "089F7B8B-B2A5-4AFE-B5C0-19BA573D28AC Filtro" at bounding box center [1482, 60] width 55 height 19
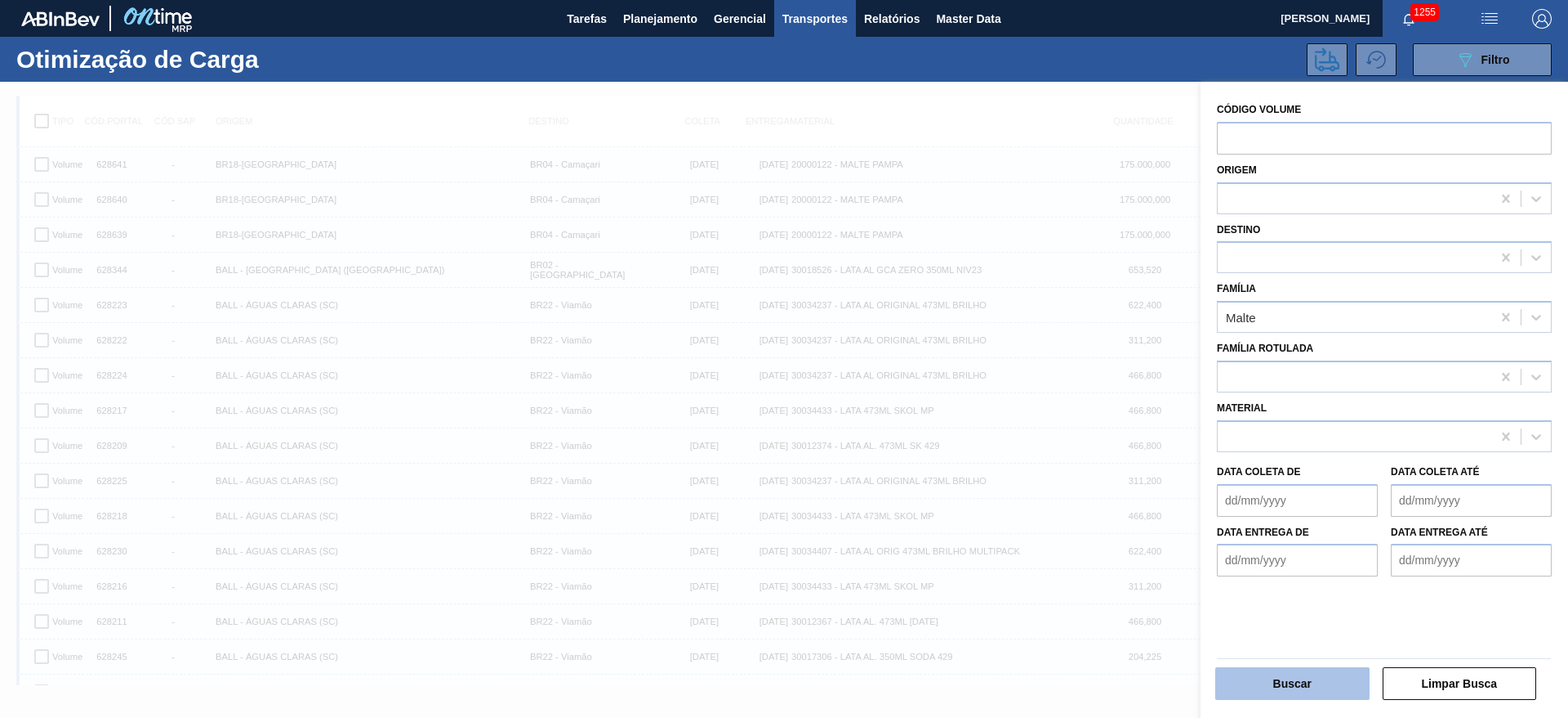
click at [1304, 680] on button "Buscar" at bounding box center [1292, 683] width 154 height 32
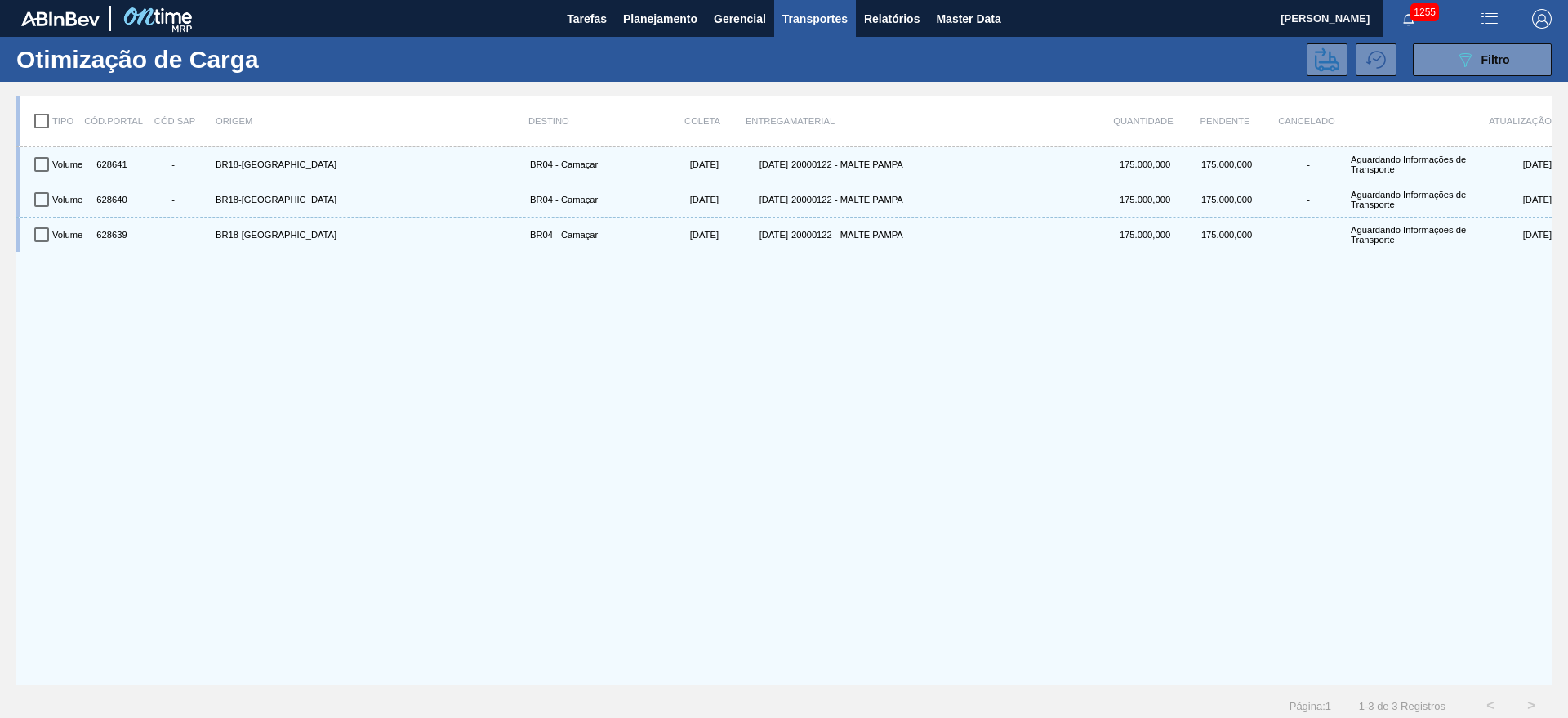
click at [45, 117] on input "checkbox" at bounding box center [41, 121] width 34 height 34
checkbox input "true"
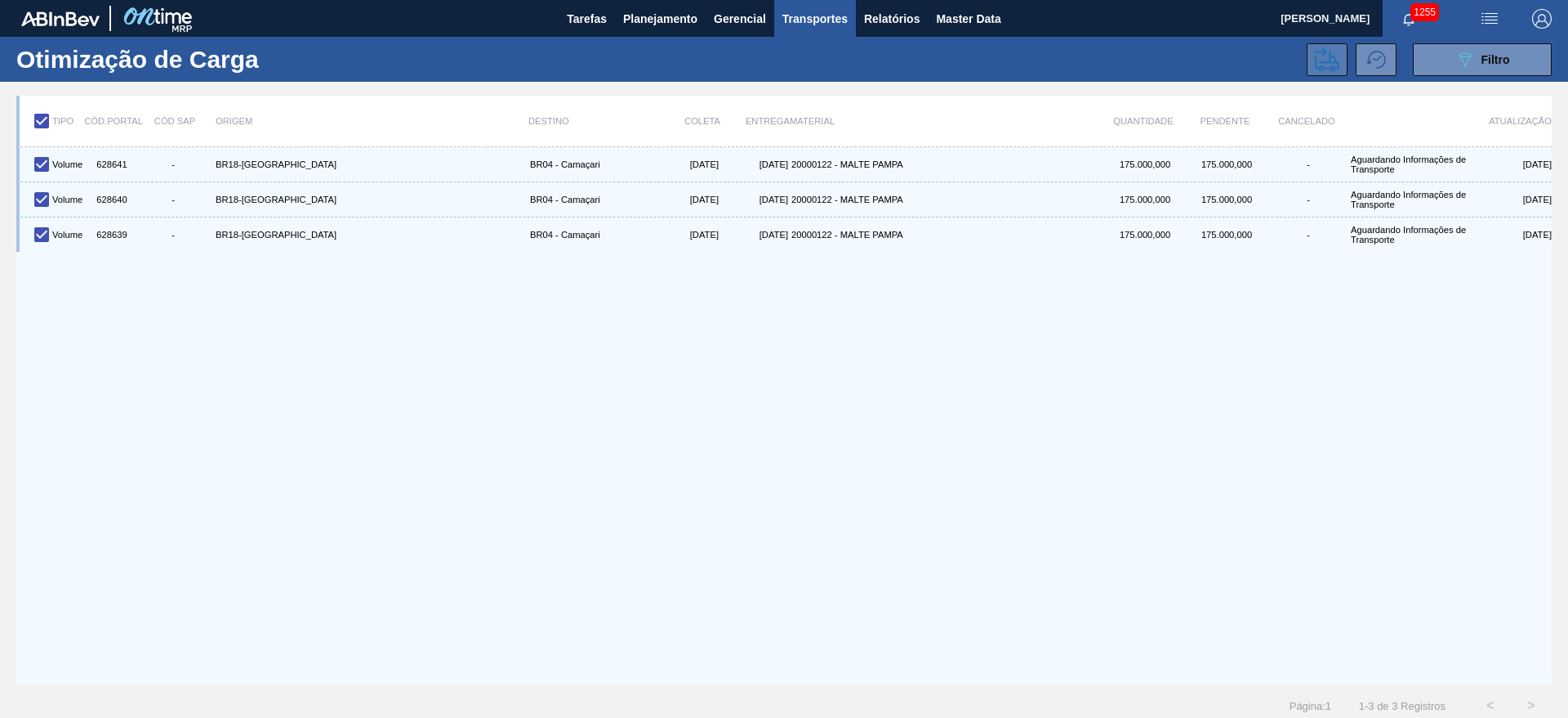
click at [1320, 55] on icon at bounding box center [1327, 59] width 24 height 24
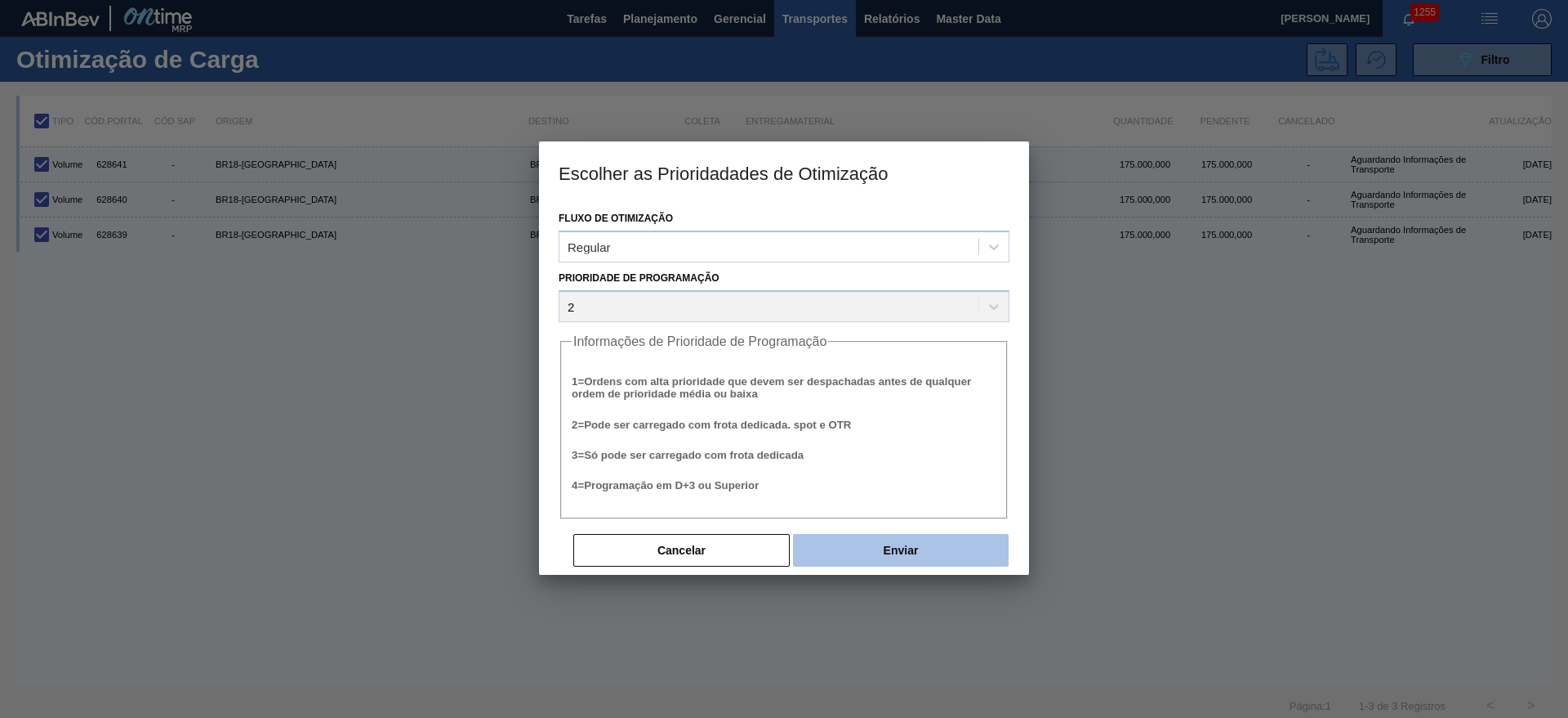
click at [886, 547] on button "Enviar" at bounding box center [900, 550] width 215 height 32
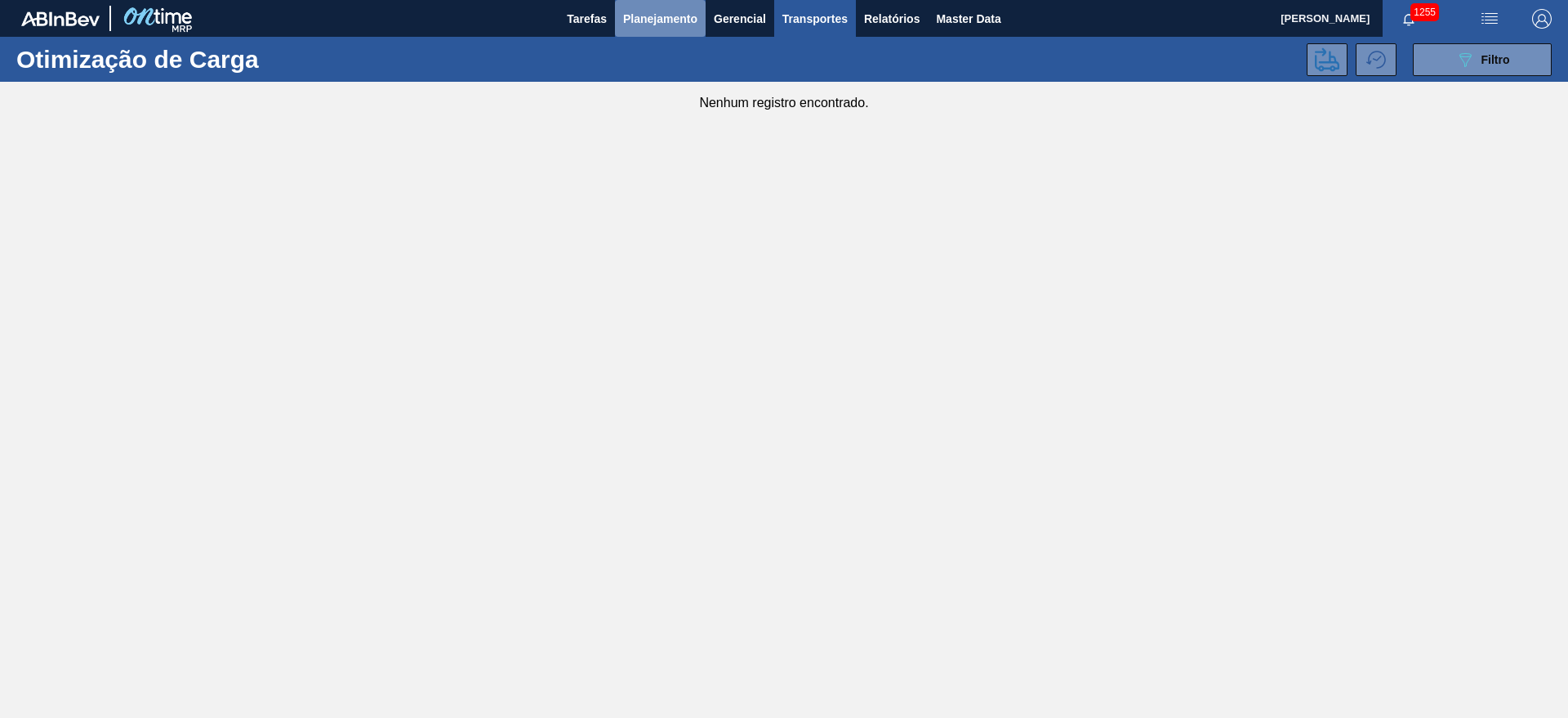
click at [657, 16] on span "Planejamento" at bounding box center [660, 18] width 74 height 19
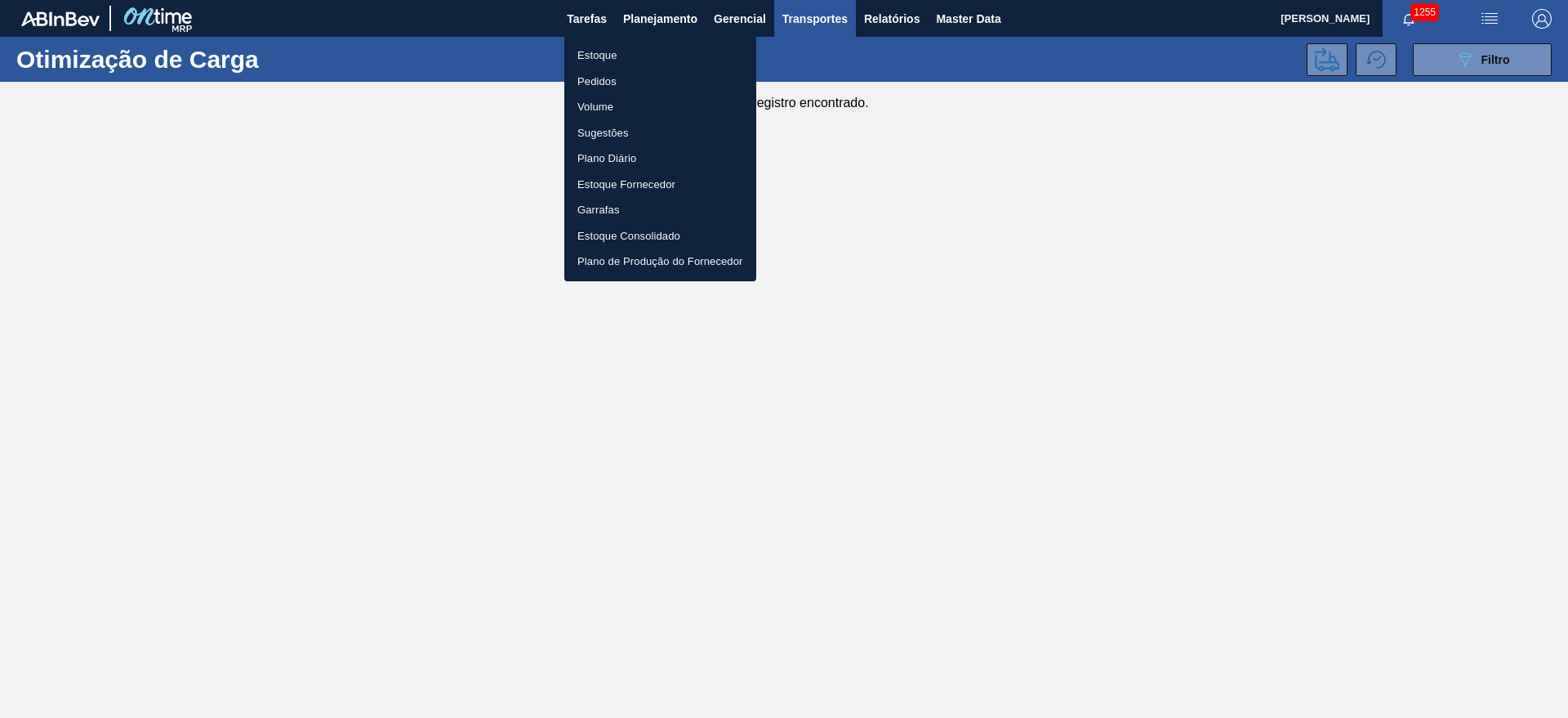
click at [597, 53] on li "Estoque" at bounding box center [660, 56] width 192 height 26
